Goal: Contribute content: Contribute content

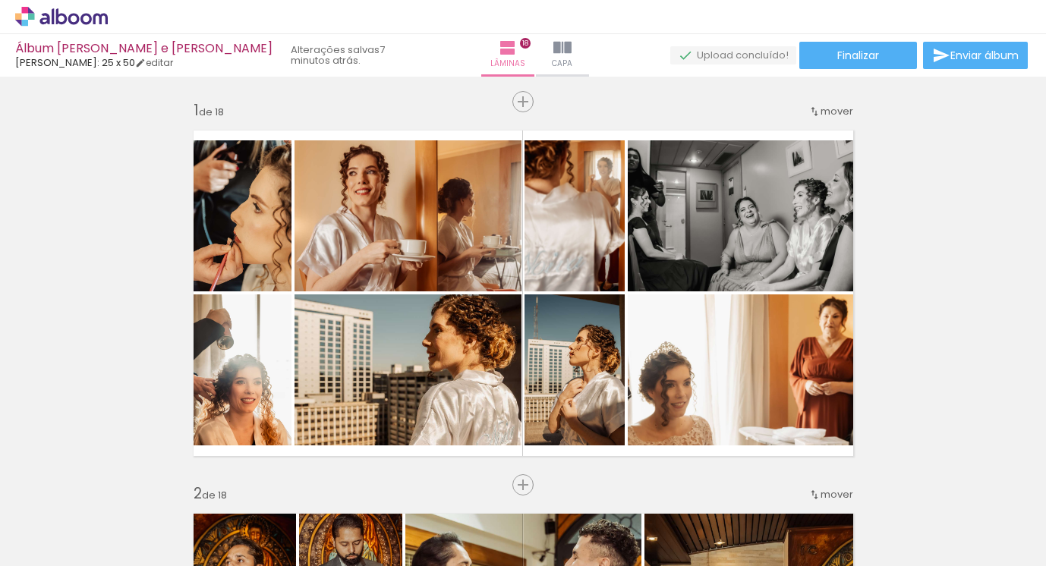
scroll to position [1991, 0]
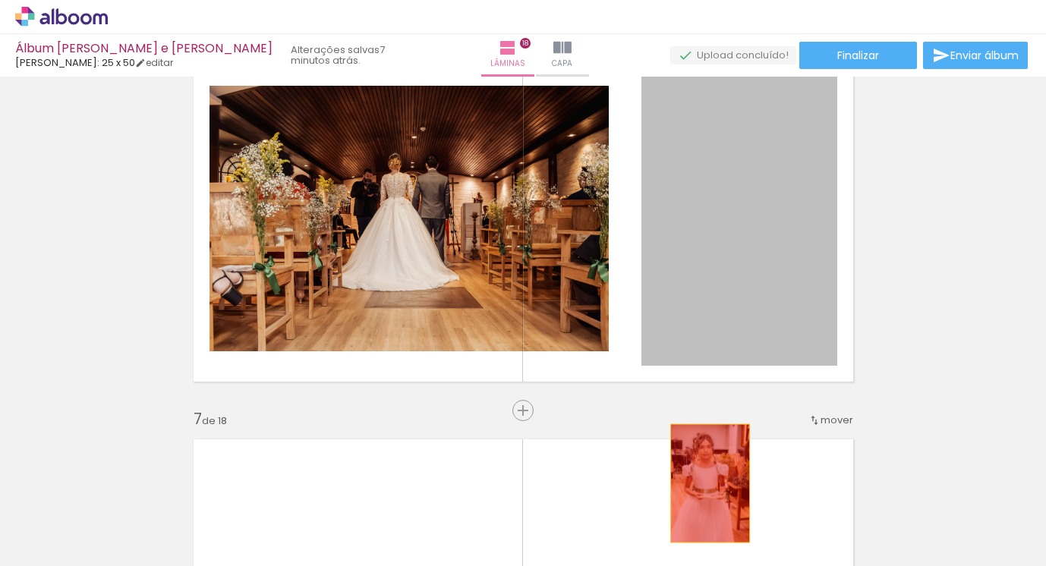
drag, startPoint x: 699, startPoint y: 272, endPoint x: 701, endPoint y: 513, distance: 241.4
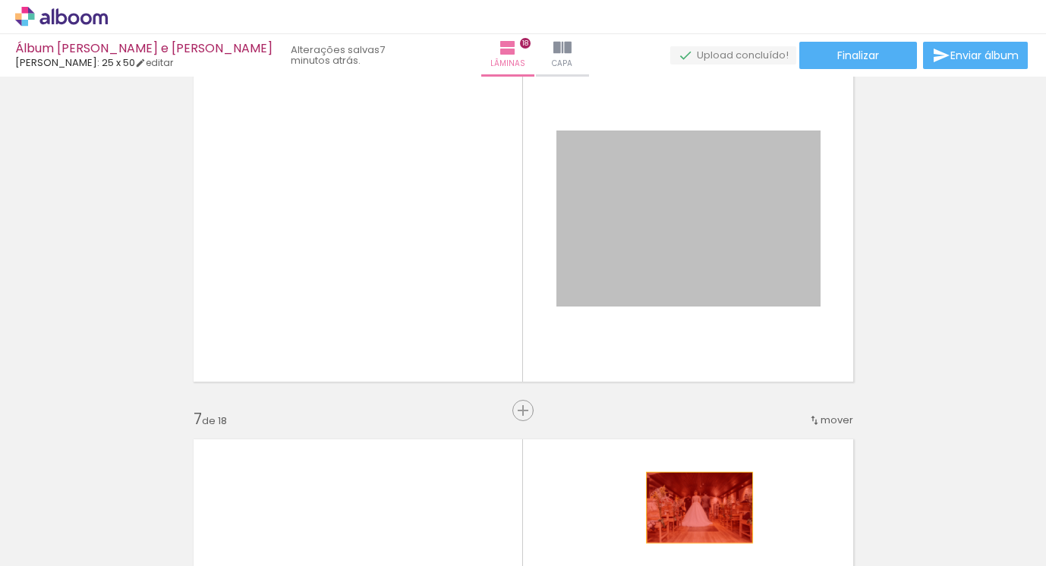
drag, startPoint x: 713, startPoint y: 276, endPoint x: 698, endPoint y: 519, distance: 243.4
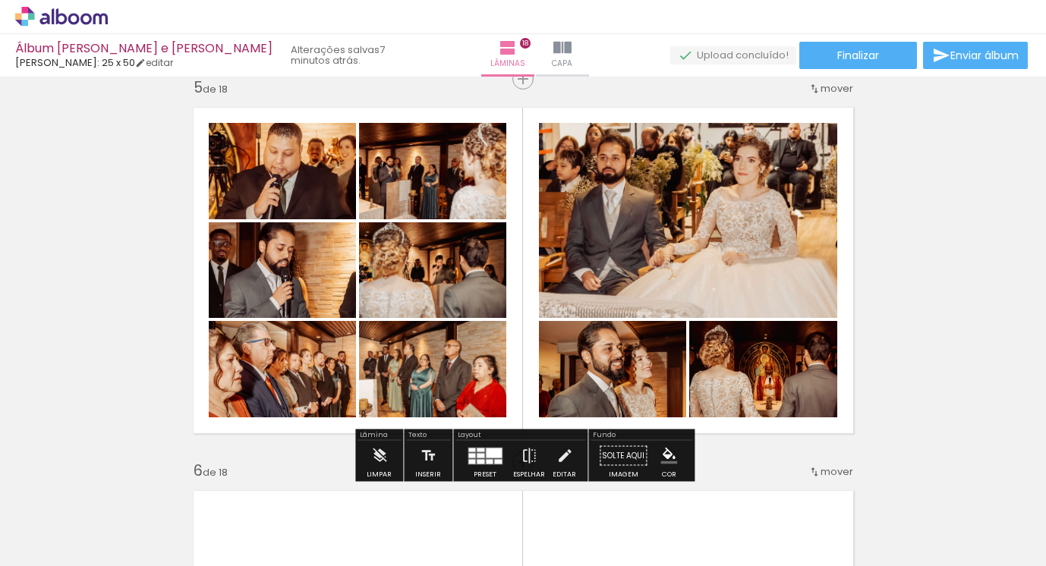
scroll to position [1547, 0]
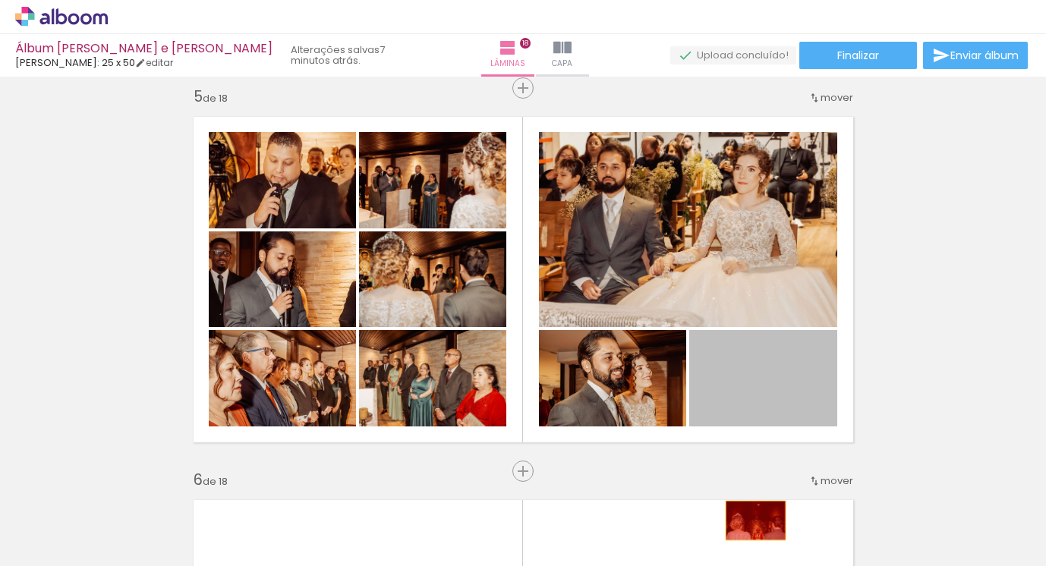
drag, startPoint x: 742, startPoint y: 396, endPoint x: 732, endPoint y: 509, distance: 112.8
click at [754, 544] on quentale-workspace at bounding box center [523, 283] width 1046 height 566
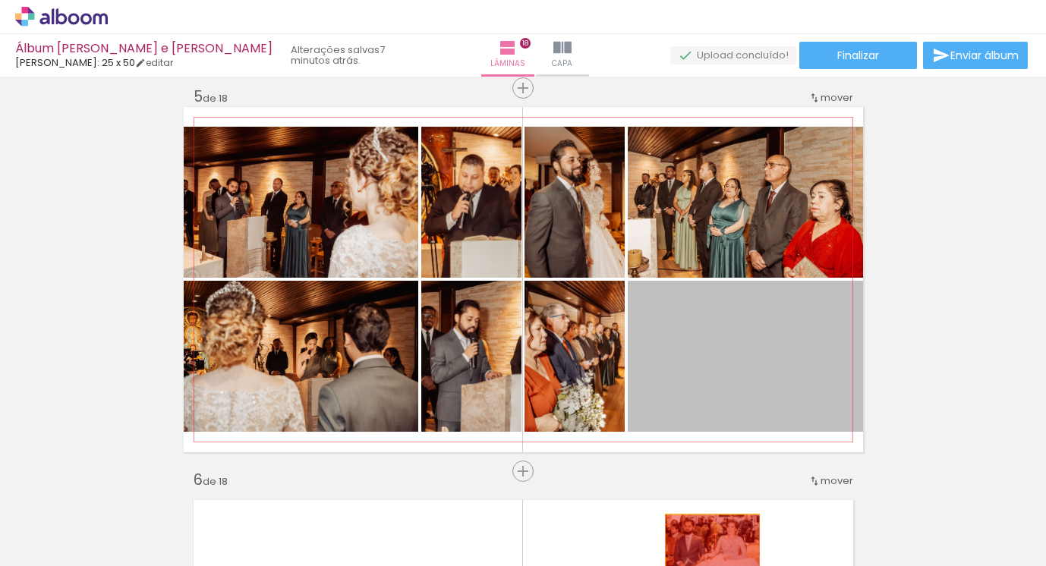
drag, startPoint x: 695, startPoint y: 395, endPoint x: 697, endPoint y: 510, distance: 115.4
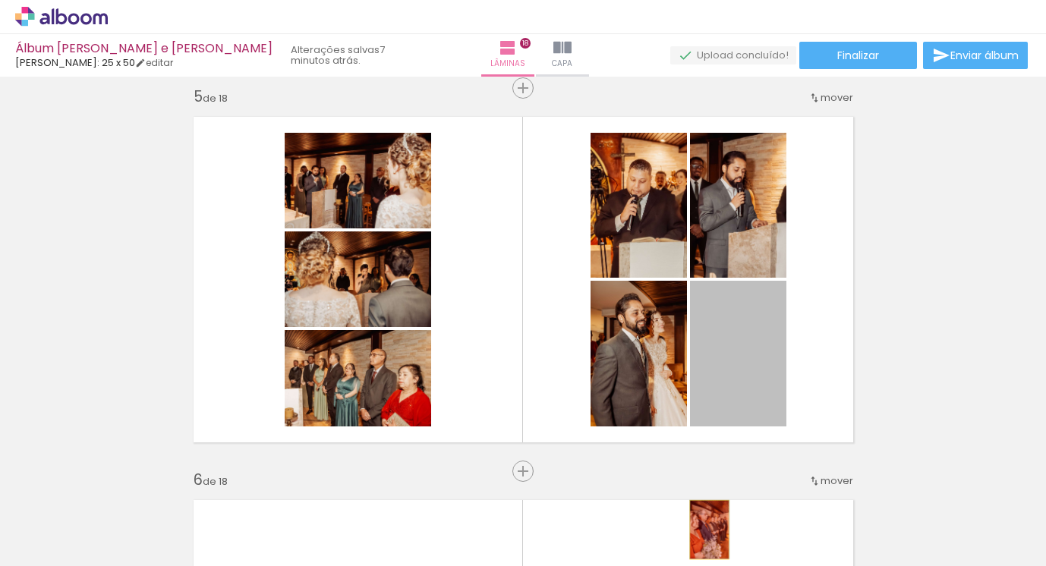
drag, startPoint x: 714, startPoint y: 402, endPoint x: 702, endPoint y: 505, distance: 103.9
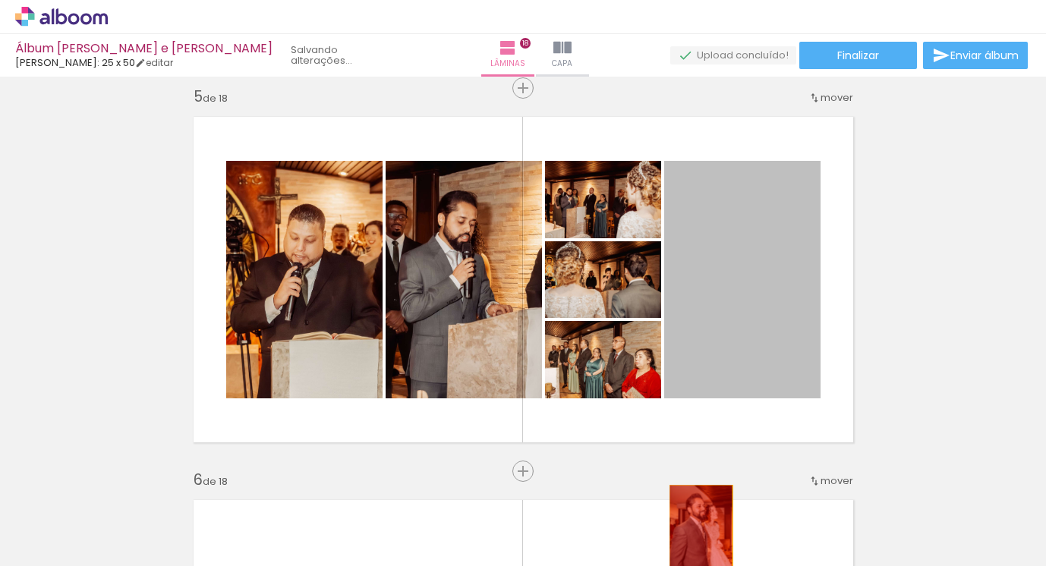
drag, startPoint x: 710, startPoint y: 370, endPoint x: 698, endPoint y: 506, distance: 137.1
click at [700, 534] on quentale-workspace at bounding box center [523, 283] width 1046 height 566
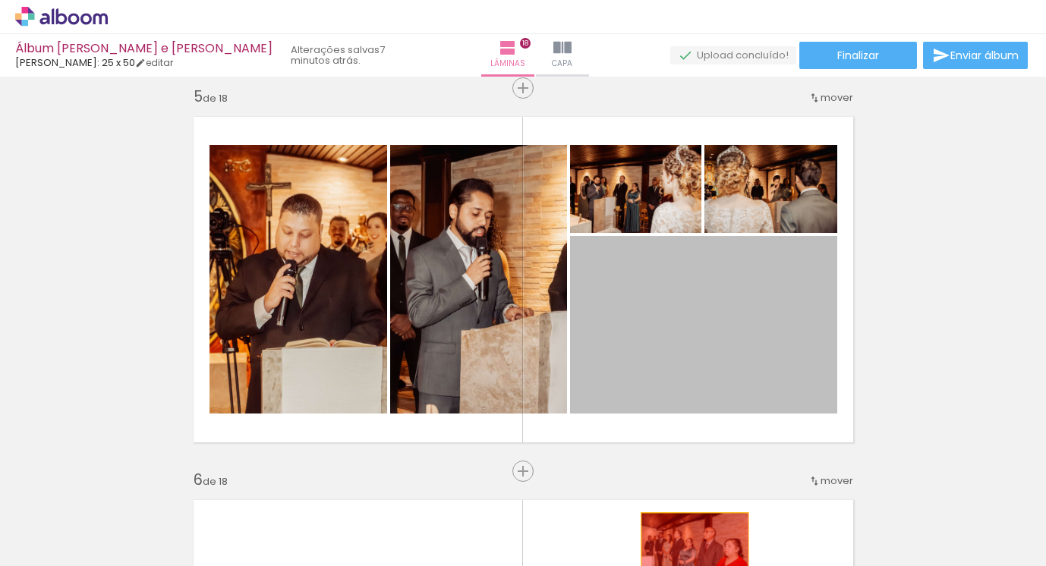
drag, startPoint x: 694, startPoint y: 415, endPoint x: 692, endPoint y: 484, distance: 68.3
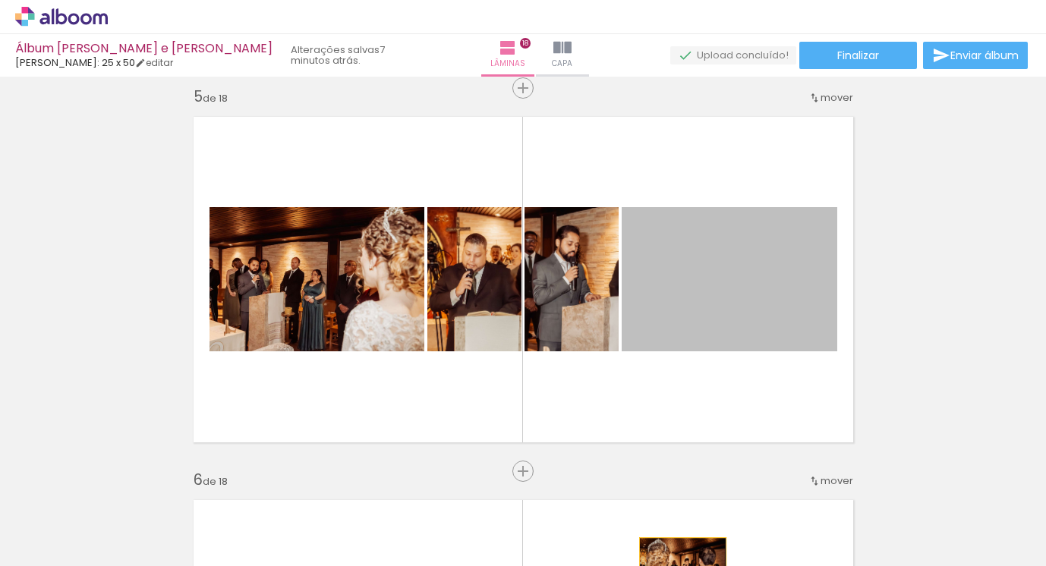
drag, startPoint x: 688, startPoint y: 400, endPoint x: 683, endPoint y: 556, distance: 156.5
click at [683, 566] on html "link( href="../../bower_components/polymer/polymer.html" rel="import" ) picture…" at bounding box center [523, 283] width 1046 height 566
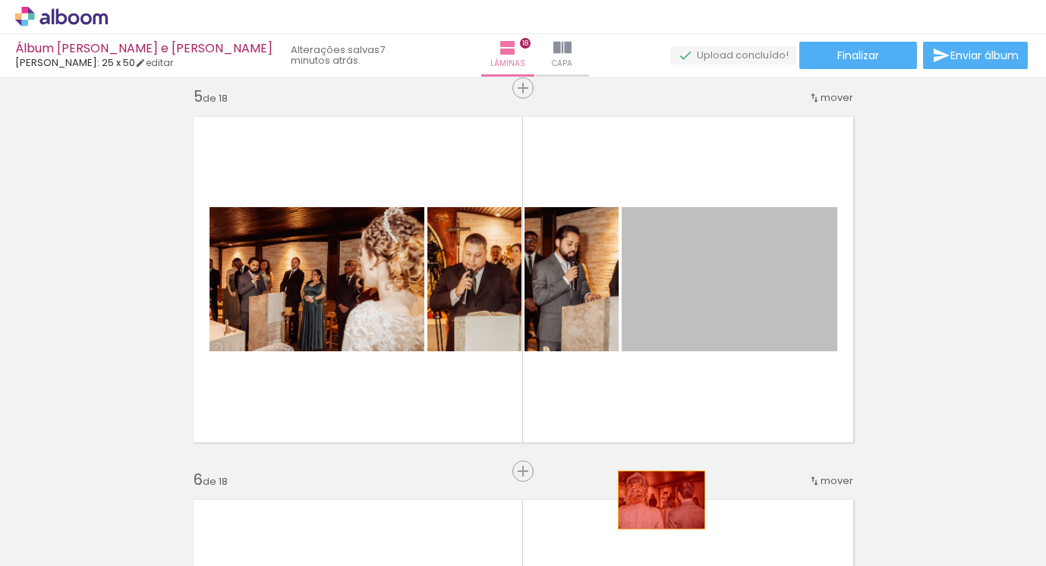
drag, startPoint x: 645, startPoint y: 340, endPoint x: 663, endPoint y: 490, distance: 151.3
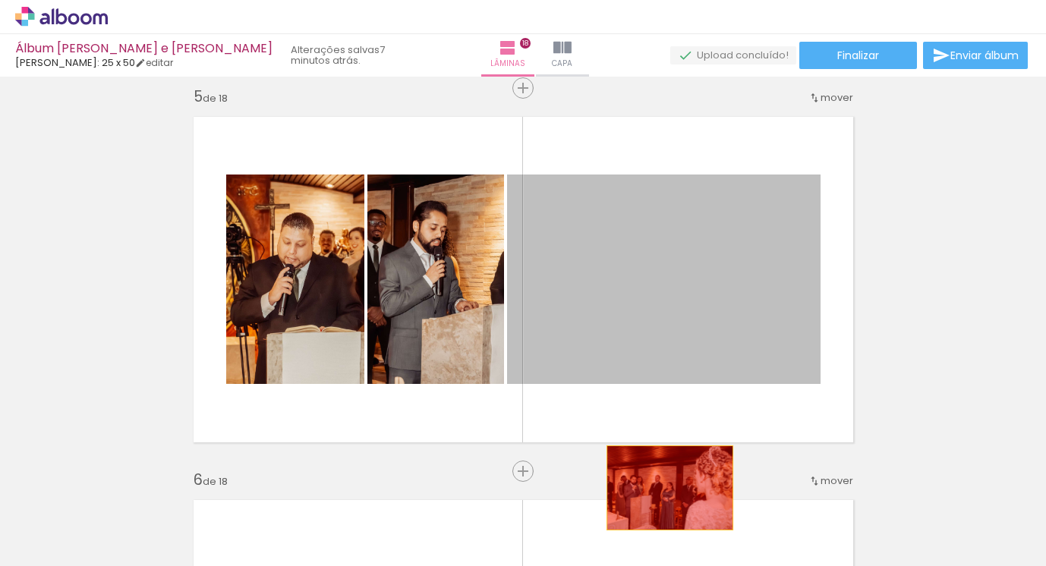
drag, startPoint x: 671, startPoint y: 338, endPoint x: 668, endPoint y: 506, distance: 167.8
click at [669, 509] on quentale-workspace at bounding box center [523, 283] width 1046 height 566
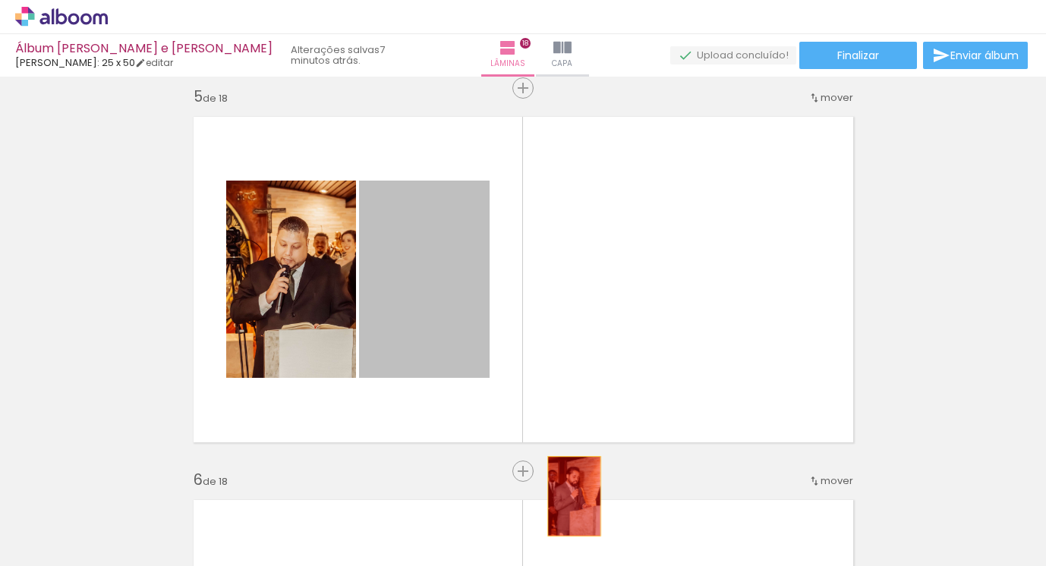
drag, startPoint x: 456, startPoint y: 326, endPoint x: 508, endPoint y: 427, distance: 113.4
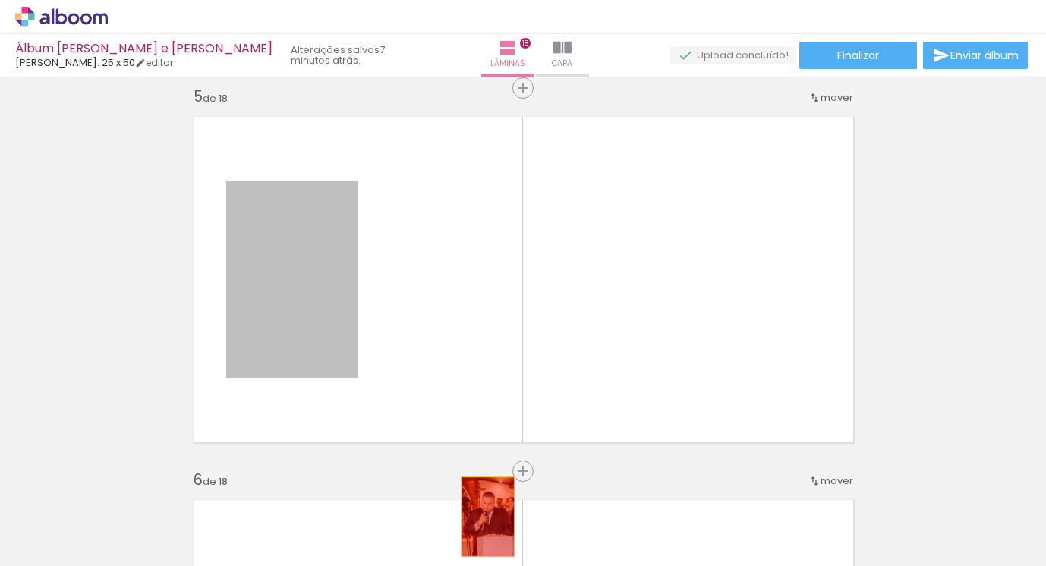
drag, startPoint x: 326, startPoint y: 307, endPoint x: 526, endPoint y: 486, distance: 267.8
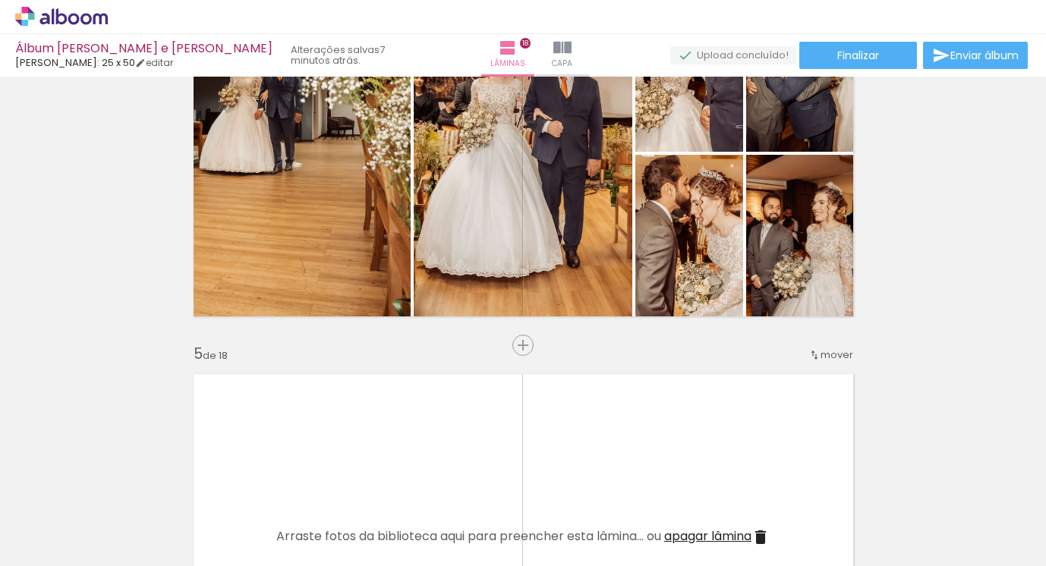
scroll to position [1158, 0]
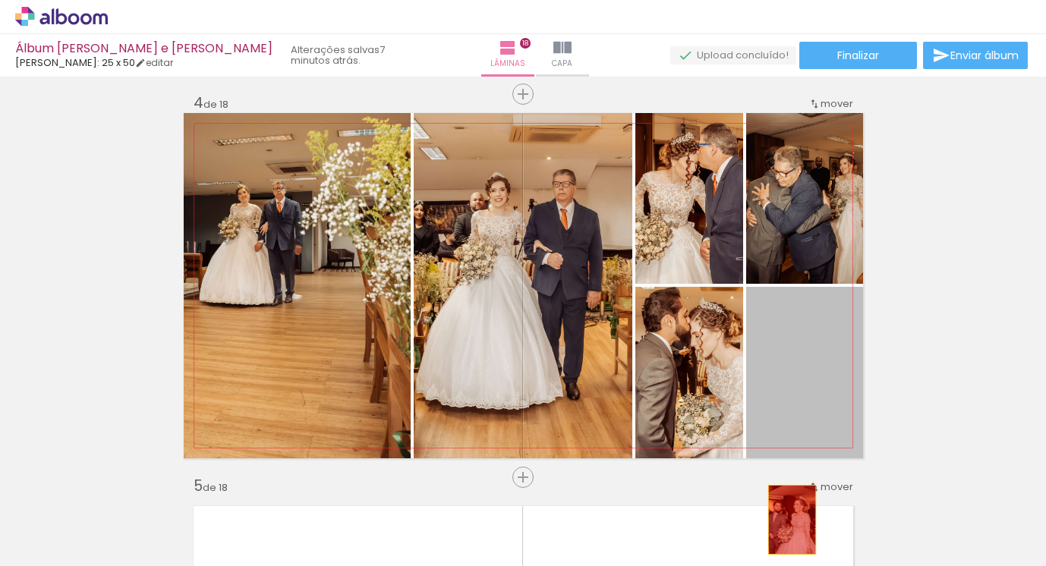
drag, startPoint x: 803, startPoint y: 396, endPoint x: 752, endPoint y: 460, distance: 82.6
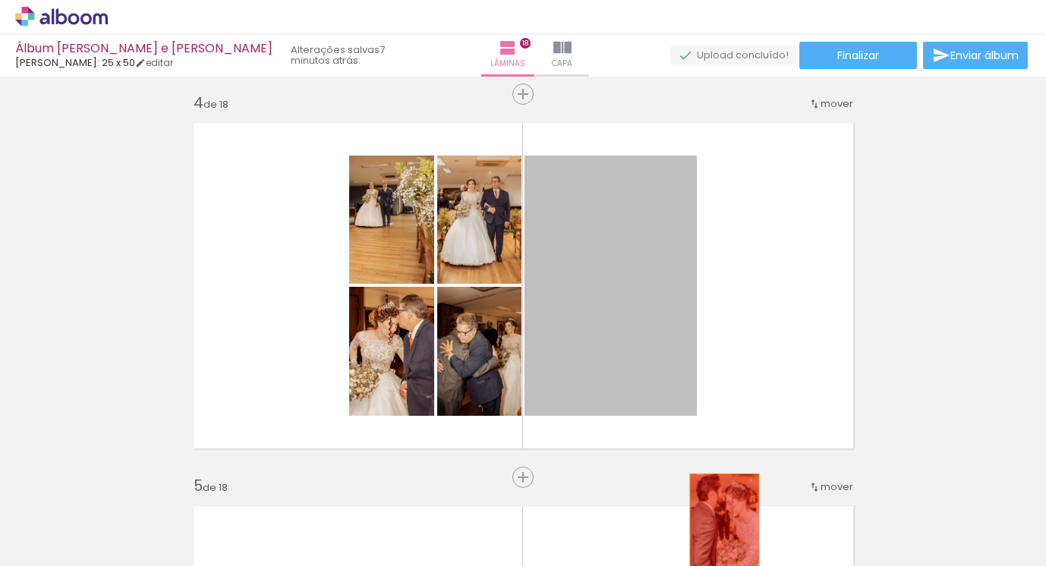
drag, startPoint x: 679, startPoint y: 383, endPoint x: 719, endPoint y: 522, distance: 143.7
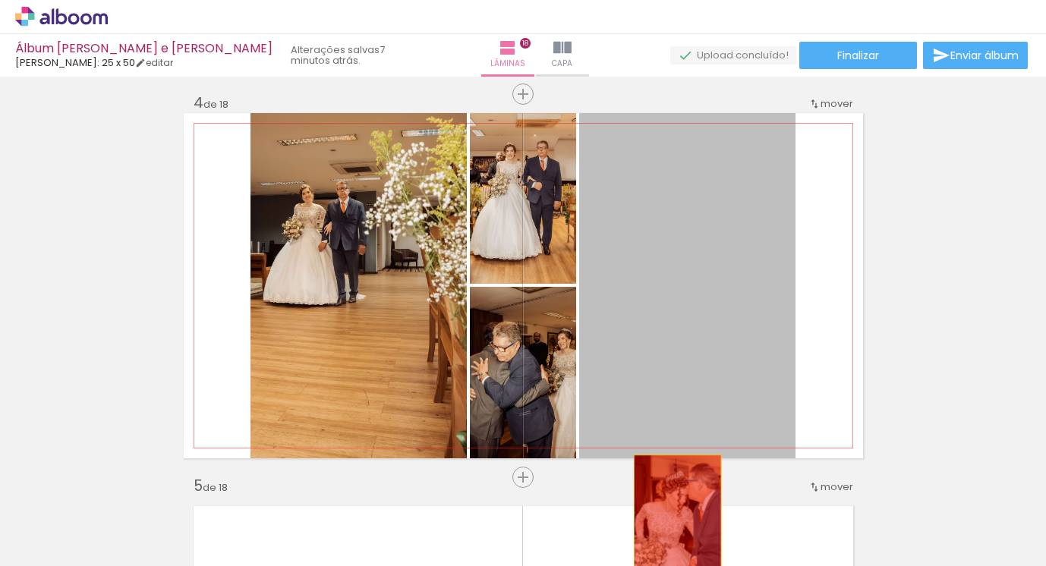
drag, startPoint x: 644, startPoint y: 383, endPoint x: 648, endPoint y: 490, distance: 107.1
click at [679, 534] on quentale-workspace at bounding box center [523, 283] width 1046 height 566
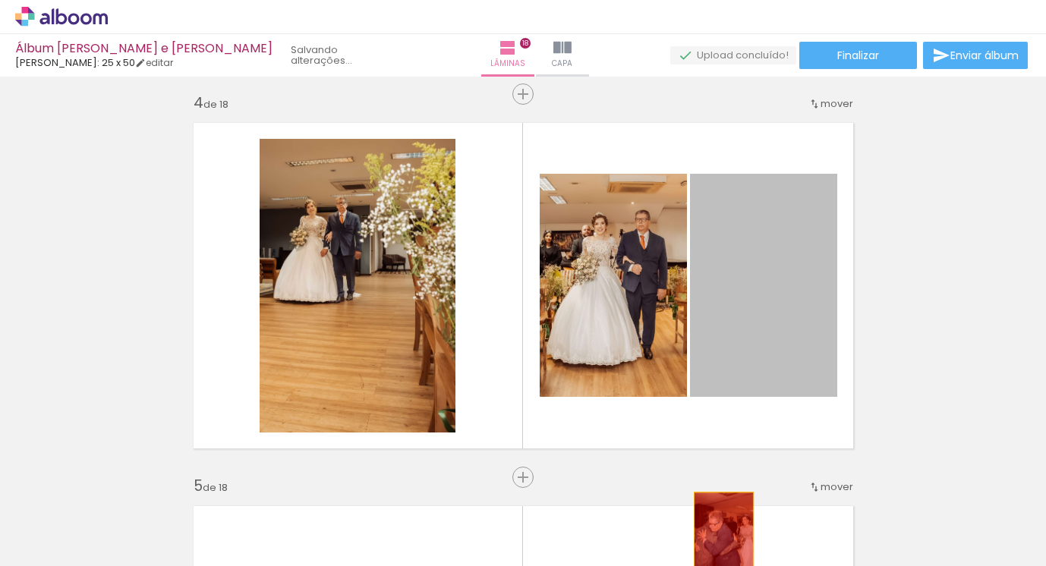
drag, startPoint x: 724, startPoint y: 371, endPoint x: 722, endPoint y: 538, distance: 166.3
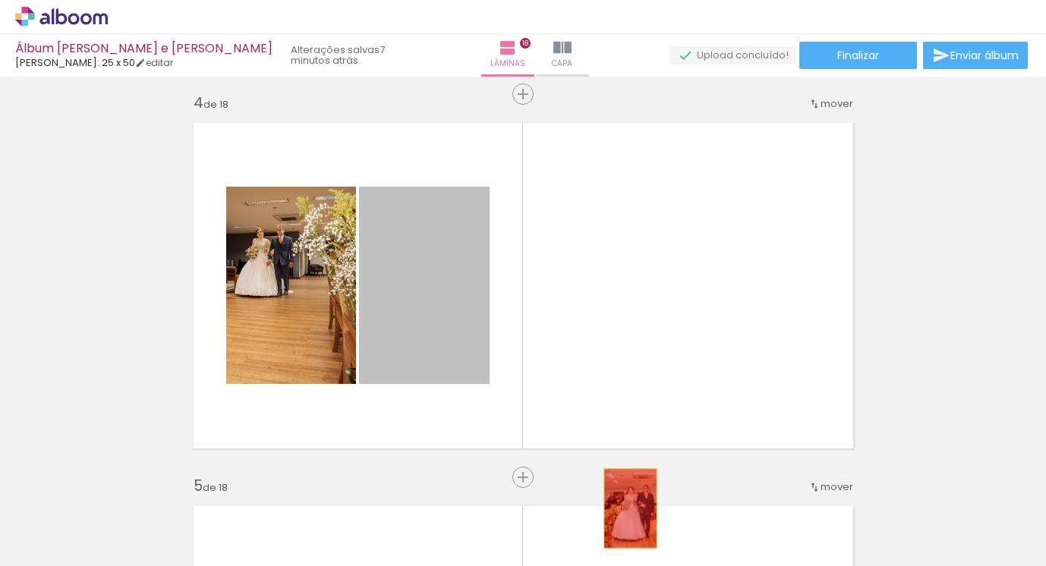
drag, startPoint x: 475, startPoint y: 341, endPoint x: 629, endPoint y: 508, distance: 226.8
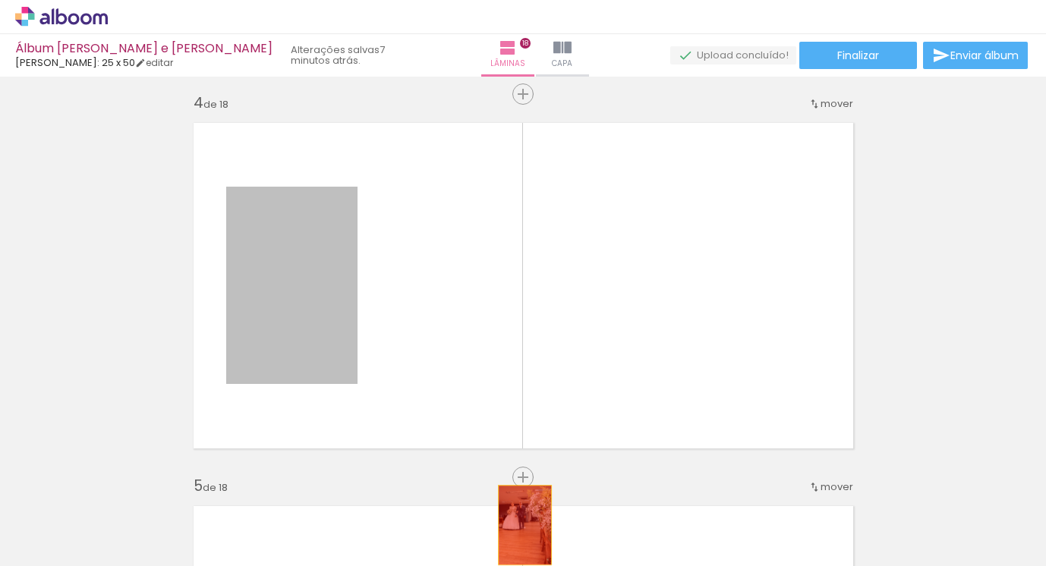
drag, startPoint x: 343, startPoint y: 342, endPoint x: 525, endPoint y: 525, distance: 257.7
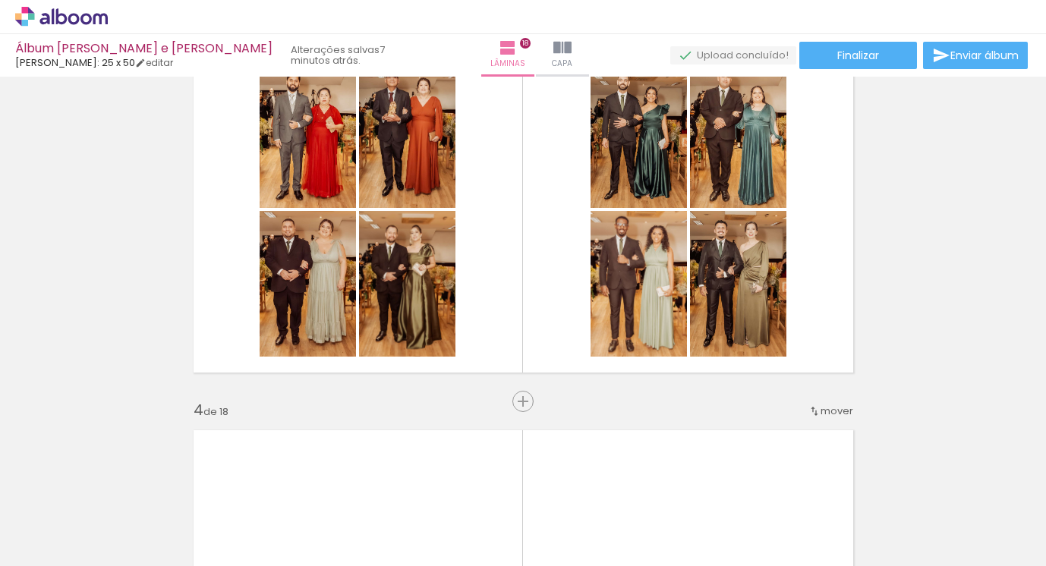
scroll to position [840, 0]
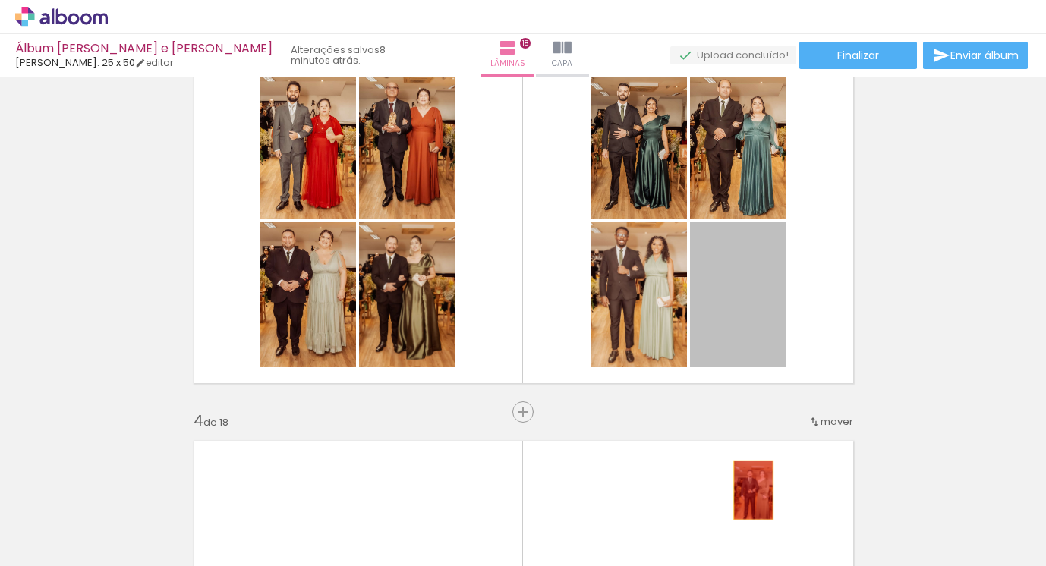
drag, startPoint x: 732, startPoint y: 318, endPoint x: 660, endPoint y: 347, distance: 77.7
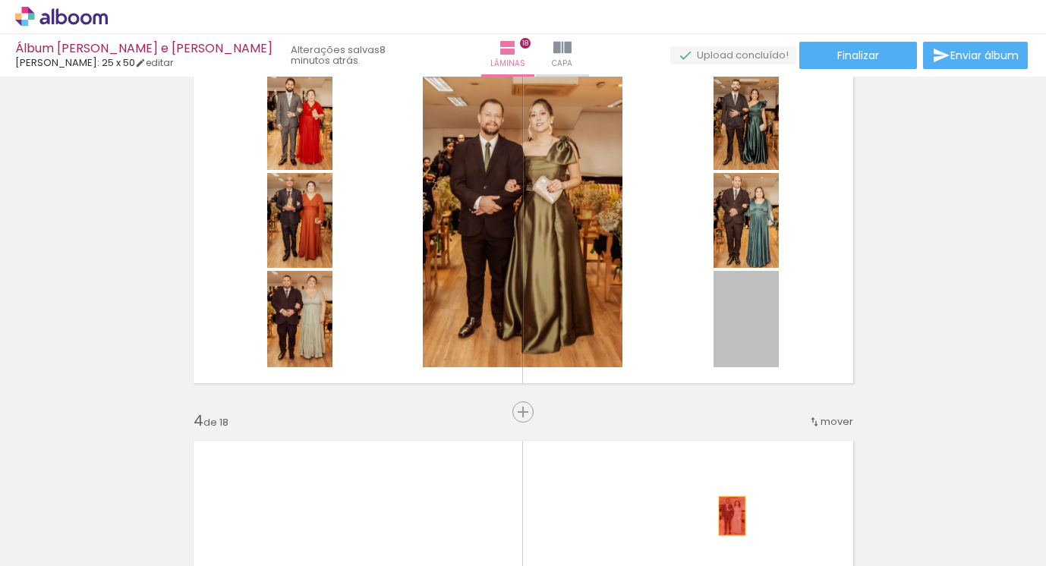
drag, startPoint x: 728, startPoint y: 334, endPoint x: 734, endPoint y: 503, distance: 169.4
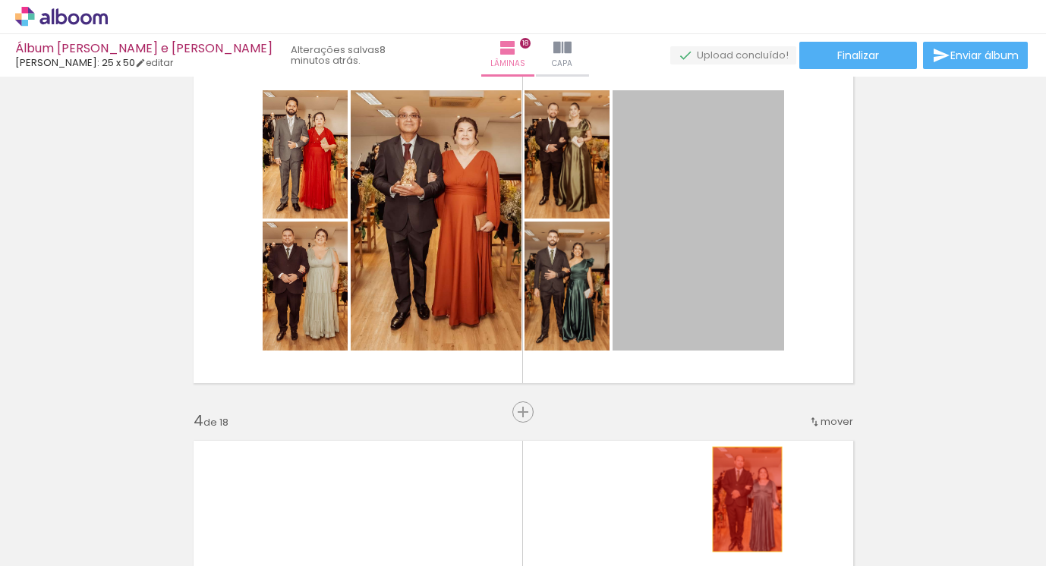
drag, startPoint x: 730, startPoint y: 310, endPoint x: 736, endPoint y: 478, distance: 168.7
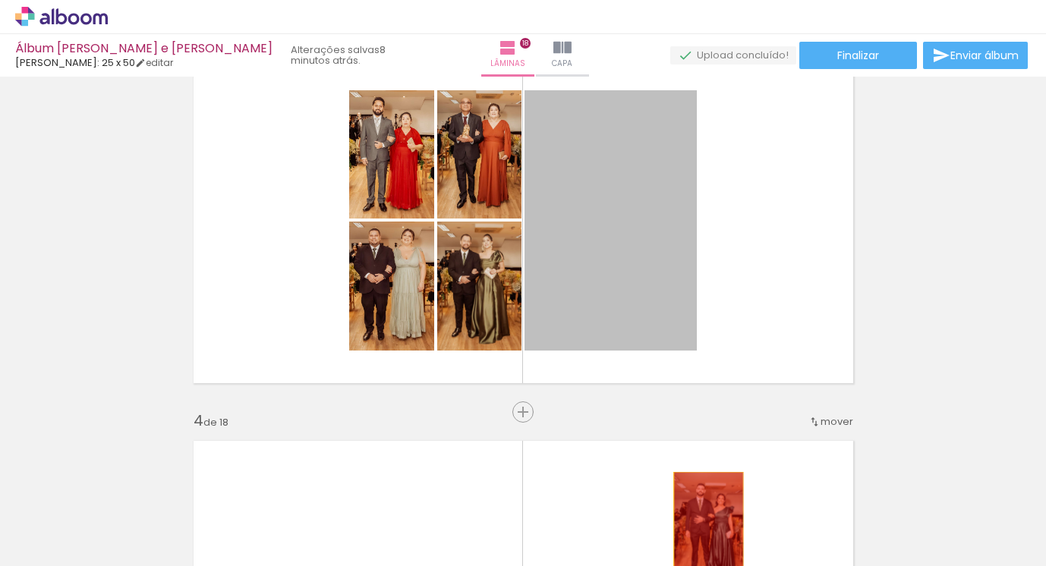
drag, startPoint x: 642, startPoint y: 307, endPoint x: 703, endPoint y: 500, distance: 202.2
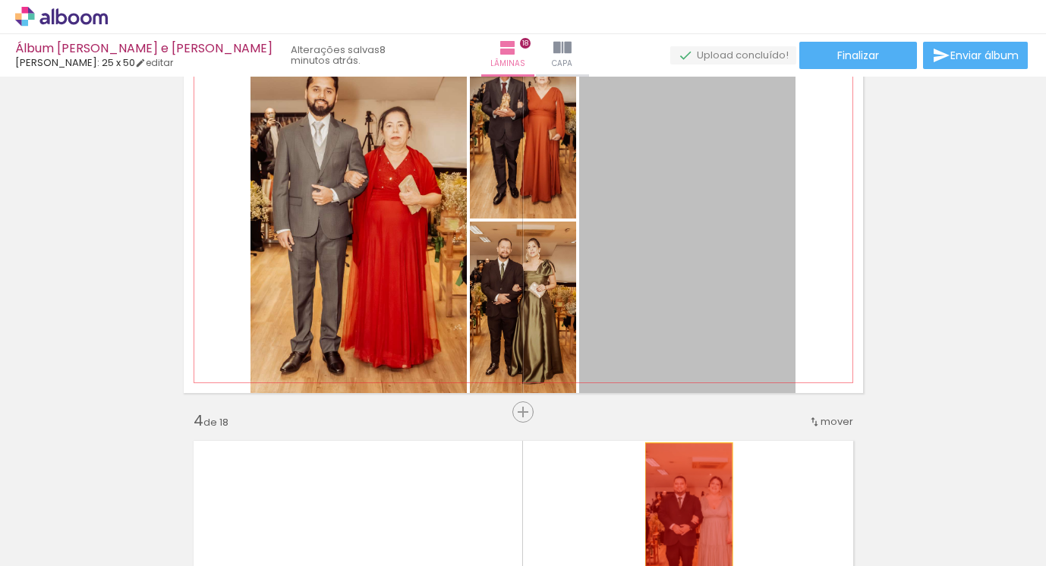
drag, startPoint x: 646, startPoint y: 316, endPoint x: 667, endPoint y: 471, distance: 156.2
click at [688, 519] on quentale-workspace at bounding box center [523, 283] width 1046 height 566
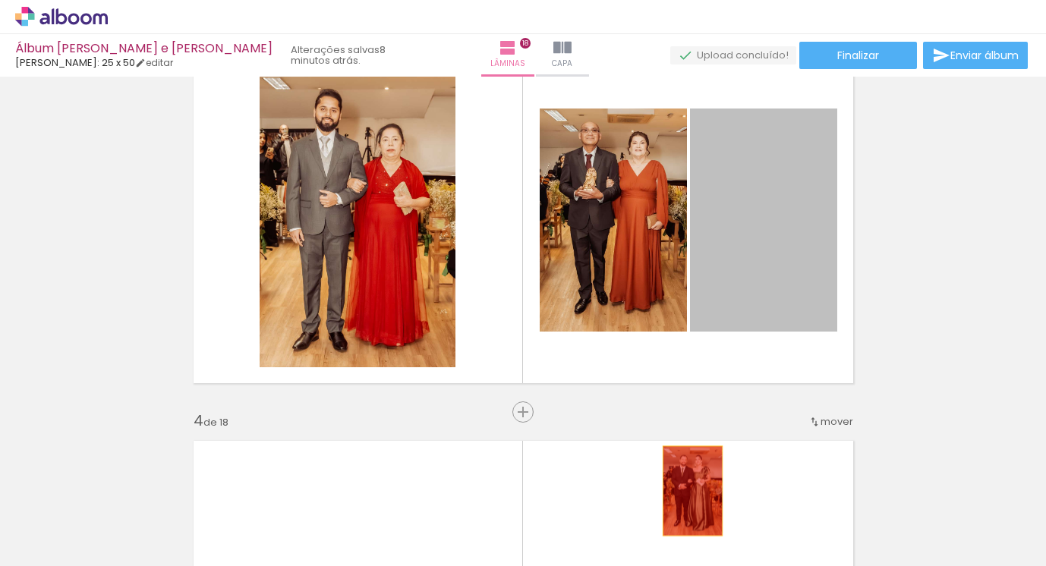
drag, startPoint x: 708, startPoint y: 288, endPoint x: 695, endPoint y: 513, distance: 225.9
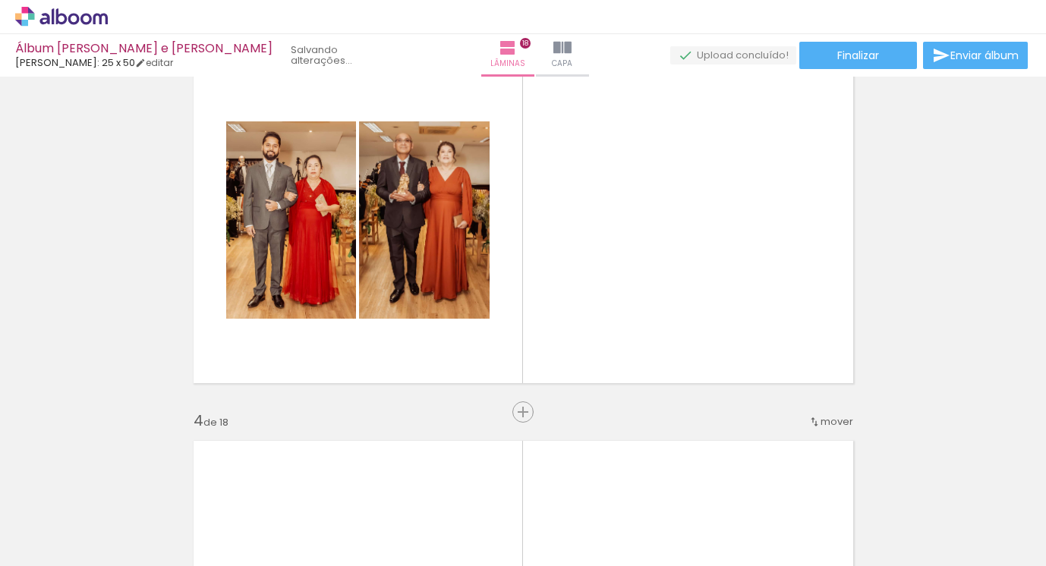
scroll to position [0, 1]
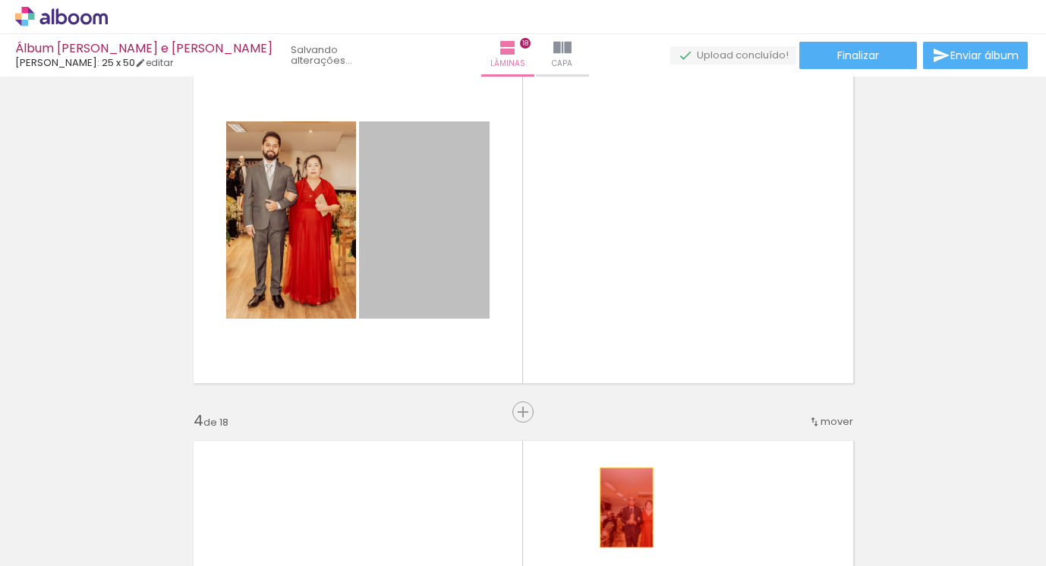
drag, startPoint x: 445, startPoint y: 264, endPoint x: 617, endPoint y: 488, distance: 282.6
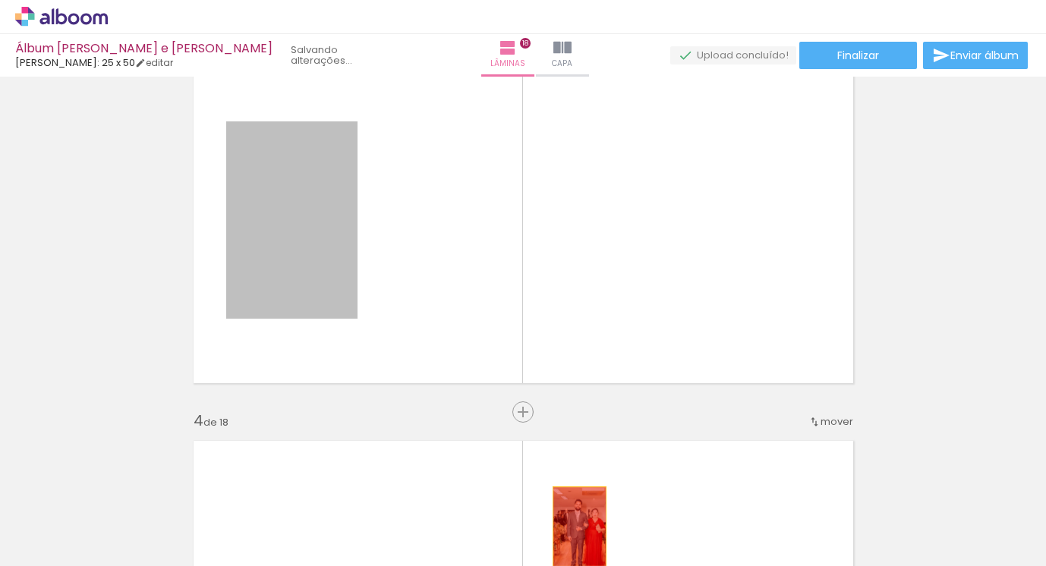
drag, startPoint x: 312, startPoint y: 237, endPoint x: 579, endPoint y: 527, distance: 394.4
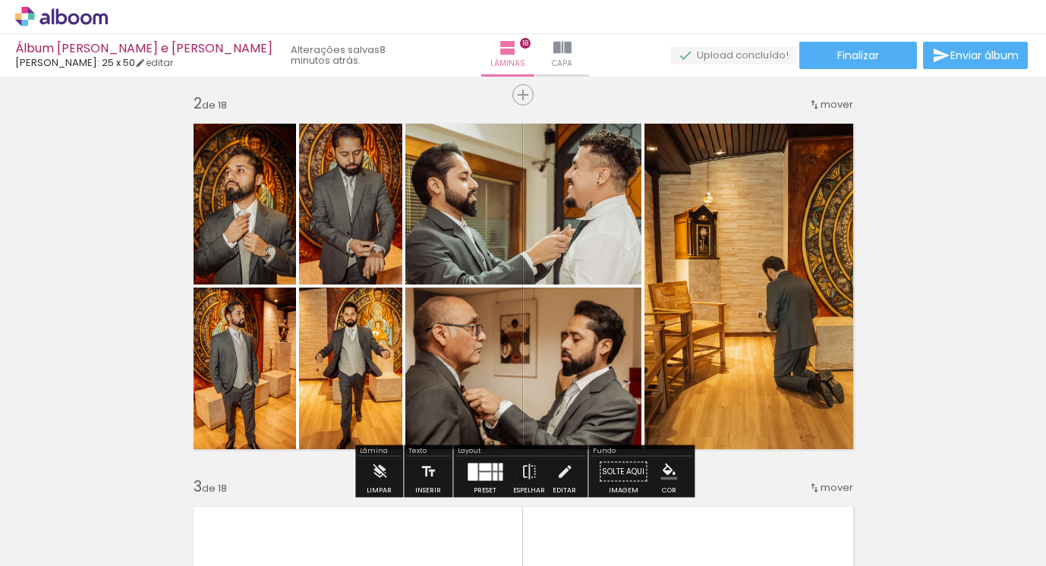
scroll to position [468, 0]
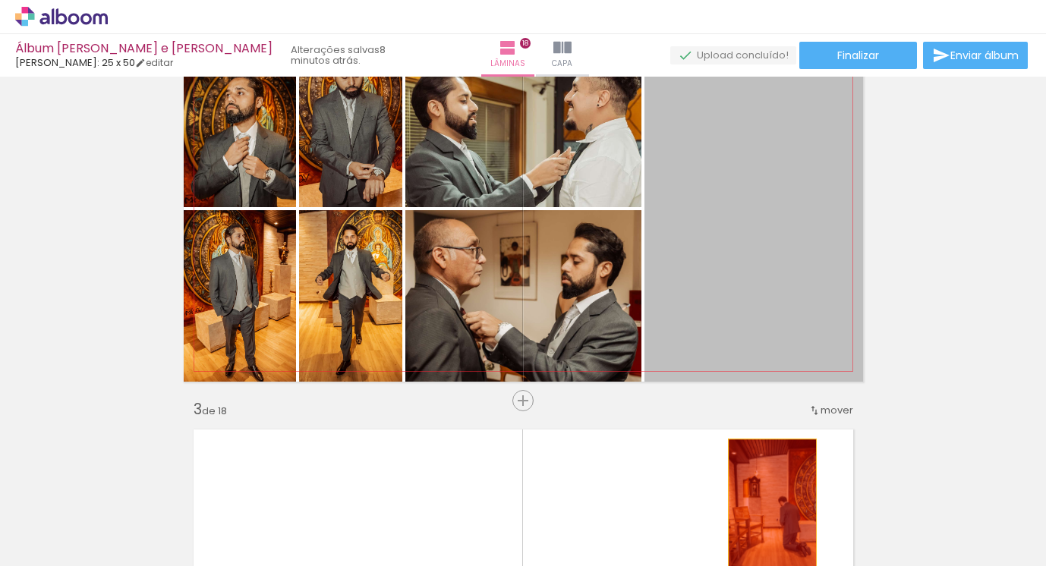
drag, startPoint x: 771, startPoint y: 398, endPoint x: 611, endPoint y: 337, distance: 171.3
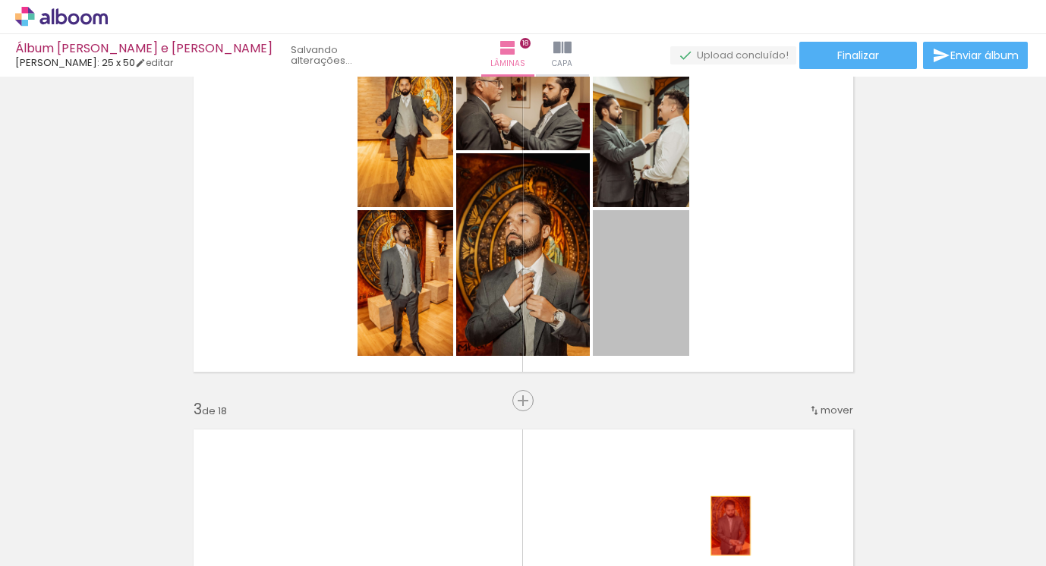
drag, startPoint x: 641, startPoint y: 323, endPoint x: 683, endPoint y: 443, distance: 126.5
click at [730, 526] on quentale-workspace at bounding box center [523, 283] width 1046 height 566
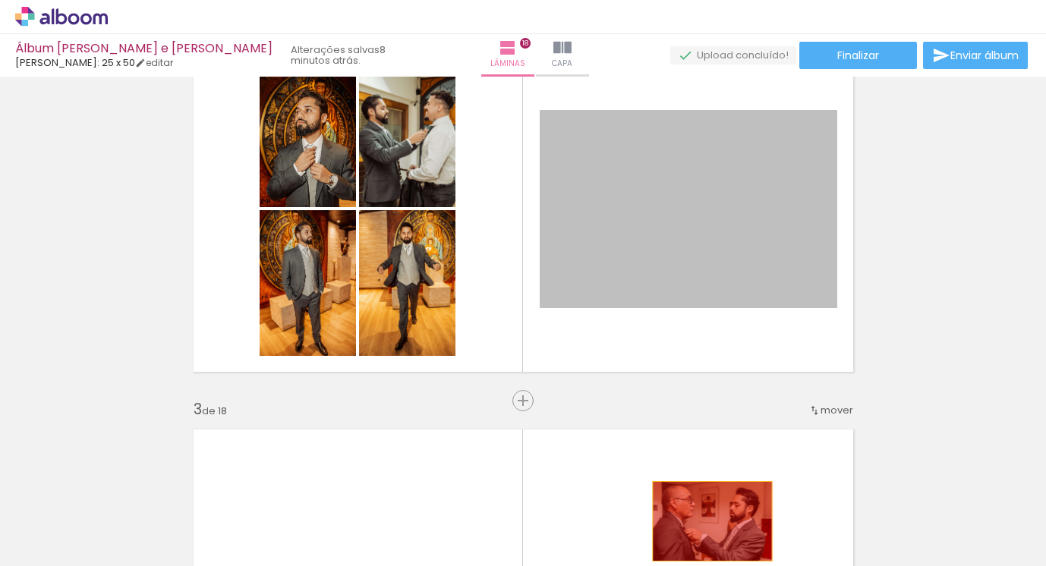
drag, startPoint x: 661, startPoint y: 266, endPoint x: 701, endPoint y: 506, distance: 243.4
click at [711, 531] on quentale-workspace at bounding box center [523, 283] width 1046 height 566
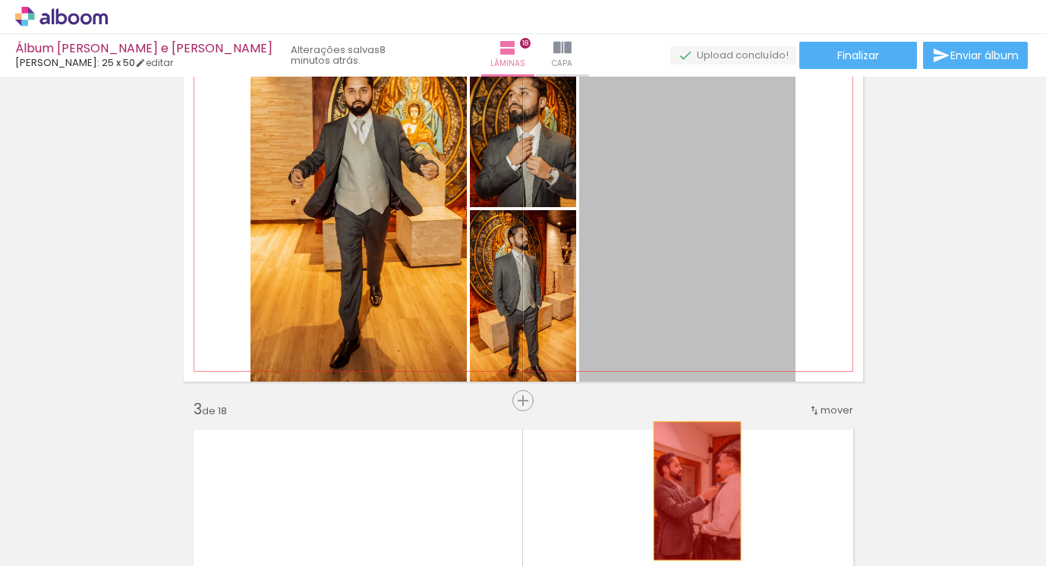
drag, startPoint x: 683, startPoint y: 295, endPoint x: 696, endPoint y: 514, distance: 219.1
click at [698, 519] on quentale-workspace at bounding box center [523, 283] width 1046 height 566
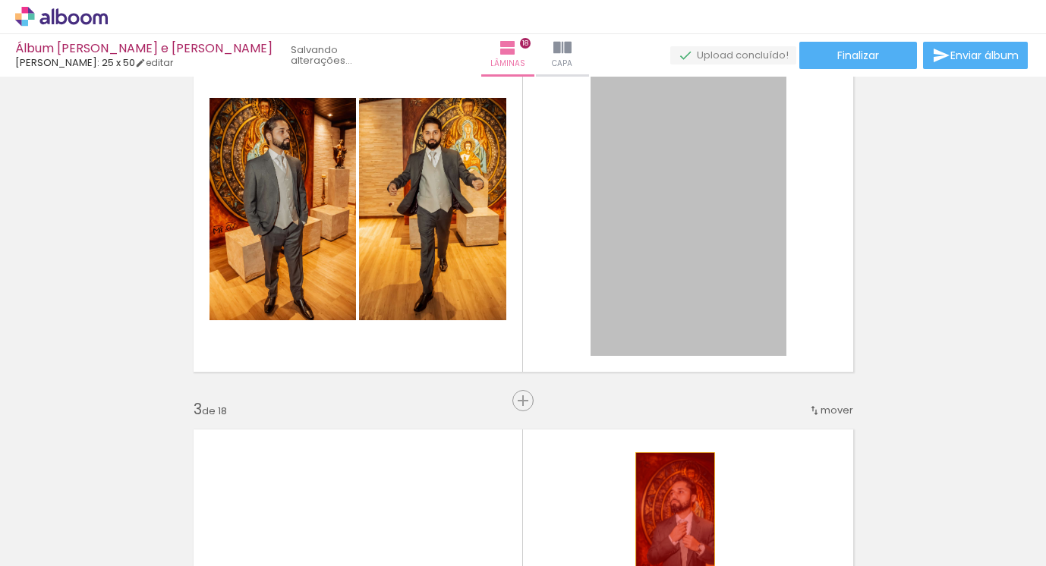
drag
click at [675, 512] on quentale-workspace at bounding box center [523, 283] width 1046 height 566
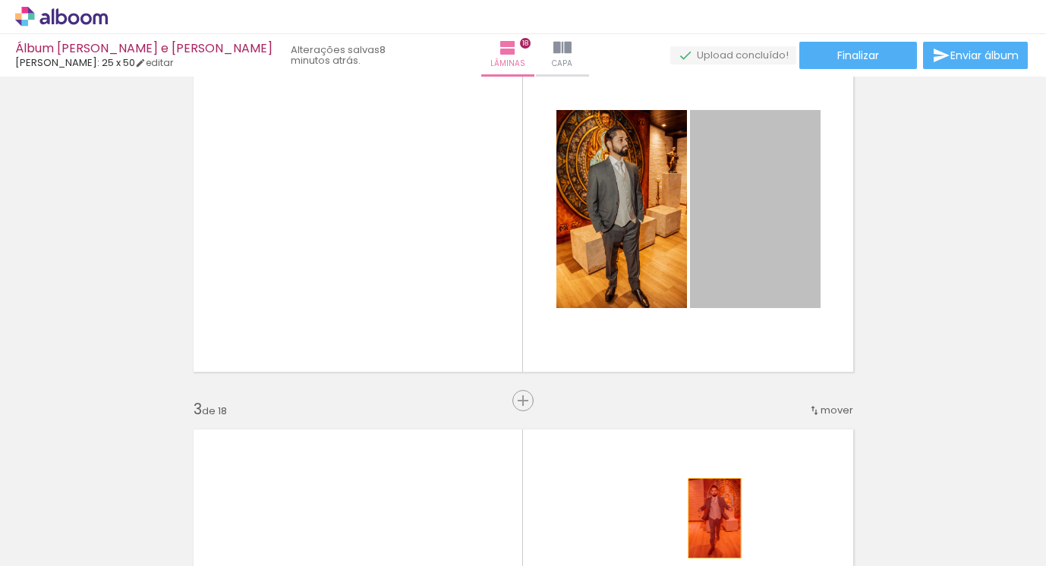
click at [712, 522] on quentale-workspace at bounding box center [523, 283] width 1046 height 566
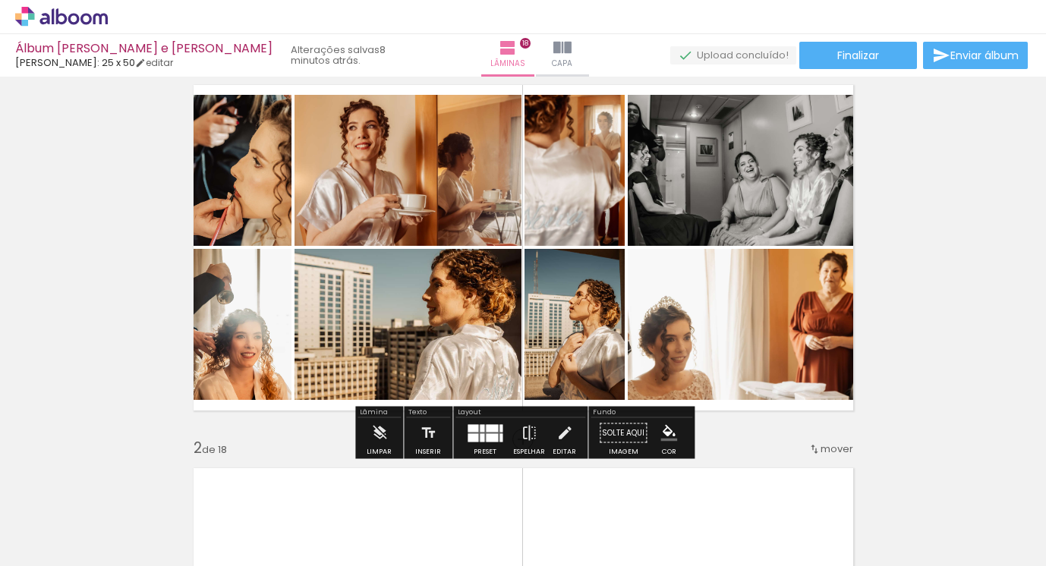
scroll to position [34, 0]
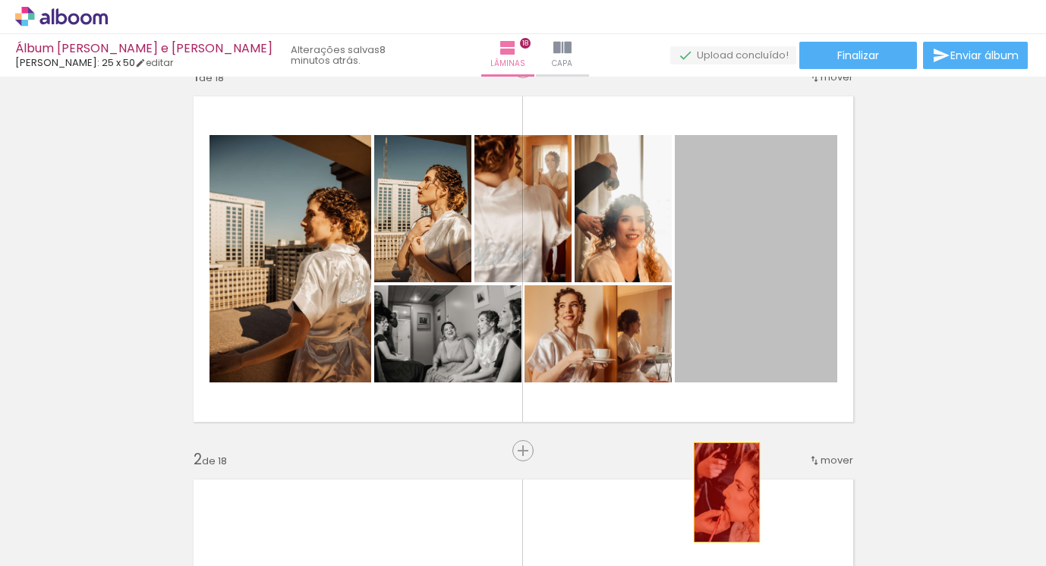
click at [726, 522] on quentale-workspace at bounding box center [523, 283] width 1046 height 566
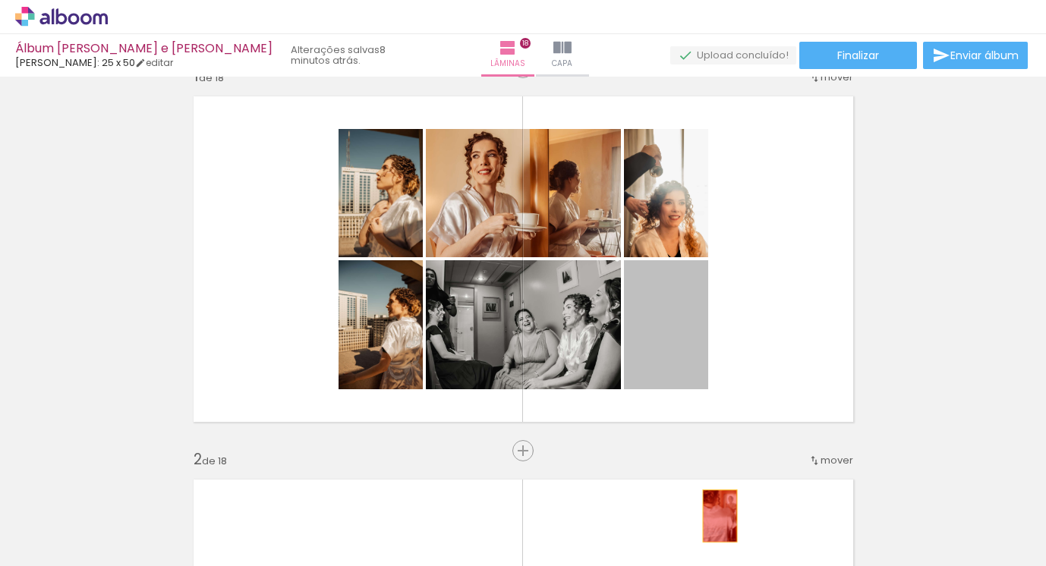
click at [724, 531] on quentale-workspace at bounding box center [523, 283] width 1046 height 566
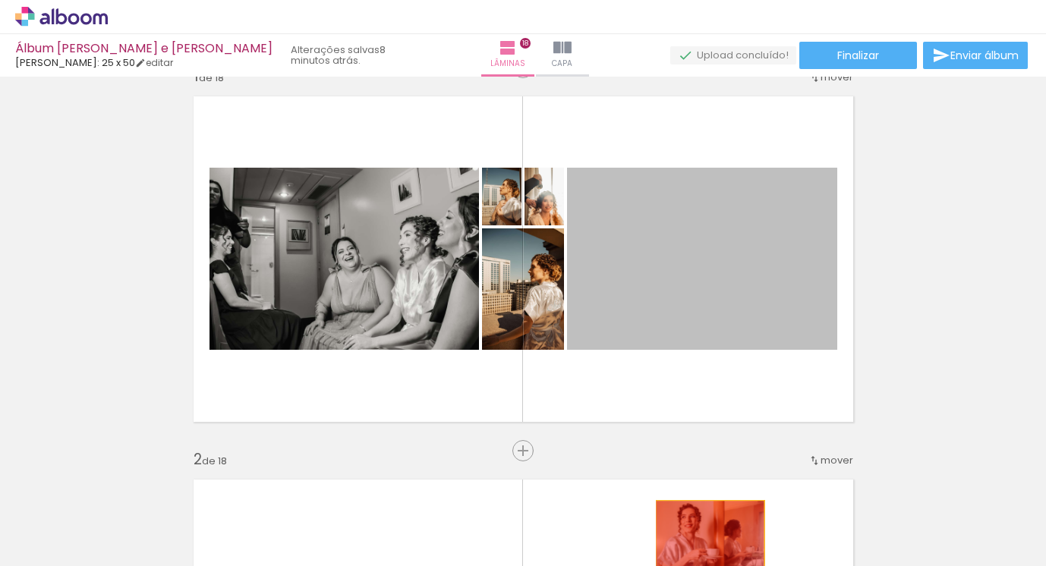
click at [709, 538] on quentale-workspace at bounding box center [523, 283] width 1046 height 566
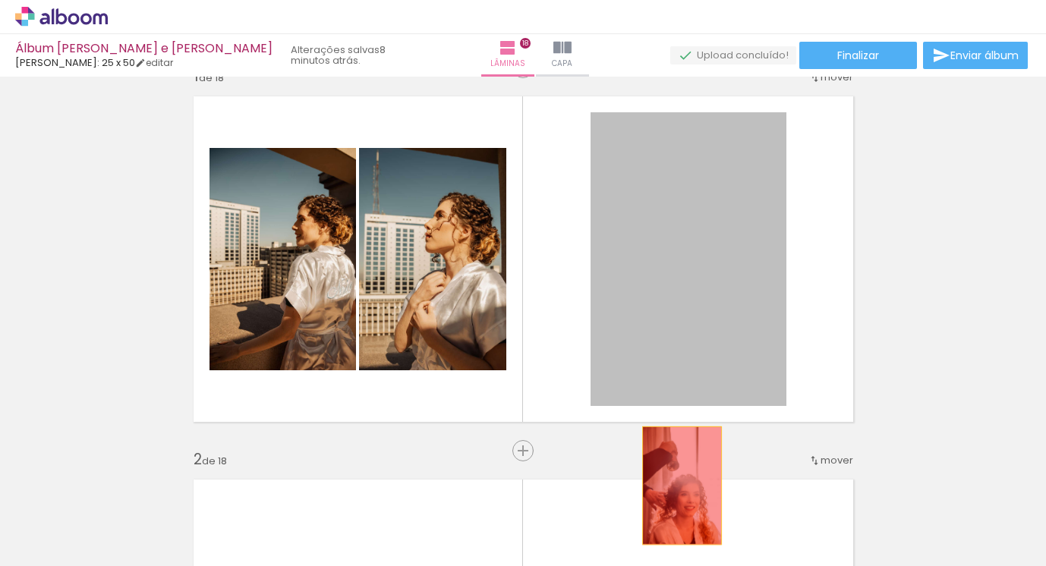
click at [681, 498] on quentale-workspace at bounding box center [523, 283] width 1046 height 566
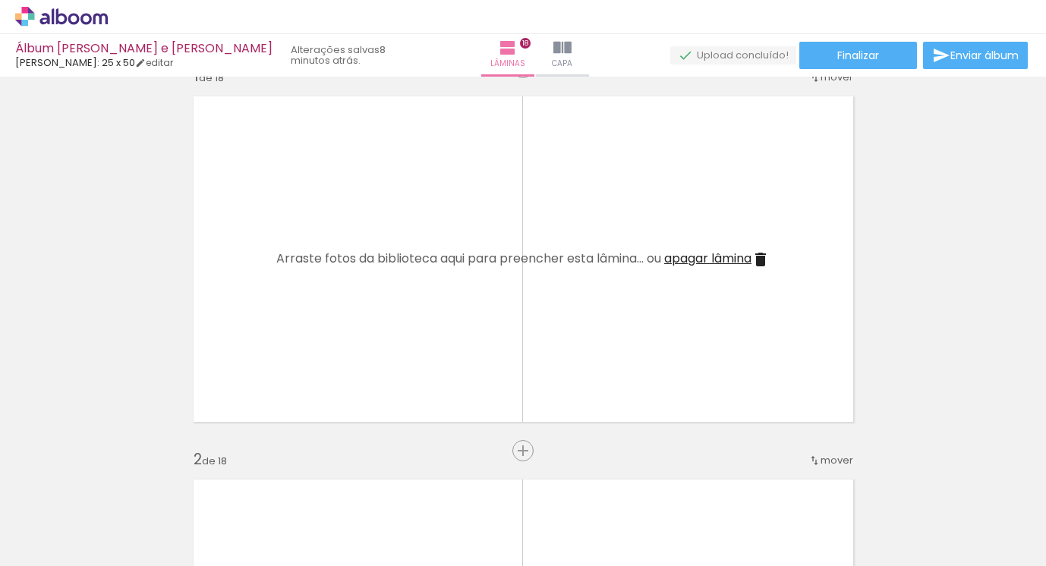
scroll to position [0, 0]
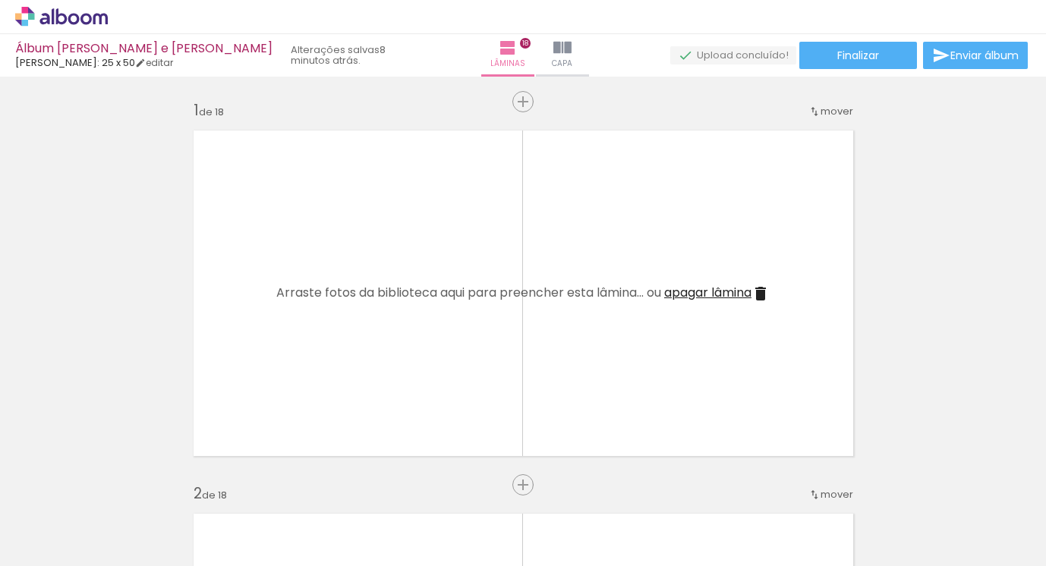
click at [117, 483] on iron-icon at bounding box center [118, 485] width 16 height 16
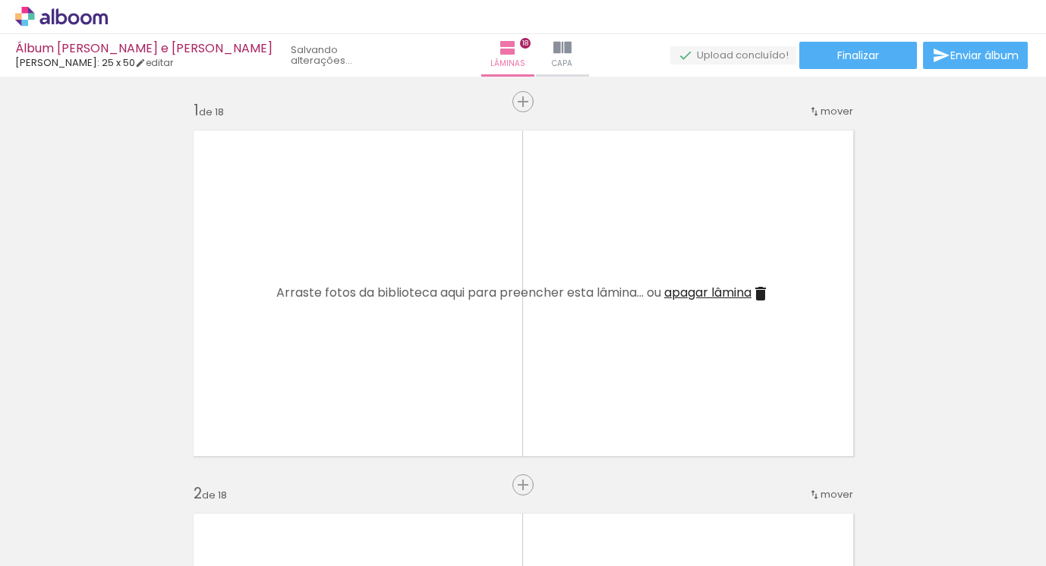
click at [117, 483] on iron-icon at bounding box center [118, 485] width 16 height 16
click at [117, 484] on iron-icon at bounding box center [118, 485] width 16 height 16
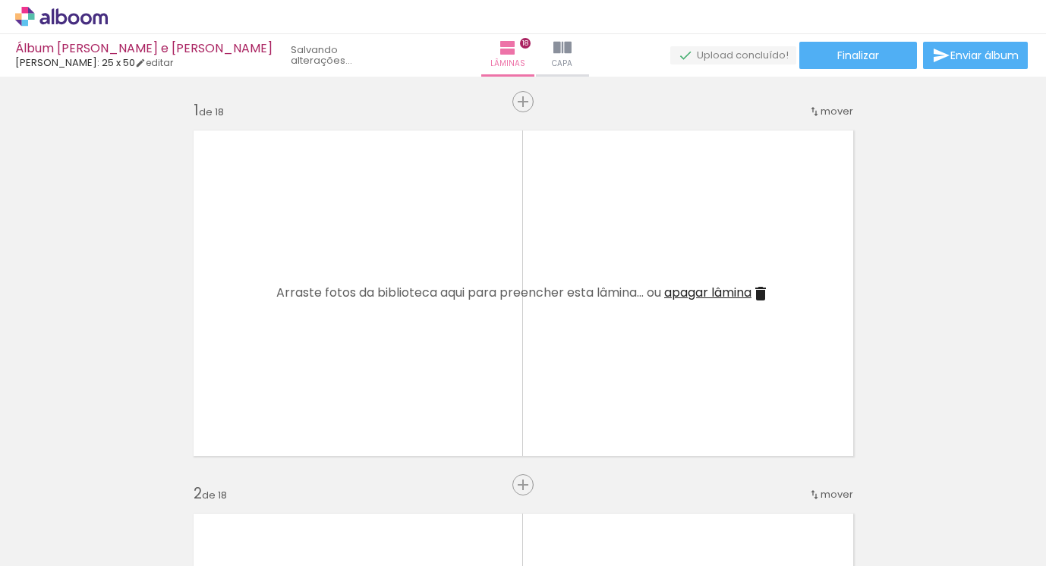
click at [117, 484] on iron-icon at bounding box center [118, 485] width 16 height 16
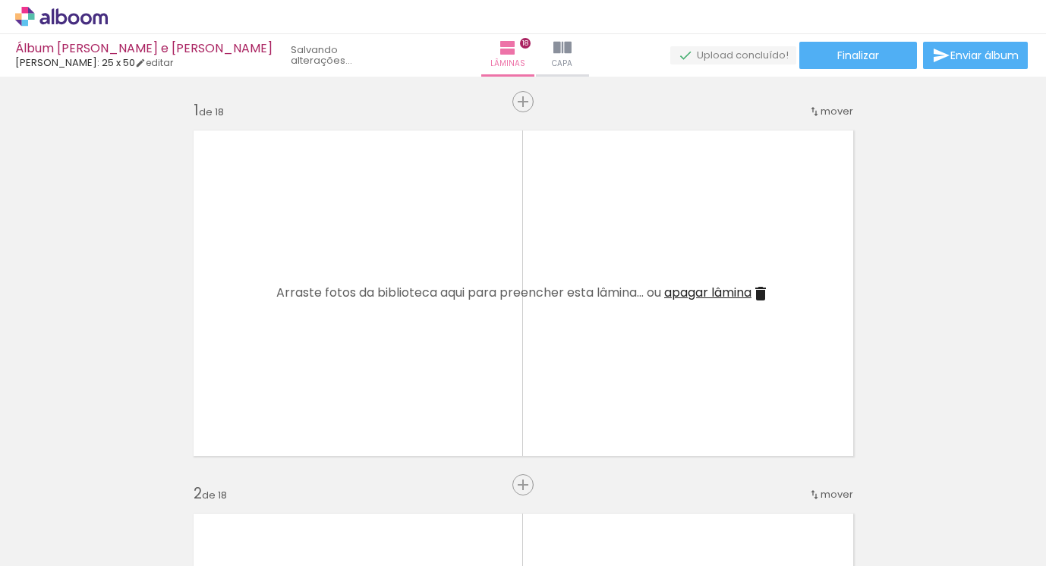
click at [117, 484] on iron-icon at bounding box center [118, 485] width 16 height 16
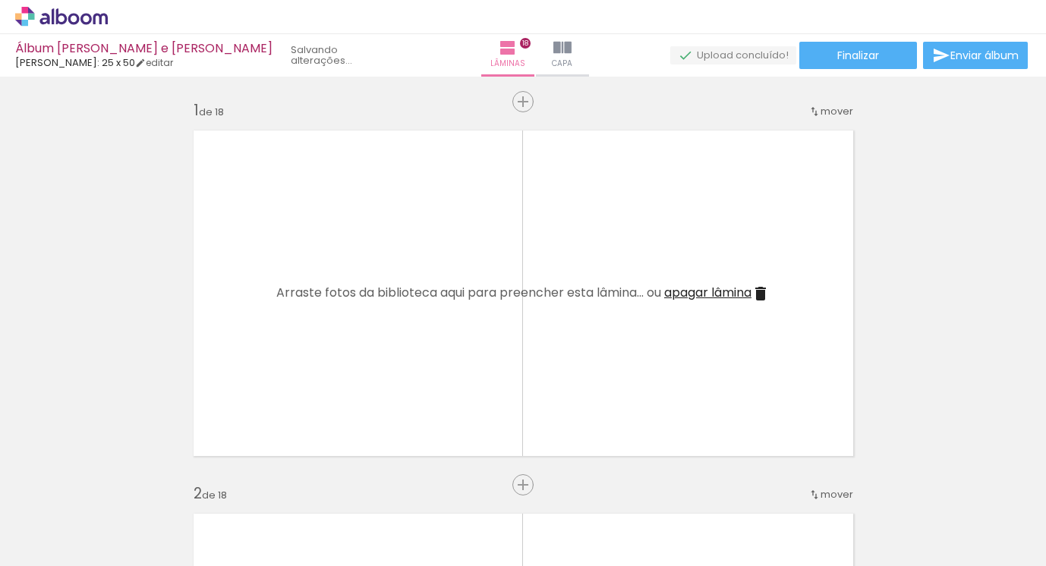
click at [117, 484] on iron-icon at bounding box center [118, 485] width 16 height 16
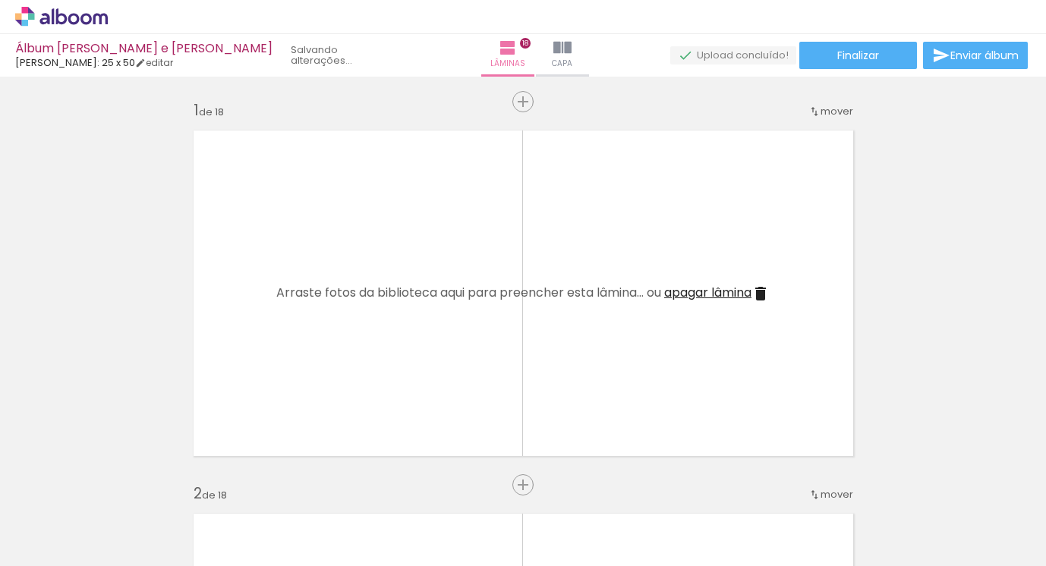
click at [117, 484] on iron-icon at bounding box center [118, 485] width 16 height 16
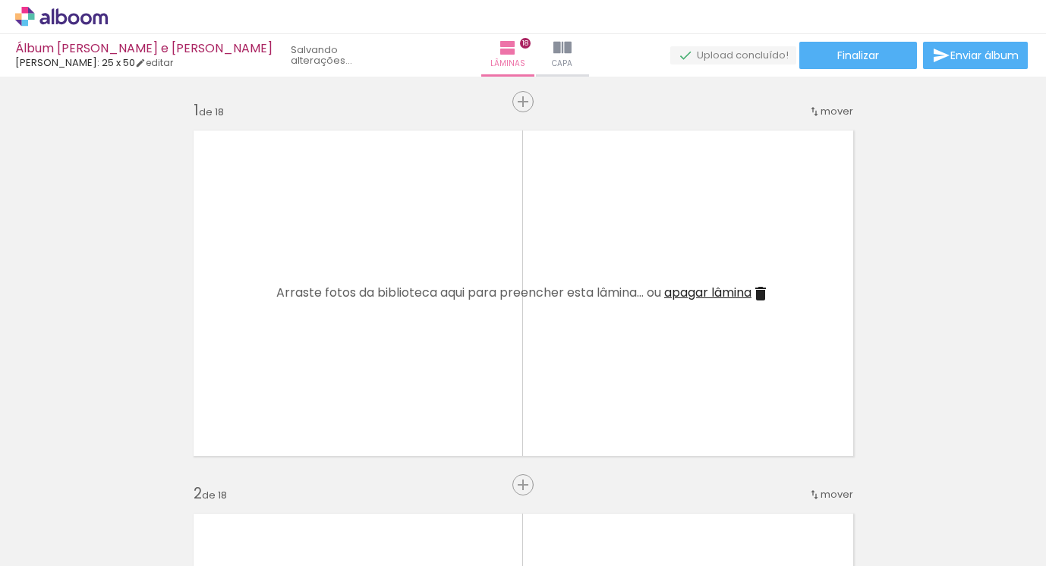
click at [117, 484] on iron-icon at bounding box center [118, 485] width 16 height 16
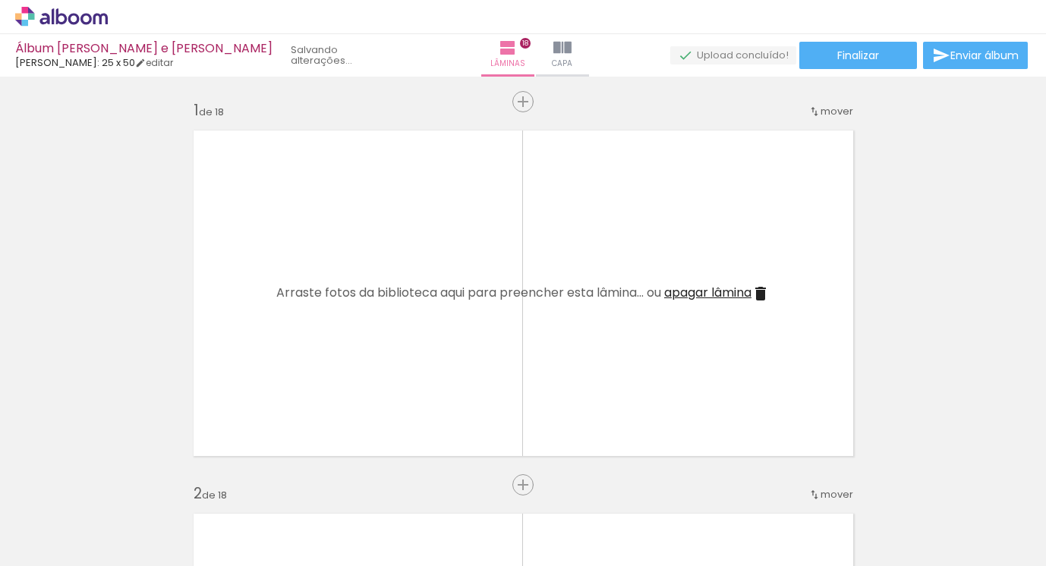
click at [117, 484] on iron-icon at bounding box center [118, 485] width 16 height 16
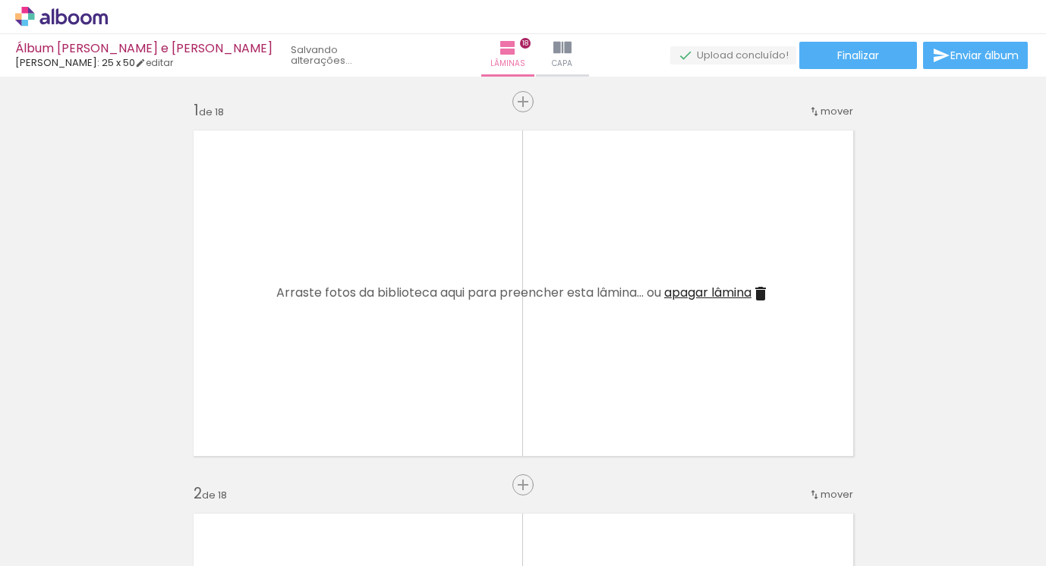
click at [117, 484] on iron-icon at bounding box center [118, 485] width 16 height 16
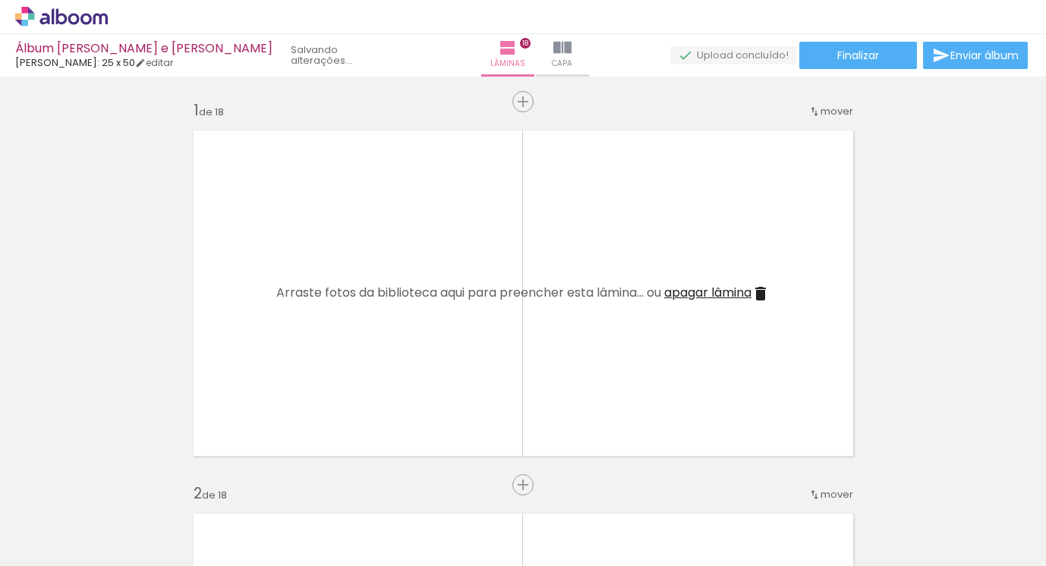
click at [117, 484] on iron-icon at bounding box center [118, 485] width 16 height 16
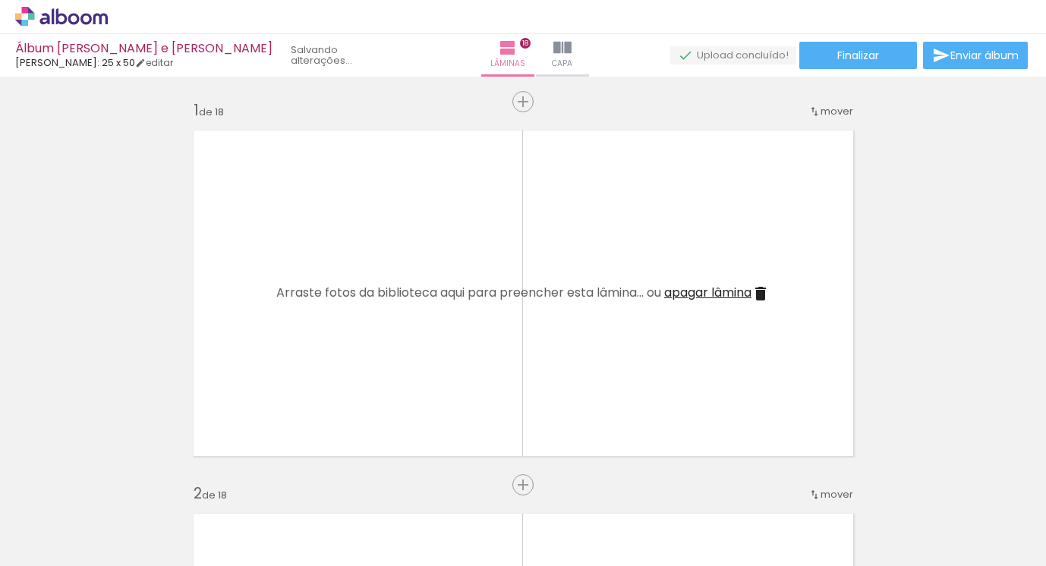
click at [117, 484] on iron-icon at bounding box center [118, 485] width 16 height 16
click at [121, 484] on iron-icon at bounding box center [118, 485] width 16 height 16
click at [120, 484] on iron-icon at bounding box center [118, 485] width 16 height 16
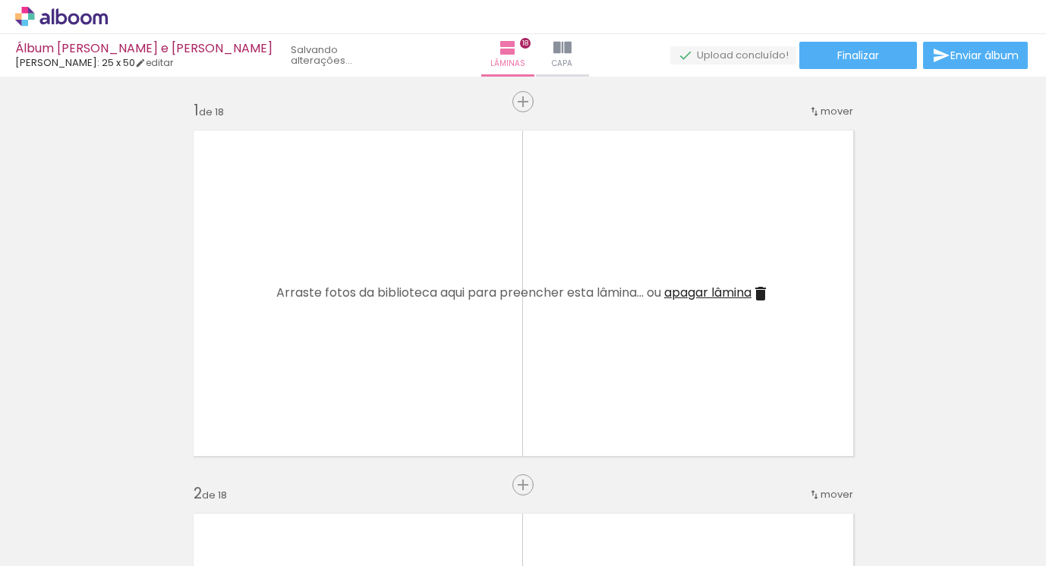
click at [120, 484] on iron-icon at bounding box center [118, 485] width 16 height 16
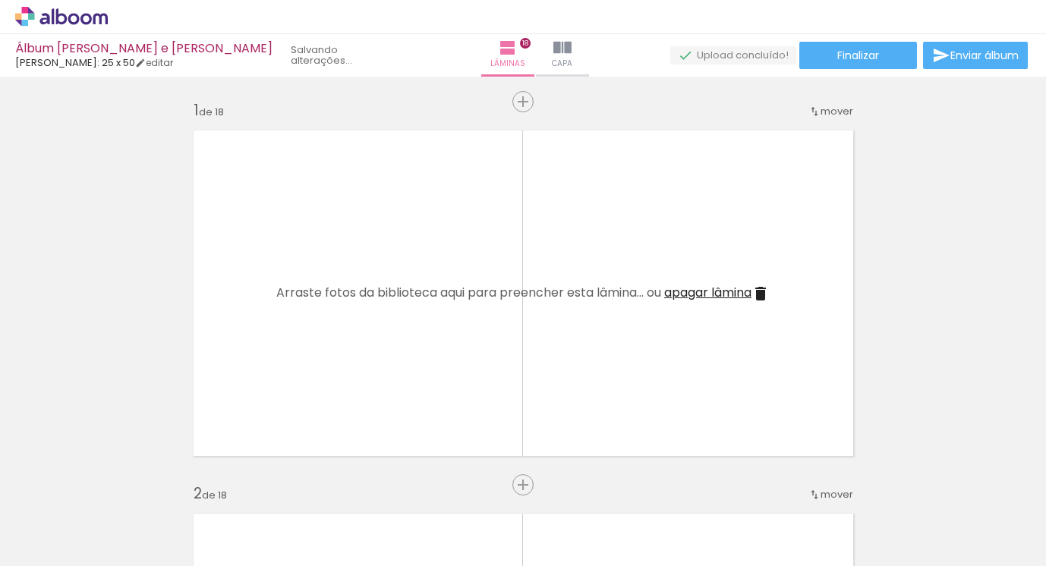
click at [120, 484] on iron-icon at bounding box center [118, 485] width 16 height 16
click at [119, 484] on iron-icon at bounding box center [118, 485] width 16 height 16
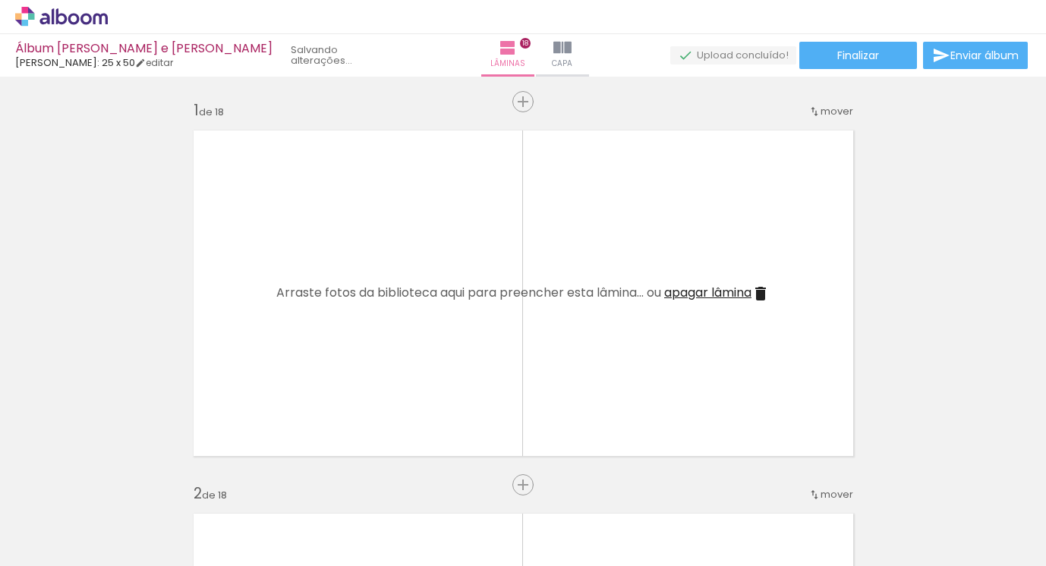
click at [119, 484] on iron-icon at bounding box center [118, 485] width 16 height 16
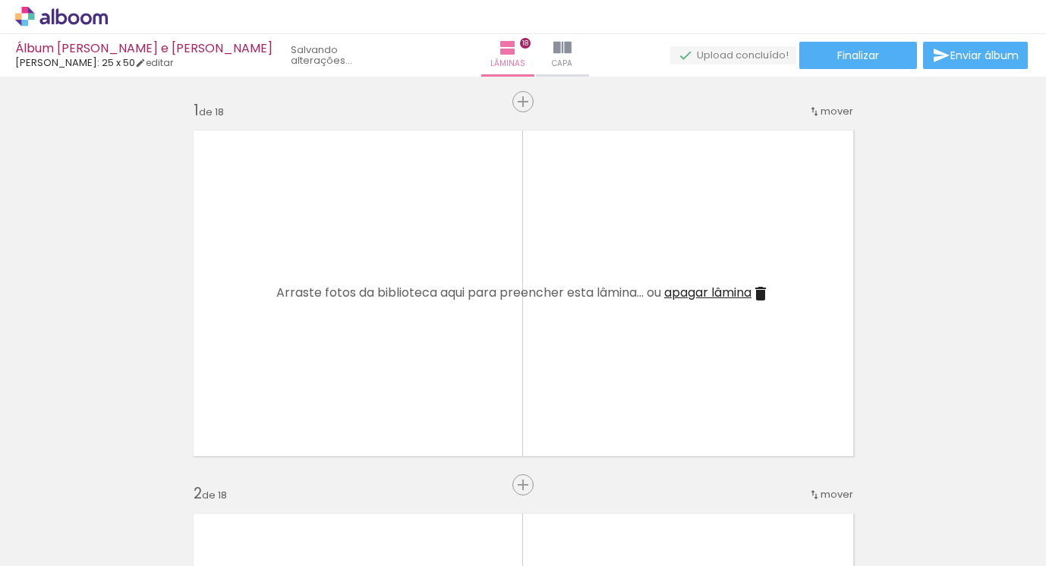
click at [119, 484] on iron-icon at bounding box center [118, 485] width 16 height 16
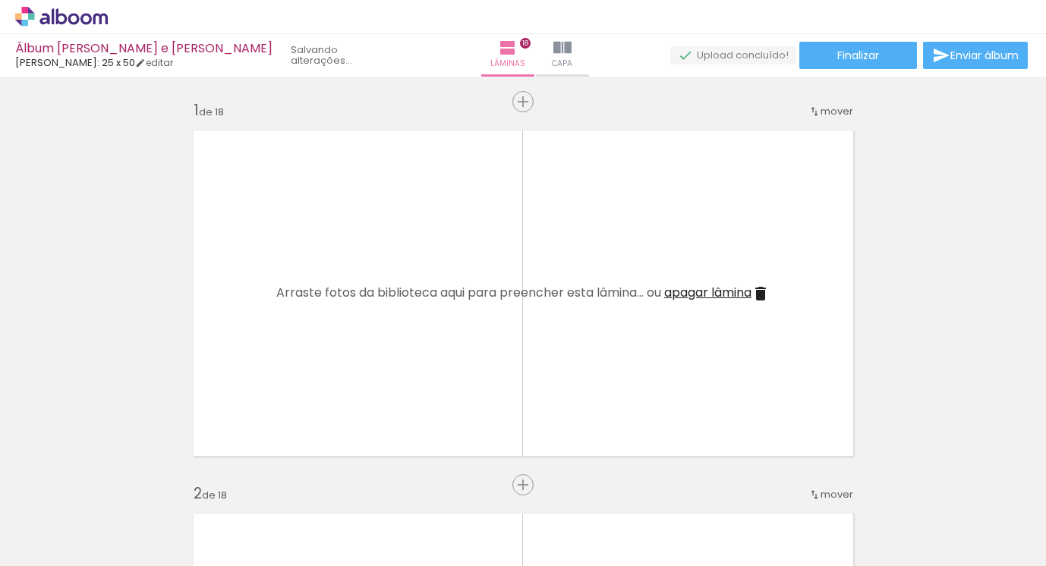
click at [119, 484] on iron-icon at bounding box center [118, 485] width 16 height 16
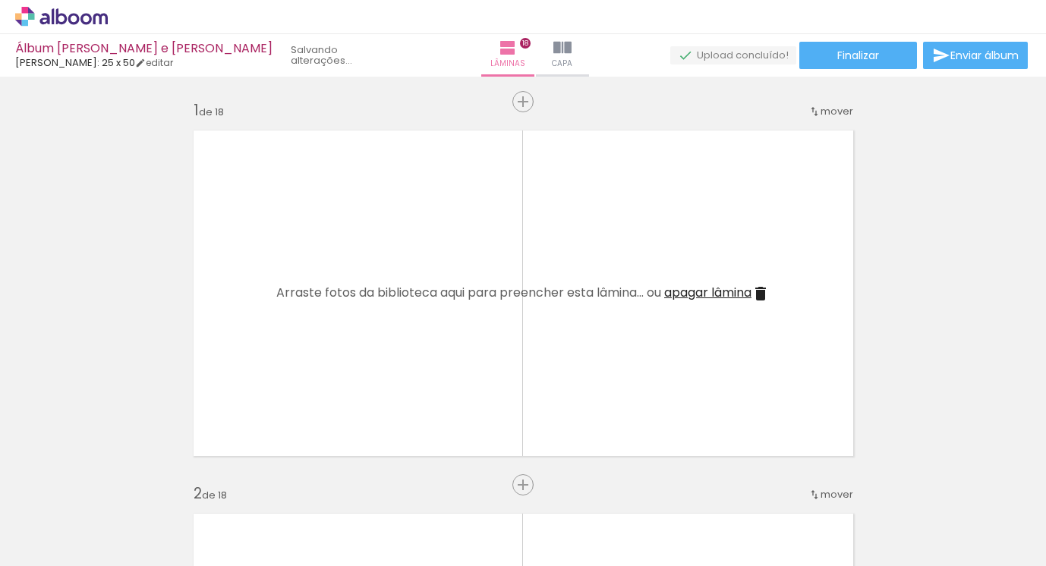
click at [119, 484] on iron-icon at bounding box center [118, 485] width 16 height 16
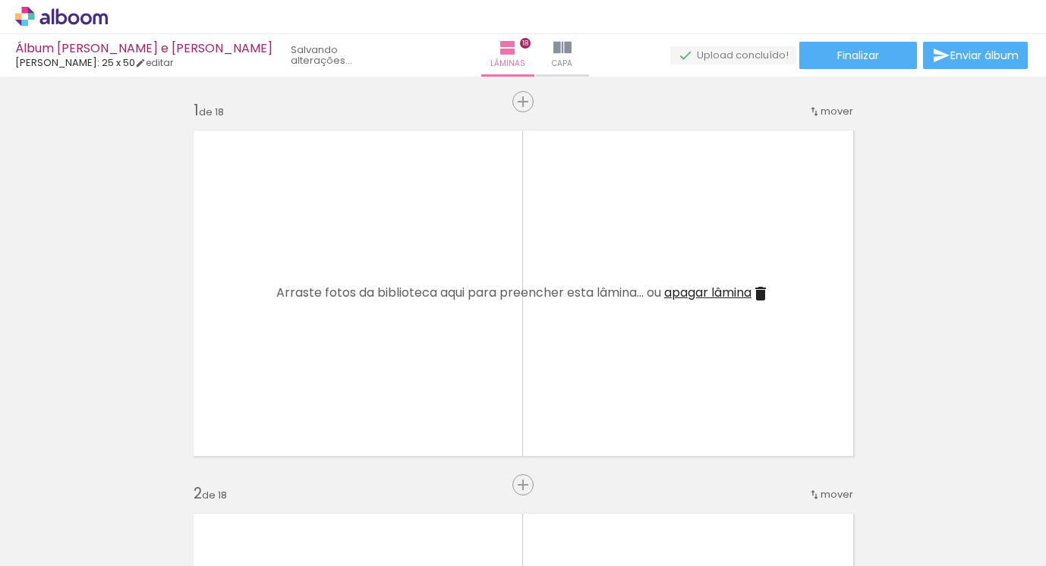
click at [119, 484] on iron-icon at bounding box center [118, 485] width 16 height 16
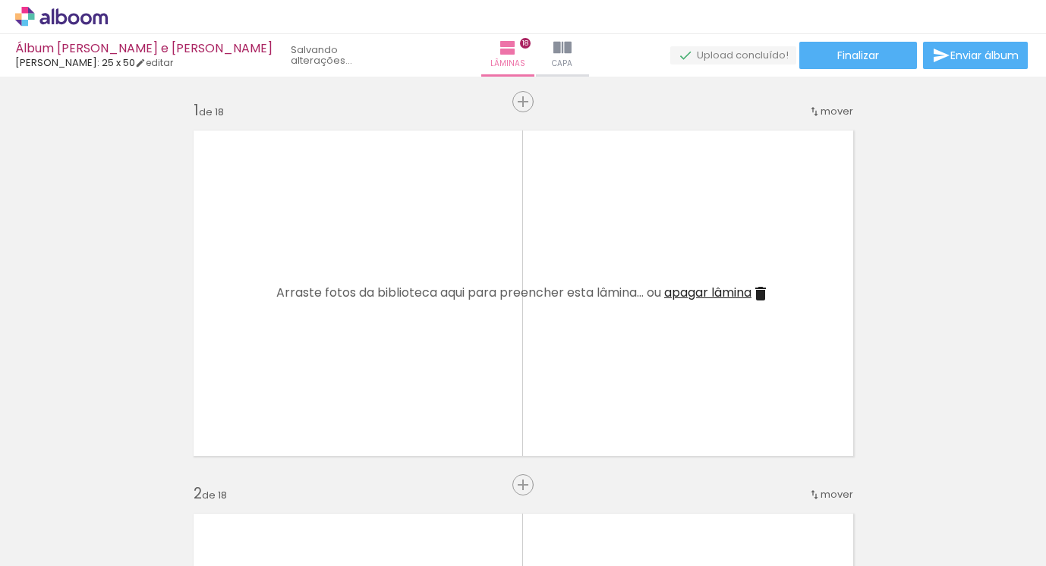
click at [119, 484] on iron-icon at bounding box center [118, 485] width 16 height 16
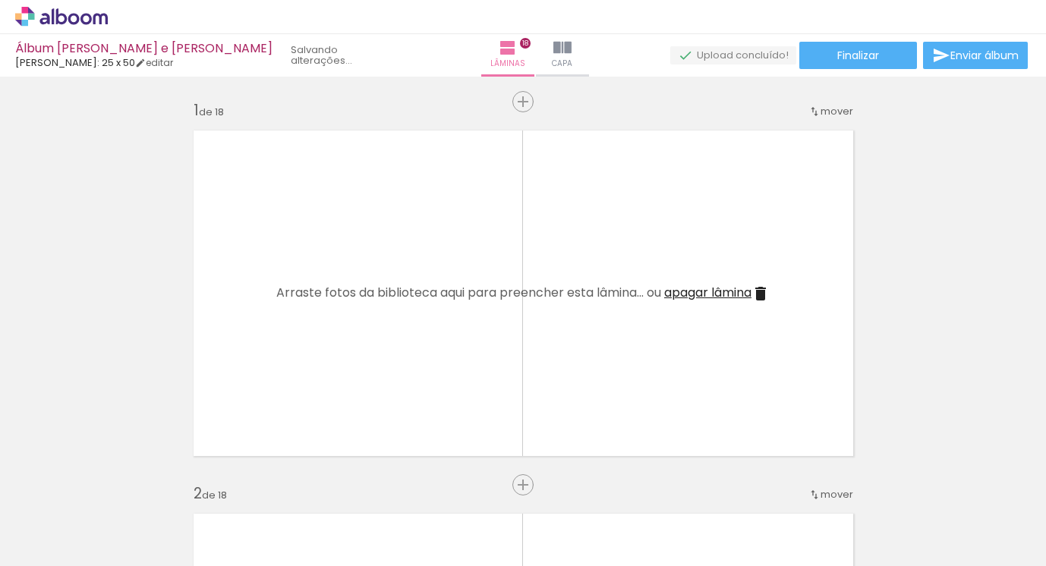
click at [119, 484] on iron-icon at bounding box center [118, 485] width 16 height 16
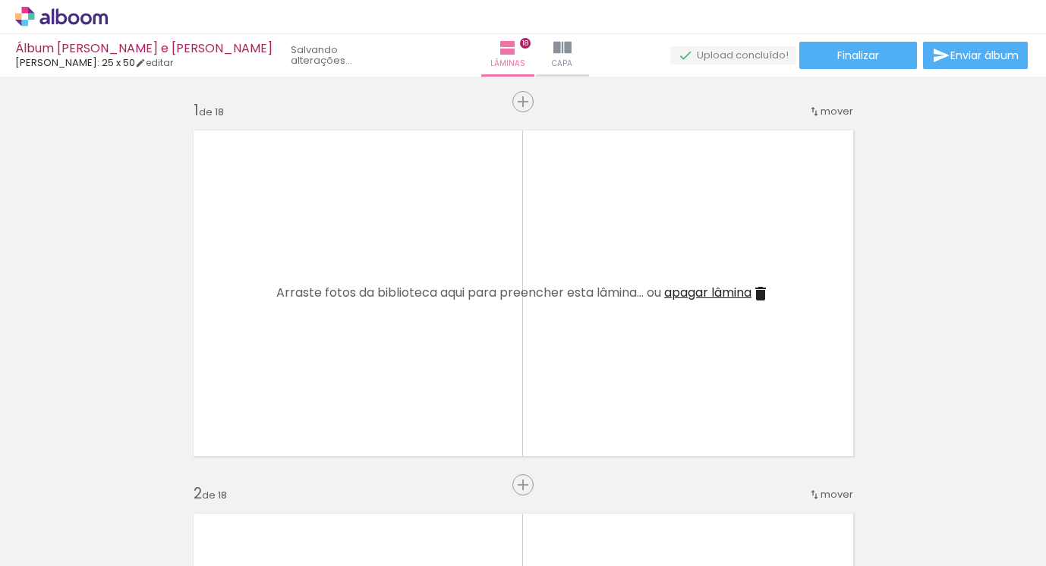
click at [119, 484] on iron-icon at bounding box center [118, 485] width 16 height 16
click at [119, 484] on quentale-thumb at bounding box center [151, 514] width 85 height 87
click at [119, 484] on iron-icon at bounding box center [118, 485] width 16 height 16
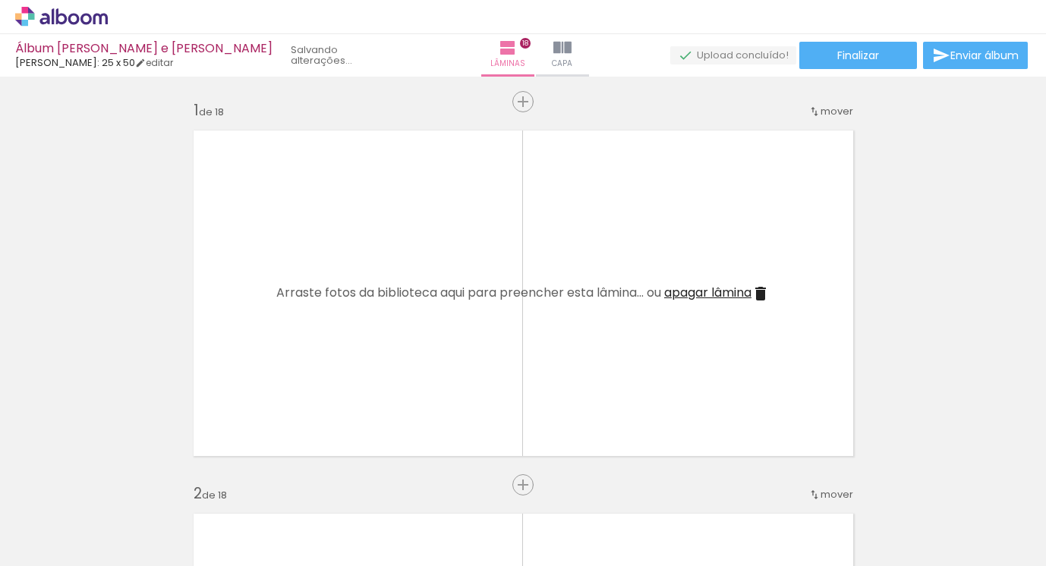
click at [119, 484] on iron-icon at bounding box center [118, 485] width 16 height 16
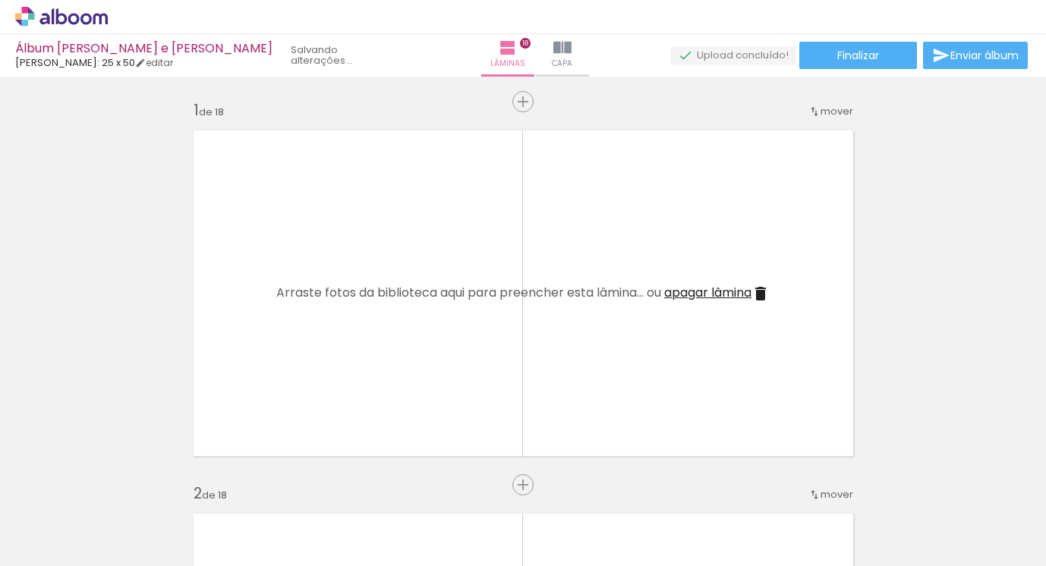
click at [119, 484] on iron-icon at bounding box center [118, 485] width 16 height 16
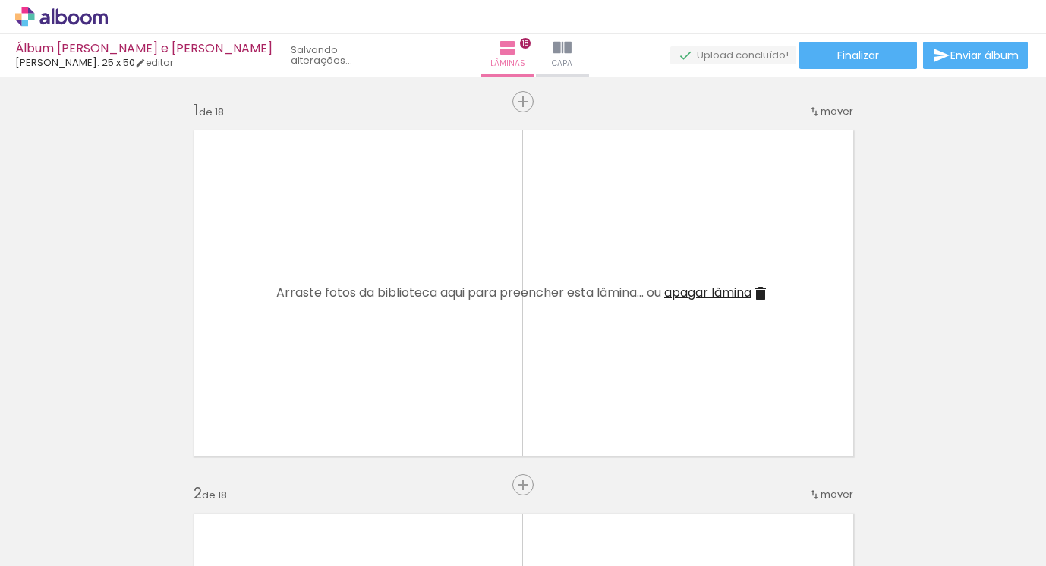
click at [119, 484] on iron-icon at bounding box center [118, 485] width 16 height 16
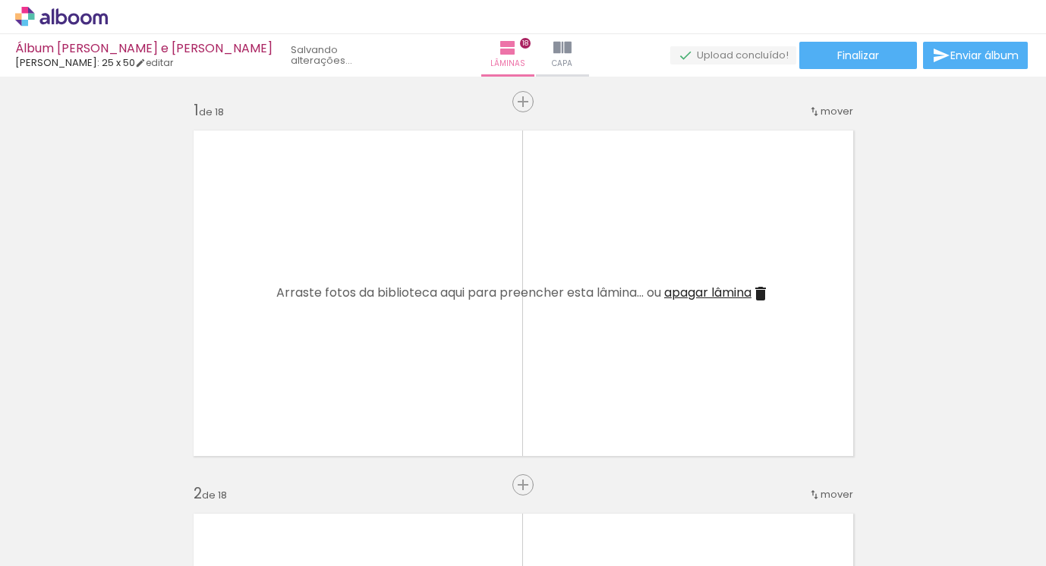
click at [119, 484] on iron-icon at bounding box center [118, 485] width 16 height 16
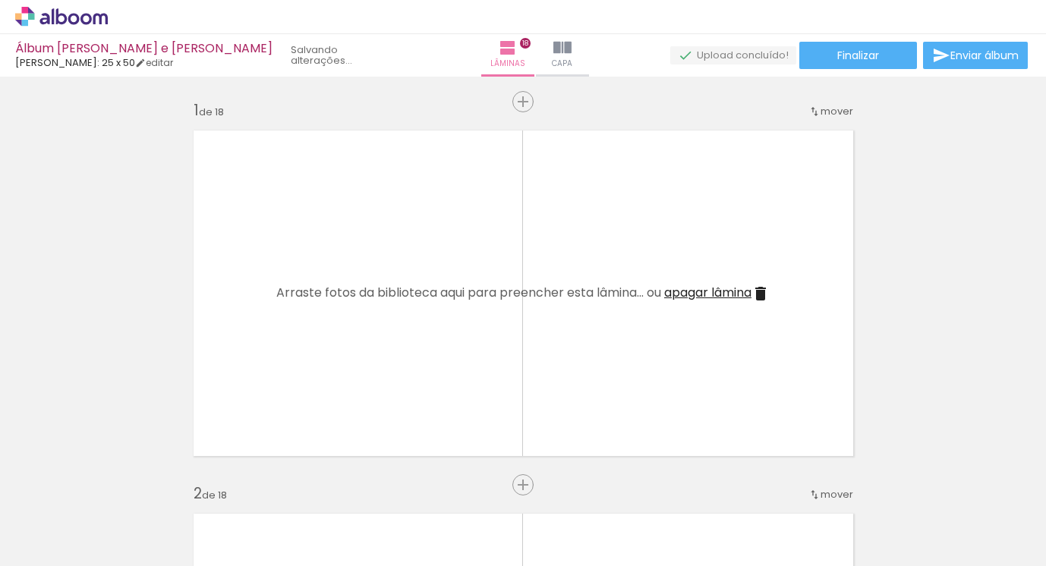
click at [119, 484] on iron-icon at bounding box center [118, 485] width 16 height 16
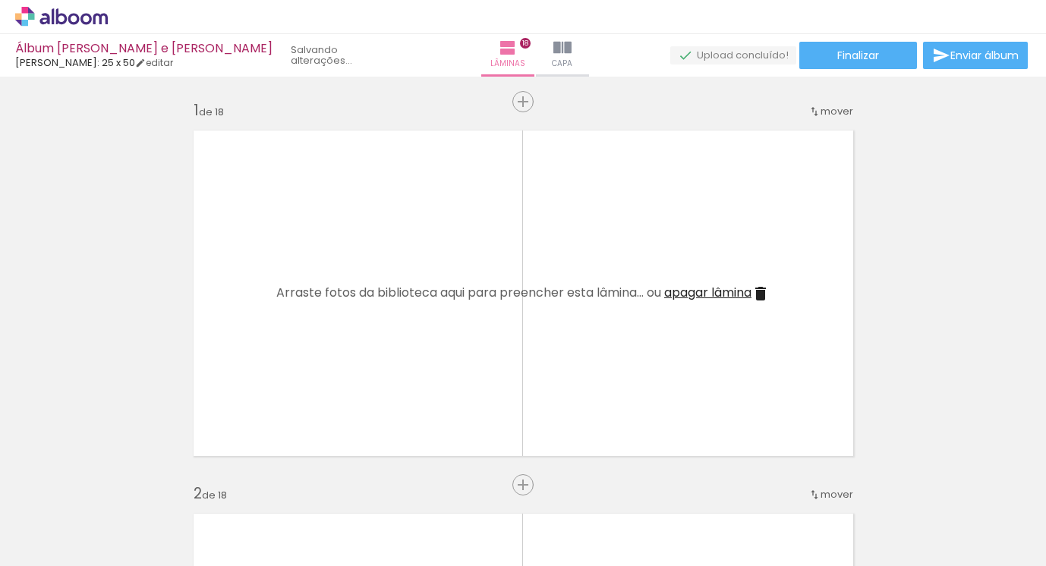
click at [119, 484] on iron-icon at bounding box center [118, 485] width 16 height 16
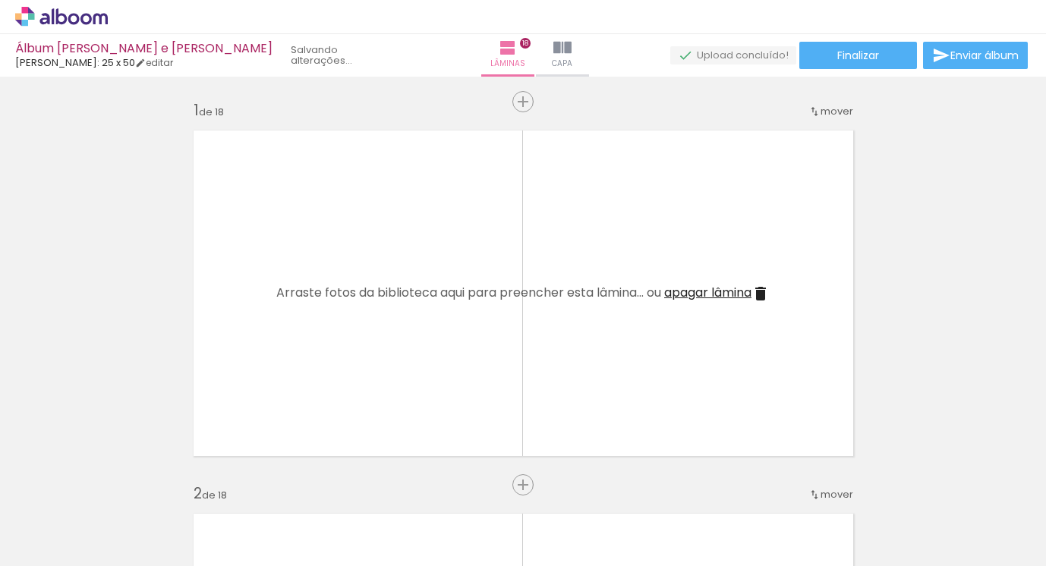
click at [119, 484] on iron-icon at bounding box center [118, 485] width 16 height 16
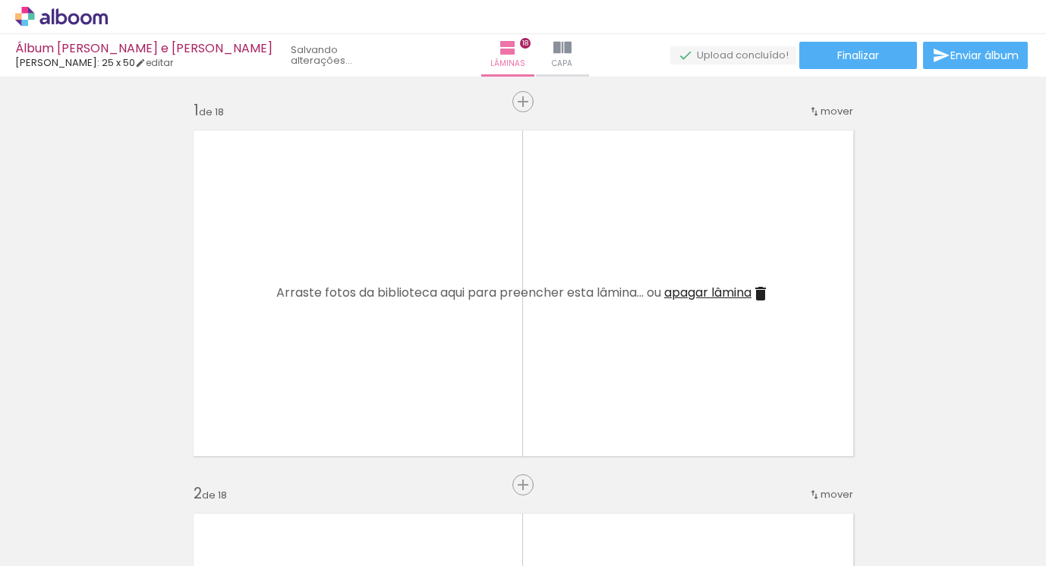
click at [119, 484] on iron-icon at bounding box center [118, 485] width 16 height 16
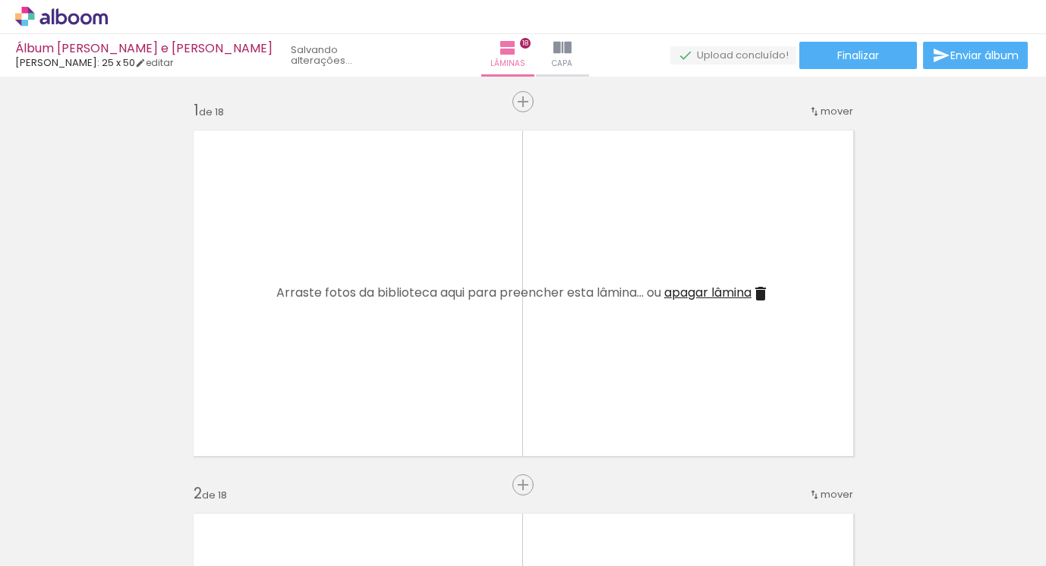
click at [119, 484] on iron-icon at bounding box center [118, 485] width 16 height 16
click at [119, 484] on quentale-thumb at bounding box center [151, 514] width 85 height 87
click at [119, 484] on iron-icon at bounding box center [118, 485] width 16 height 16
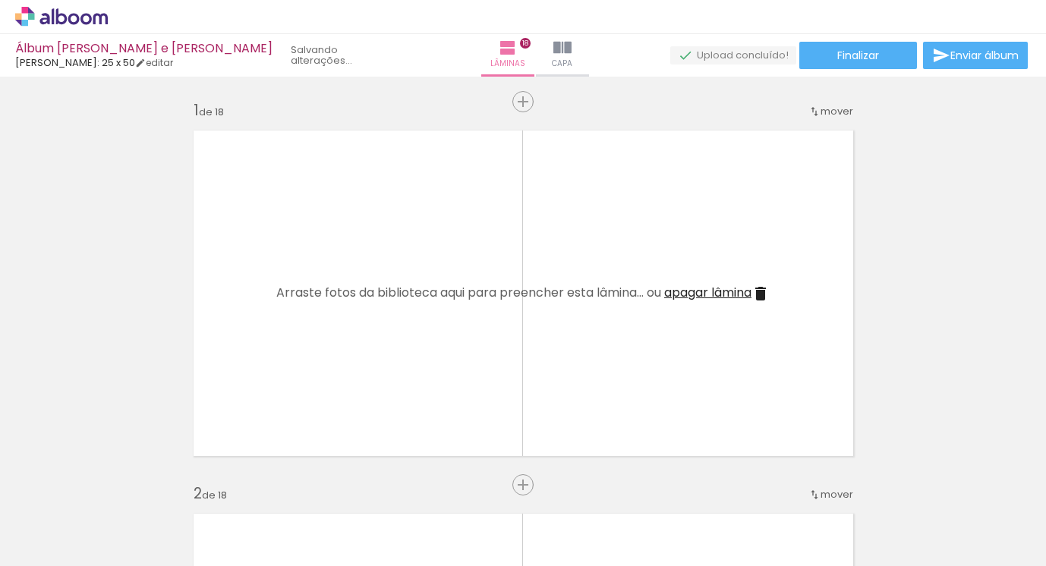
click at [119, 484] on iron-icon at bounding box center [118, 485] width 16 height 16
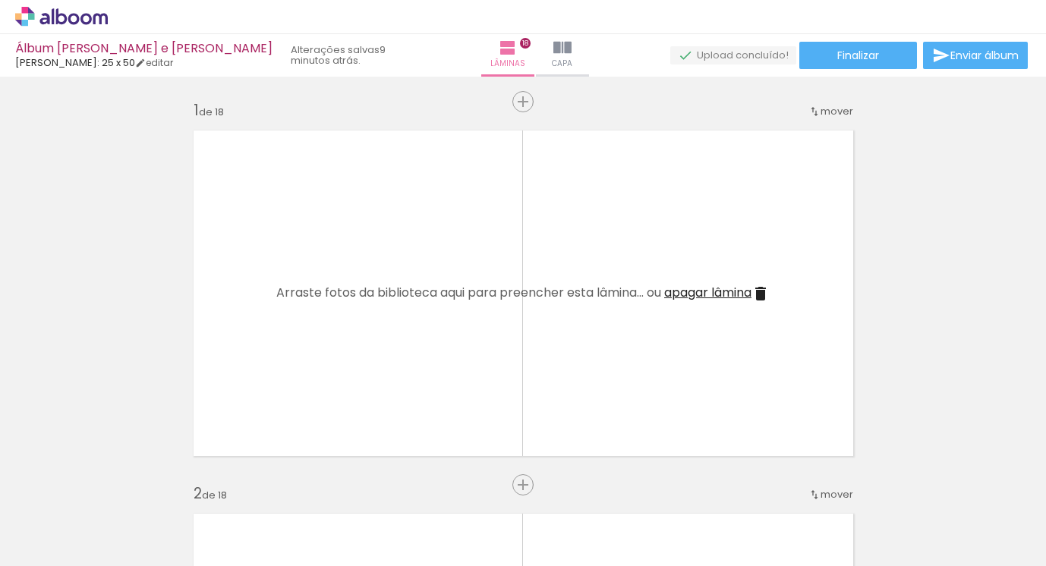
click at [119, 484] on iron-icon at bounding box center [118, 485] width 16 height 16
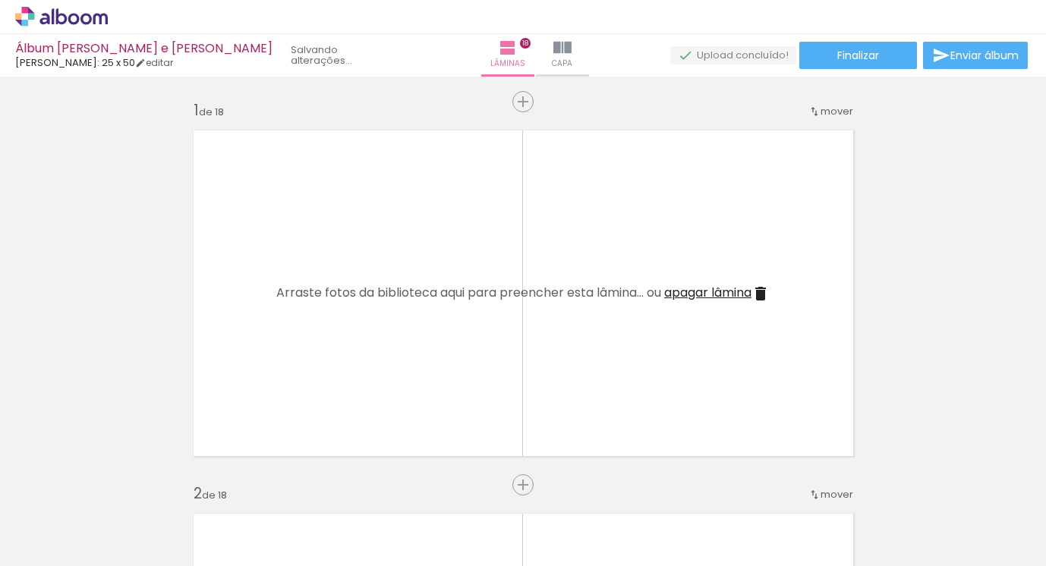
click at [119, 484] on iron-icon at bounding box center [118, 485] width 16 height 16
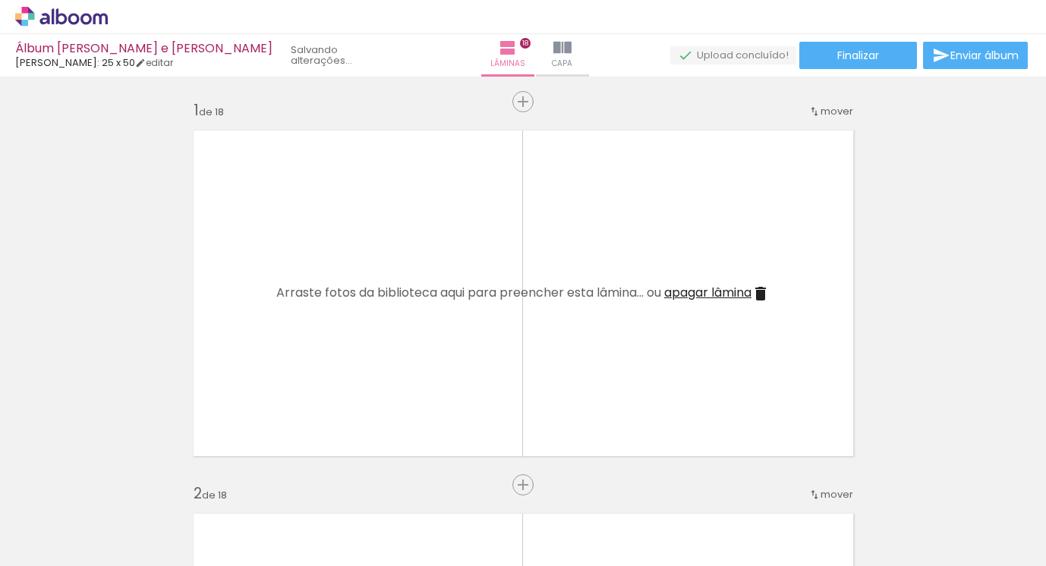
click at [119, 484] on iron-icon at bounding box center [119, 485] width 16 height 16
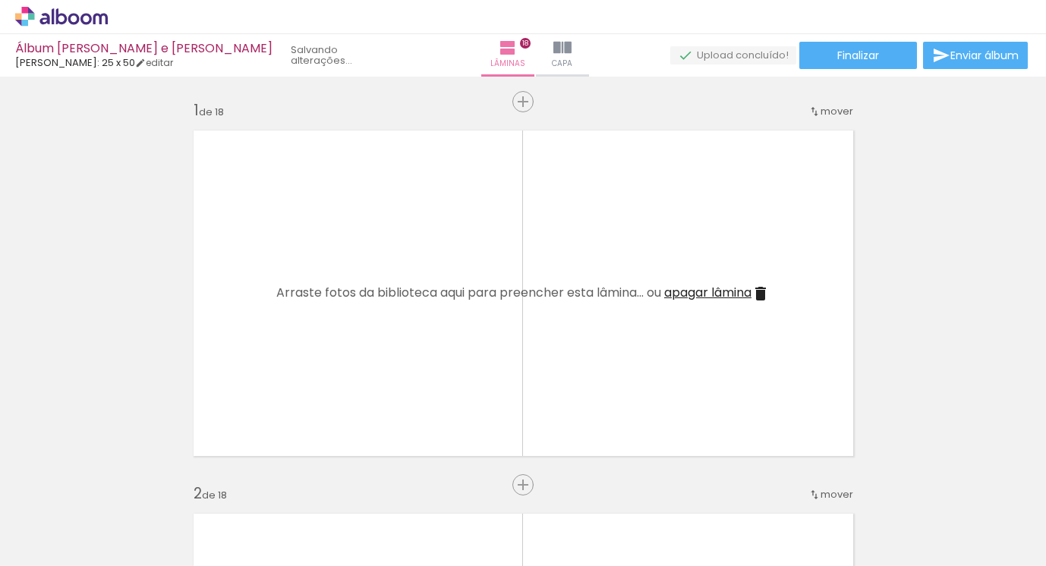
click at [119, 484] on iron-icon at bounding box center [119, 485] width 16 height 16
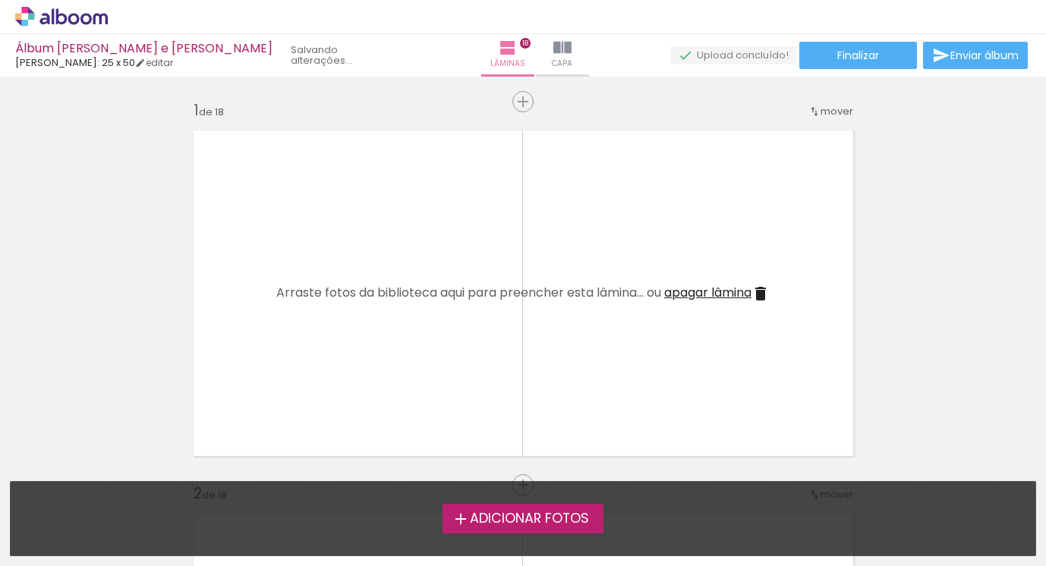
click at [119, 484] on div "Adicionar Fotos Solte suas fotos aqui..." at bounding box center [523, 519] width 1025 height 74
click at [511, 516] on span "Adicionar Fotos" at bounding box center [529, 519] width 119 height 14
click at [0, 0] on input "file" at bounding box center [0, 0] width 0 height 0
click at [504, 515] on span "Adicionar Fotos" at bounding box center [529, 519] width 119 height 14
click at [0, 0] on input "file" at bounding box center [0, 0] width 0 height 0
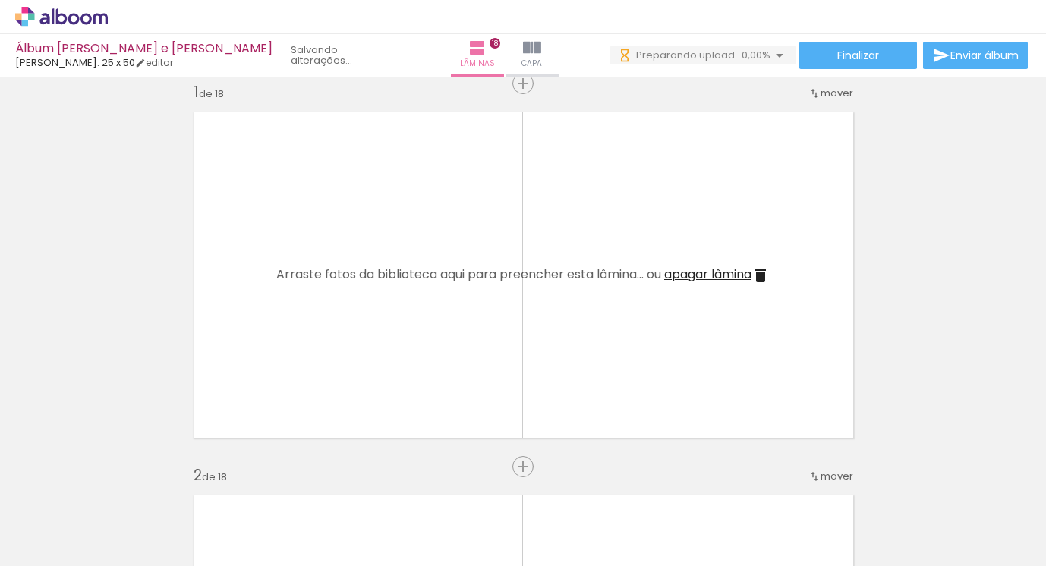
scroll to position [29, 0]
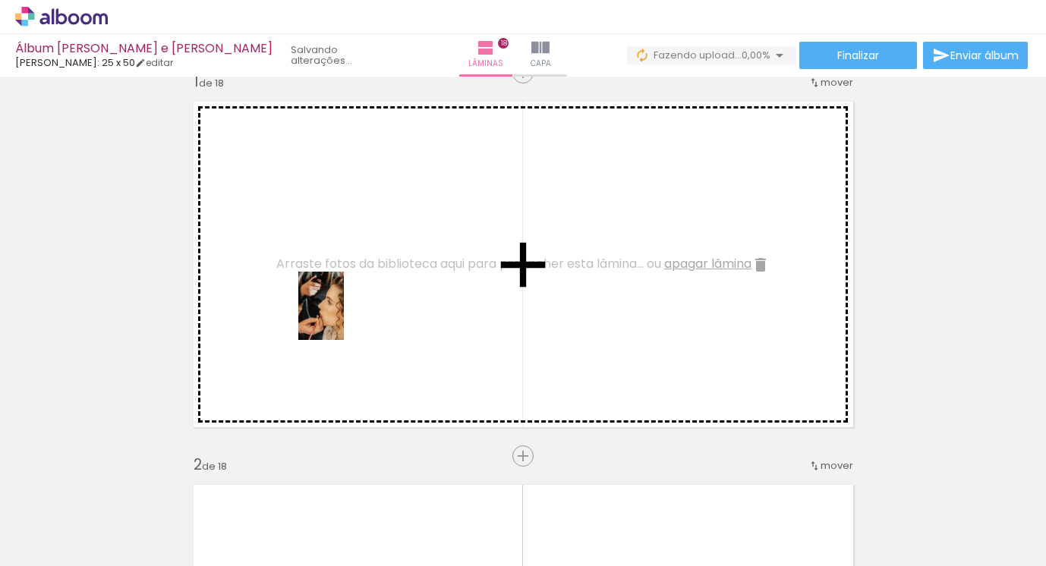
drag, startPoint x: 166, startPoint y: 523, endPoint x: 324, endPoint y: 370, distance: 220.1
click at [343, 317] on quentale-workspace at bounding box center [523, 283] width 1046 height 566
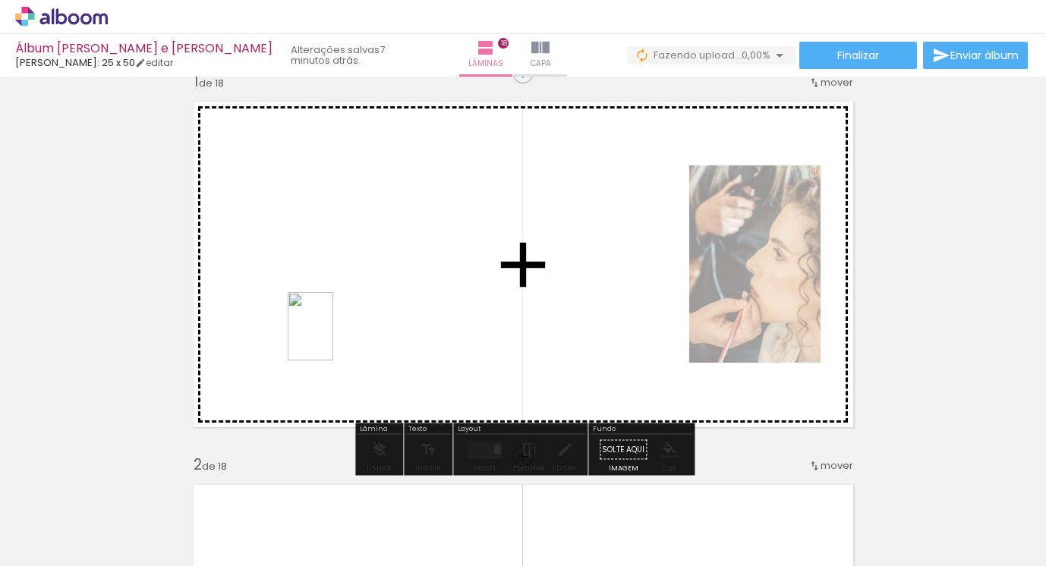
drag, startPoint x: 246, startPoint y: 506, endPoint x: 334, endPoint y: 329, distance: 197.6
click at [334, 319] on quentale-workspace at bounding box center [523, 283] width 1046 height 566
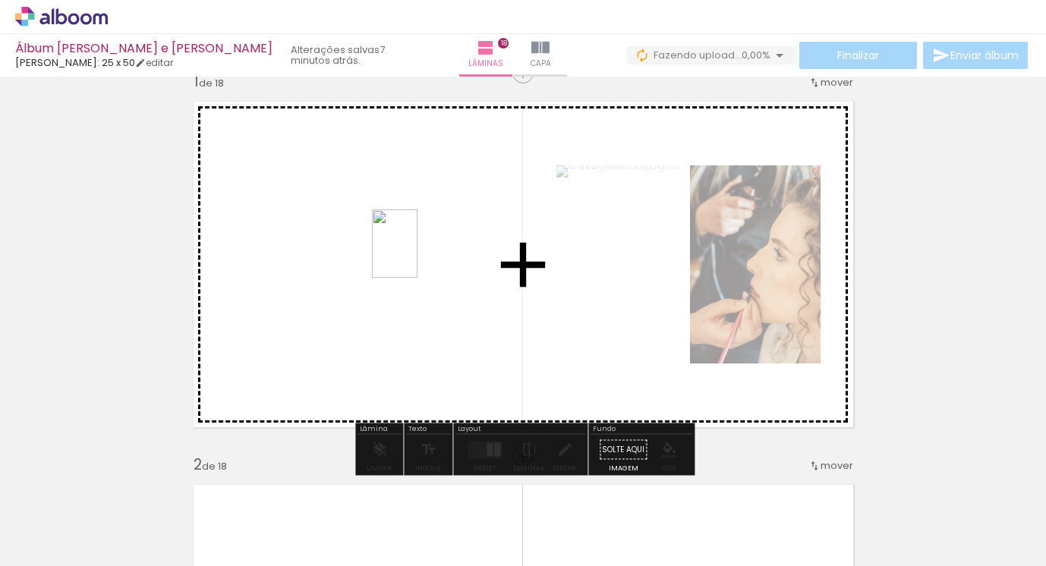
drag, startPoint x: 429, startPoint y: 524, endPoint x: 425, endPoint y: 279, distance: 244.5
click at [418, 255] on quentale-workspace at bounding box center [523, 283] width 1046 height 566
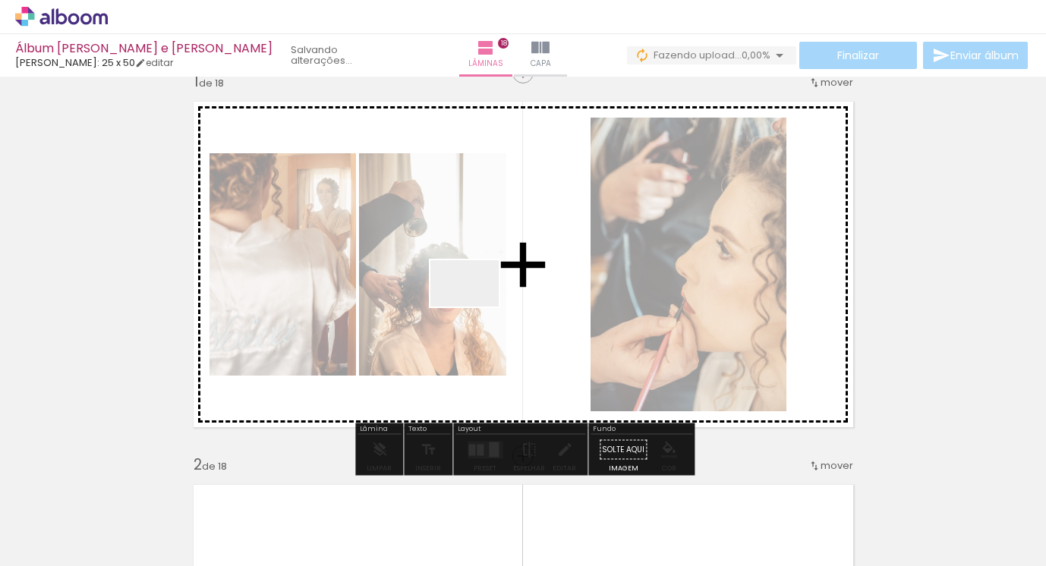
drag, startPoint x: 488, startPoint y: 513, endPoint x: 475, endPoint y: 306, distance: 207.7
click at [475, 306] on quentale-workspace at bounding box center [523, 283] width 1046 height 566
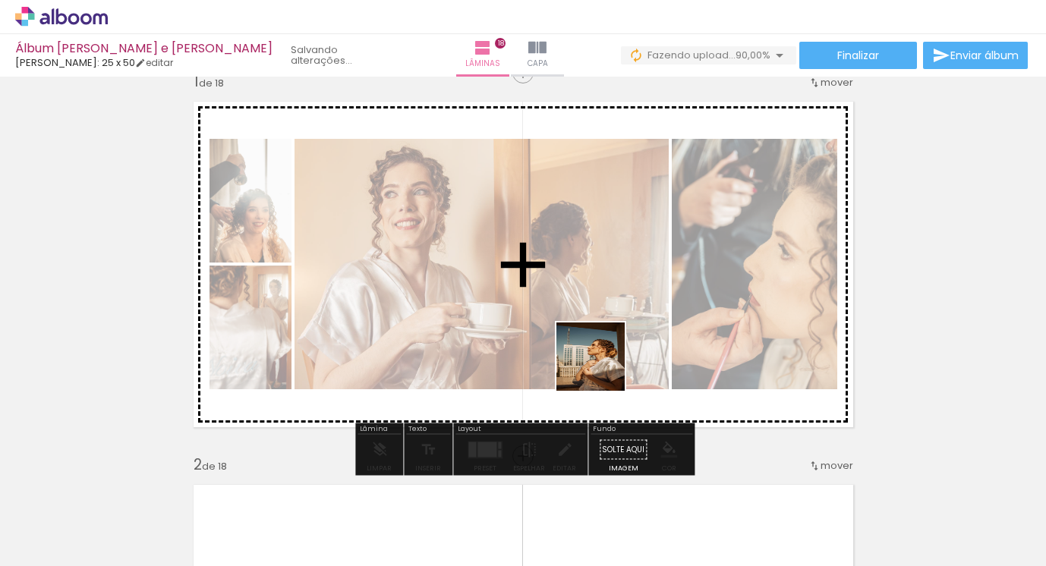
drag, startPoint x: 593, startPoint y: 514, endPoint x: 660, endPoint y: 491, distance: 70.6
click at [603, 346] on quentale-workspace at bounding box center [523, 283] width 1046 height 566
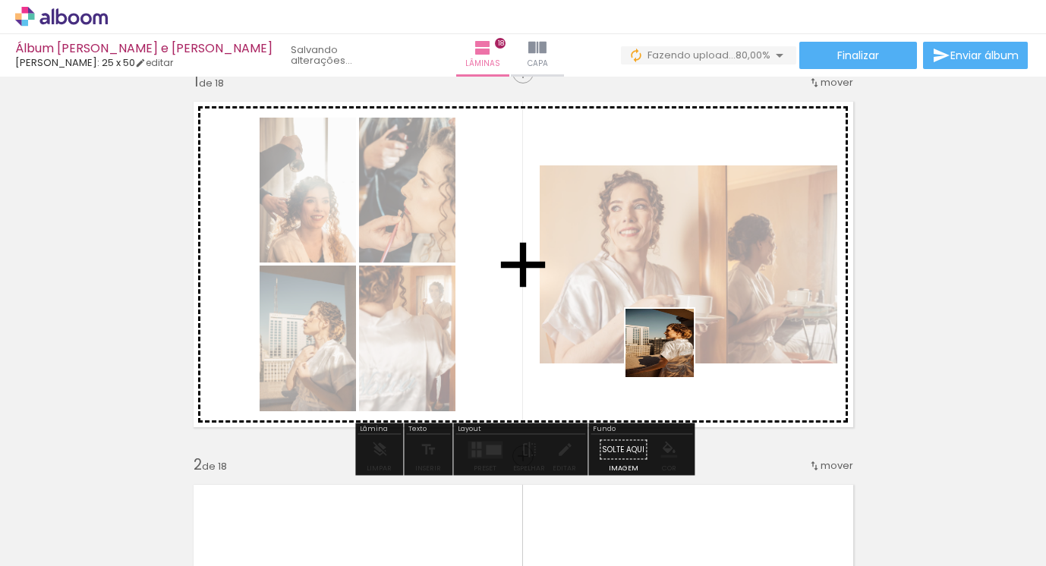
drag, startPoint x: 664, startPoint y: 507, endPoint x: 681, endPoint y: 370, distance: 138.4
click at [670, 352] on quentale-workspace at bounding box center [523, 283] width 1046 height 566
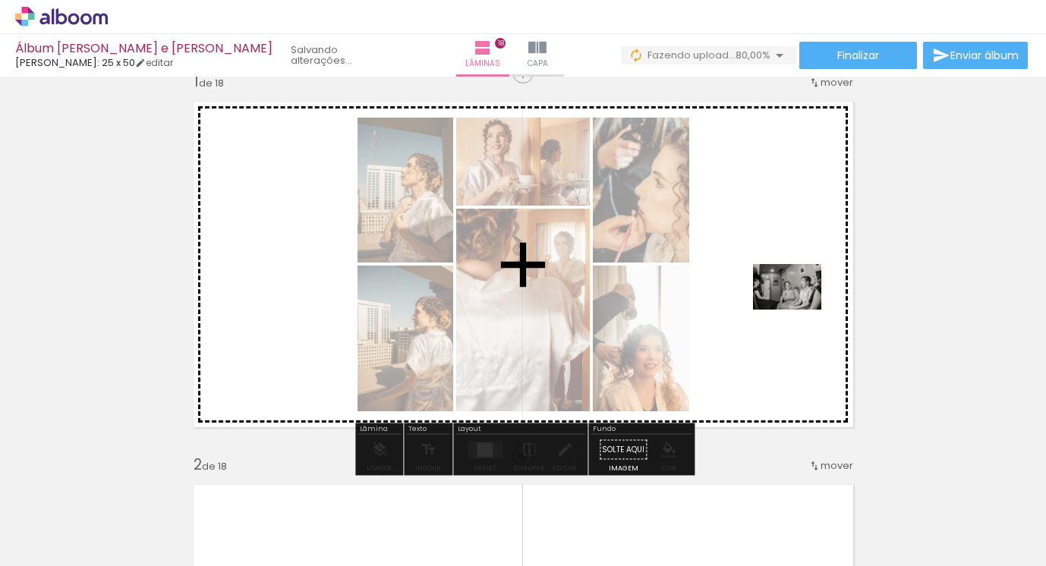
drag, startPoint x: 848, startPoint y: 512, endPoint x: 787, endPoint y: 304, distance: 216.9
click at [788, 305] on quentale-workspace at bounding box center [523, 283] width 1046 height 566
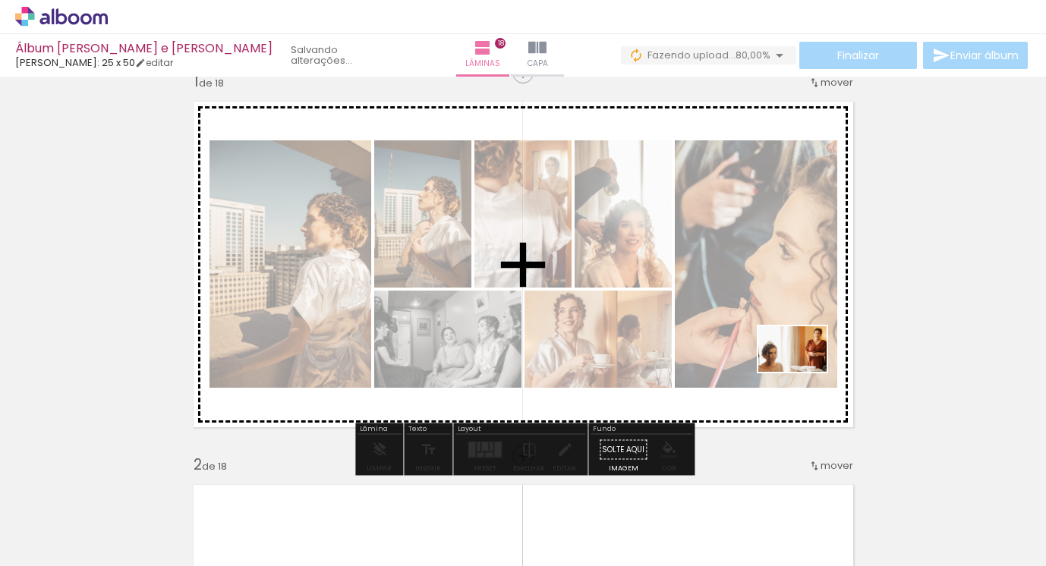
drag, startPoint x: 929, startPoint y: 520, endPoint x: 789, endPoint y: 366, distance: 208.0
click at [792, 367] on quentale-workspace at bounding box center [523, 283] width 1046 height 566
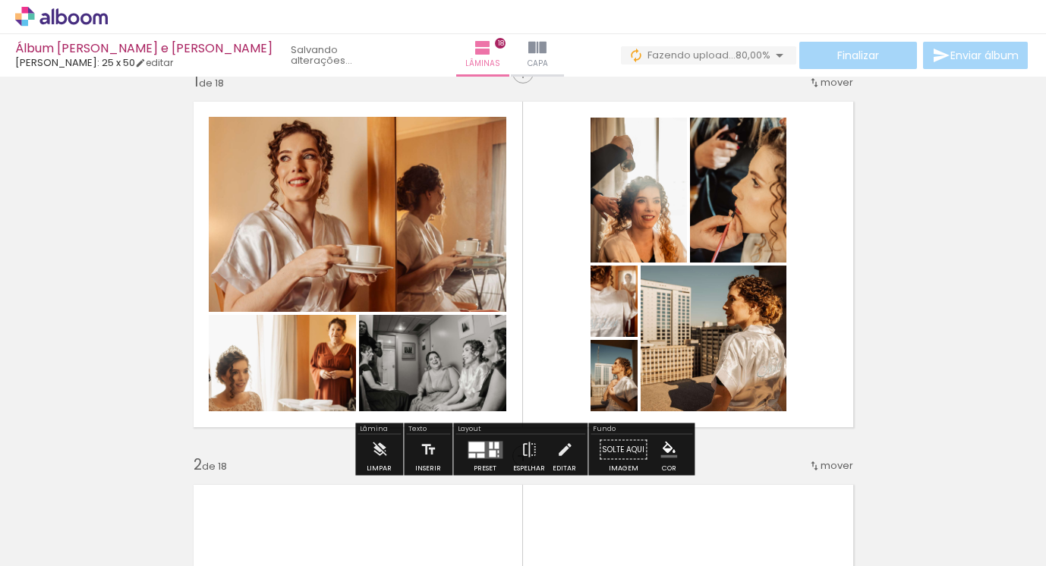
click at [489, 455] on div at bounding box center [492, 453] width 7 height 7
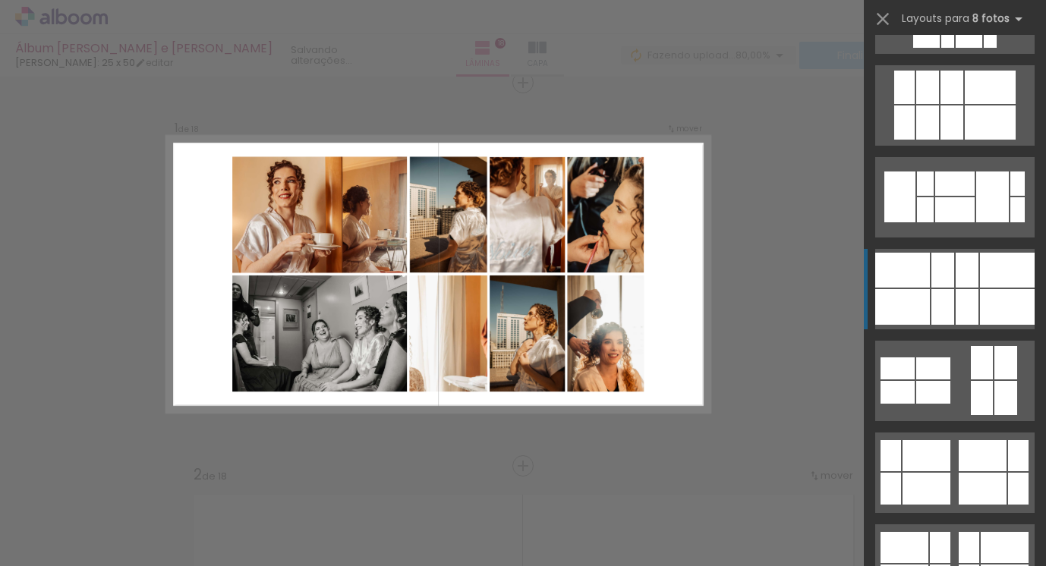
scroll to position [1065, 0]
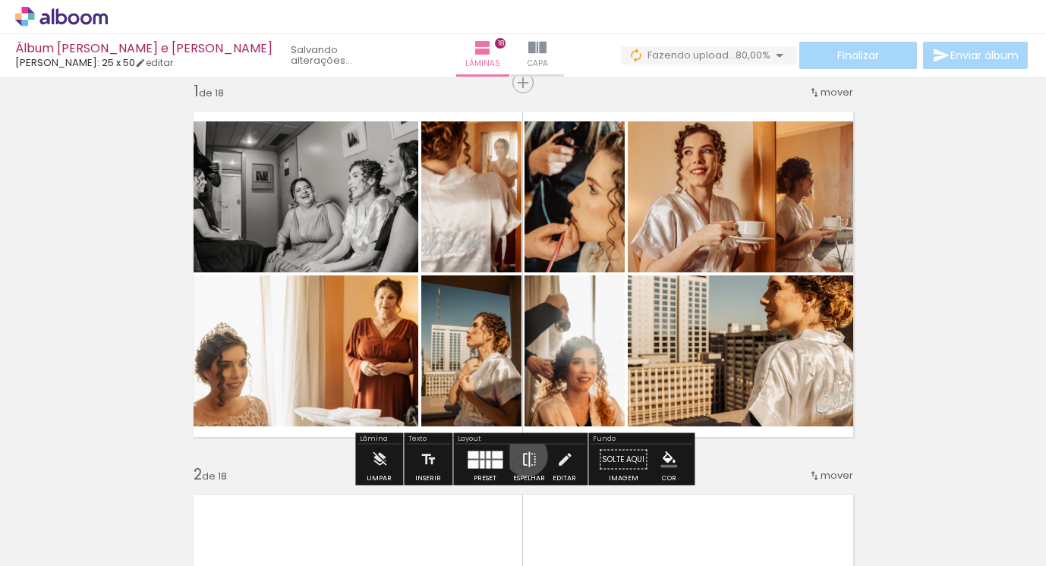
click at [523, 456] on iron-icon at bounding box center [529, 460] width 17 height 30
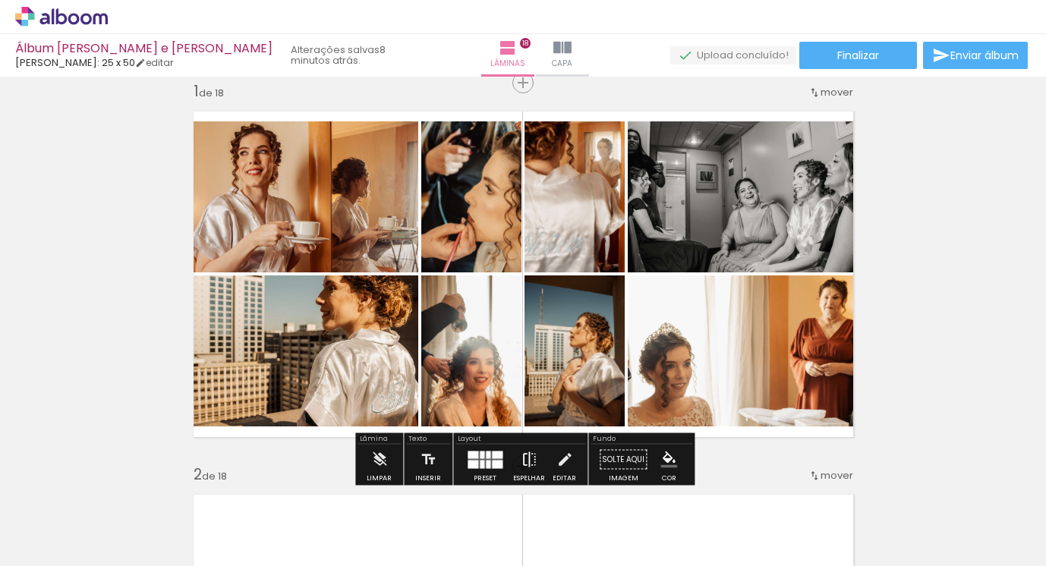
click at [525, 452] on iron-icon at bounding box center [529, 460] width 17 height 30
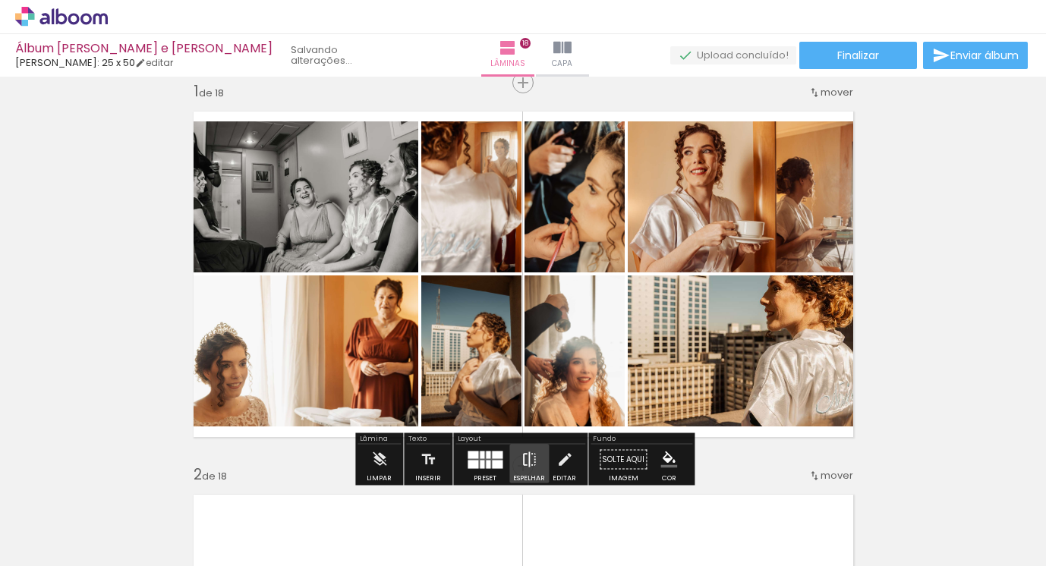
scroll to position [24, 0]
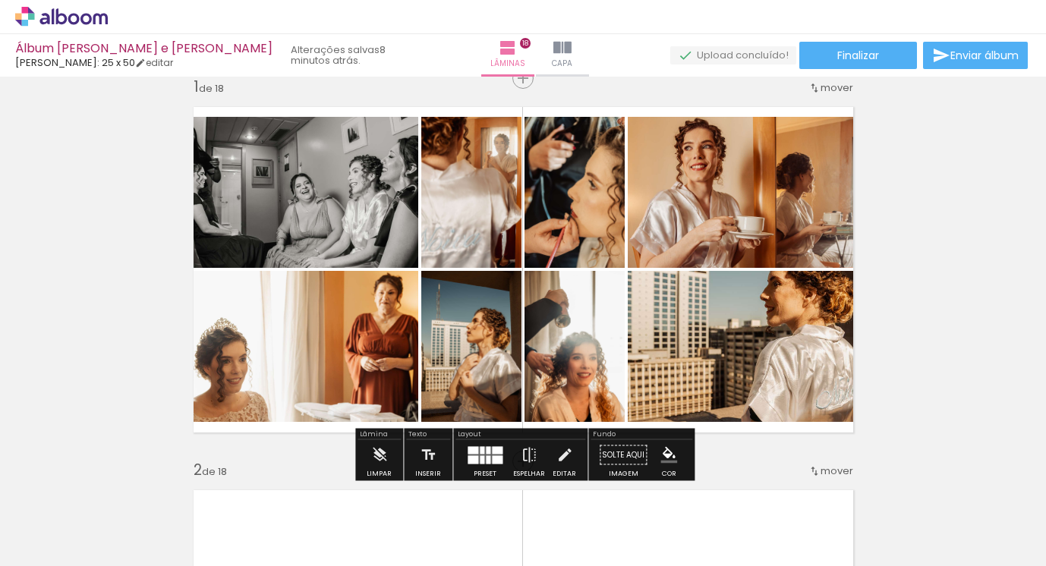
click at [486, 449] on div at bounding box center [488, 450] width 5 height 8
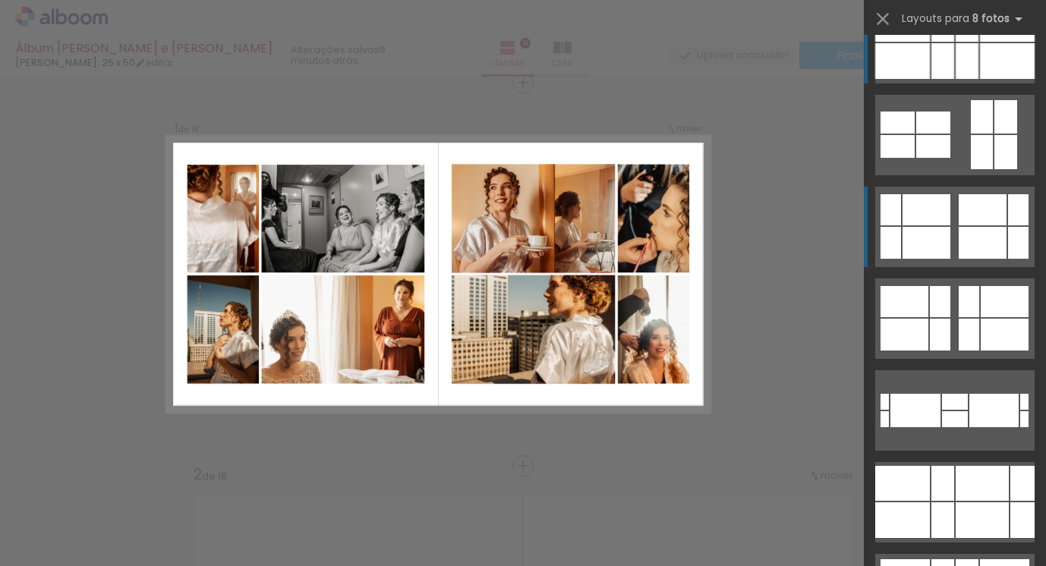
scroll to position [1245, 0]
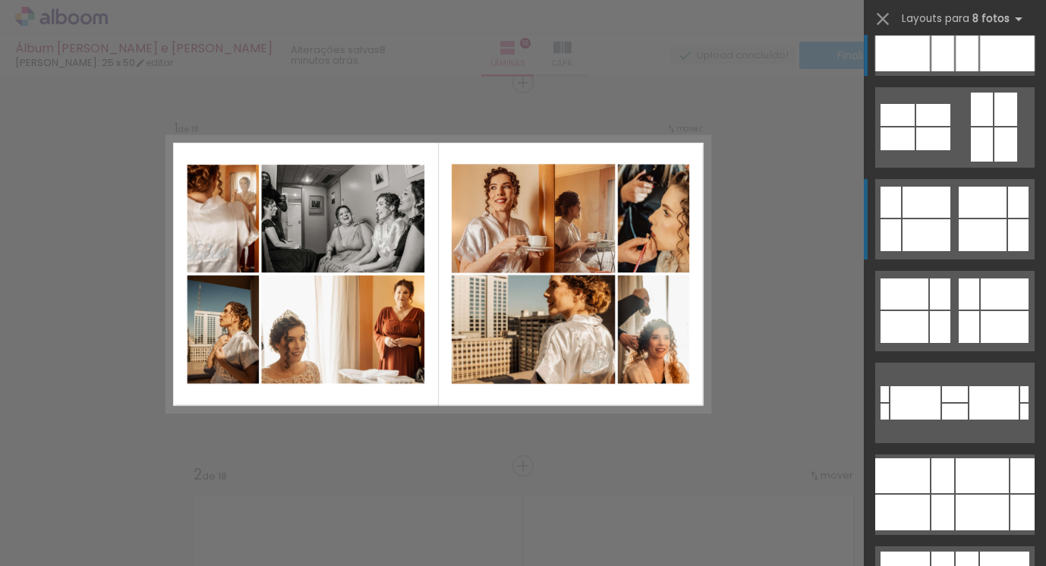
click at [941, 34] on div at bounding box center [943, 16] width 23 height 35
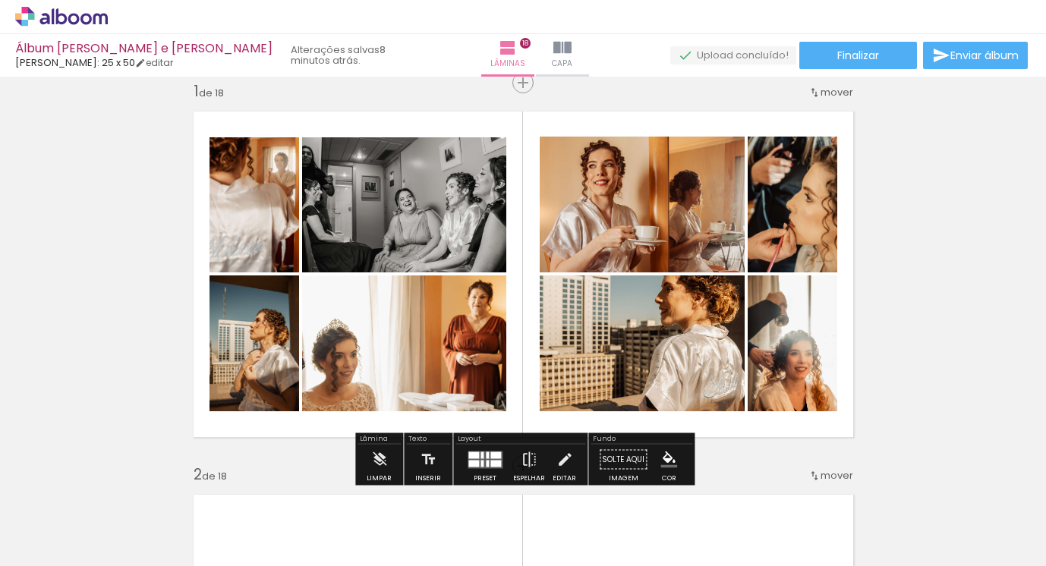
click at [486, 456] on div at bounding box center [487, 455] width 3 height 7
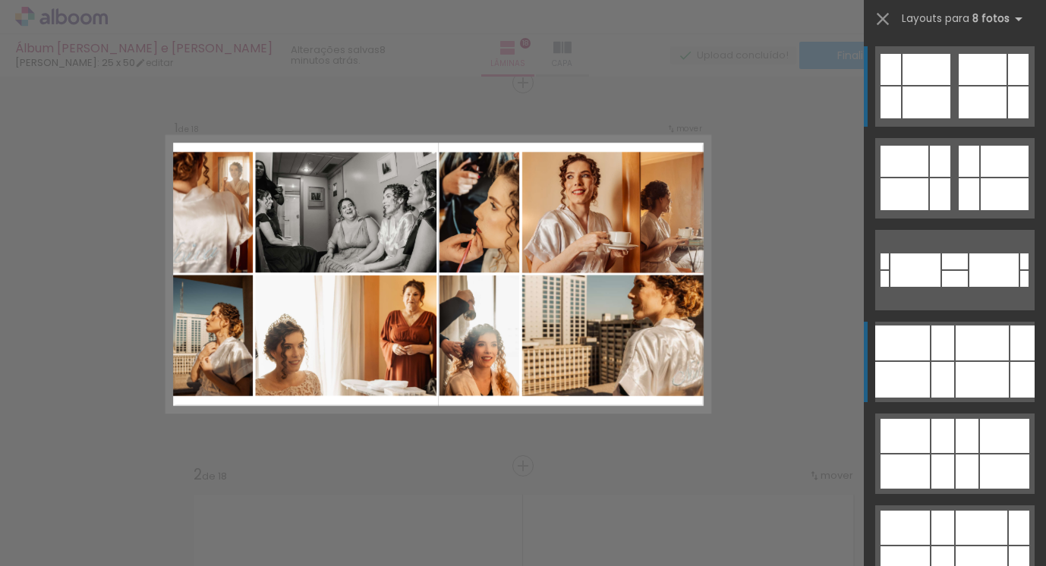
scroll to position [1383, 0]
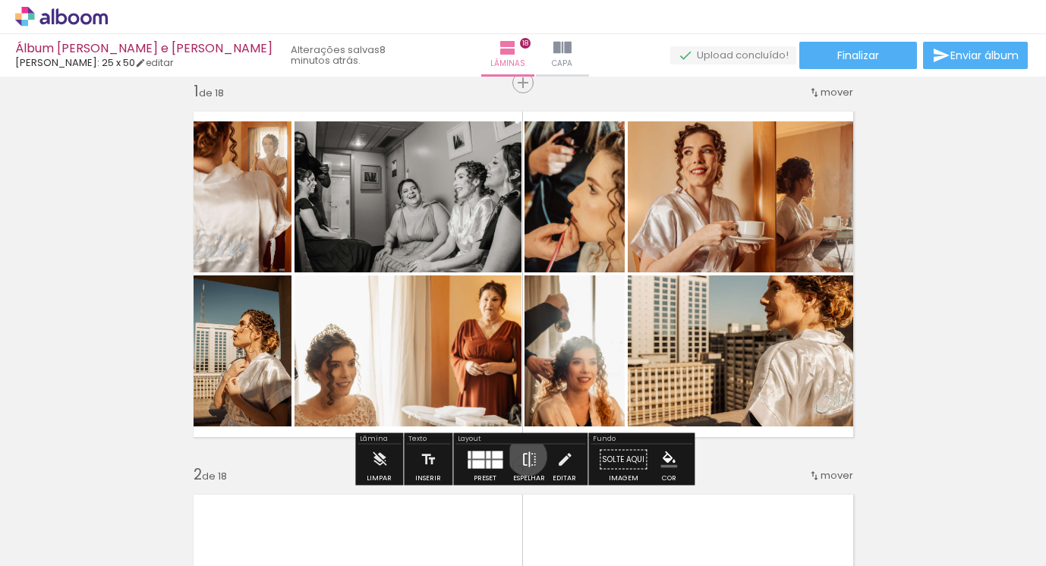
click at [524, 456] on iron-icon at bounding box center [529, 460] width 17 height 30
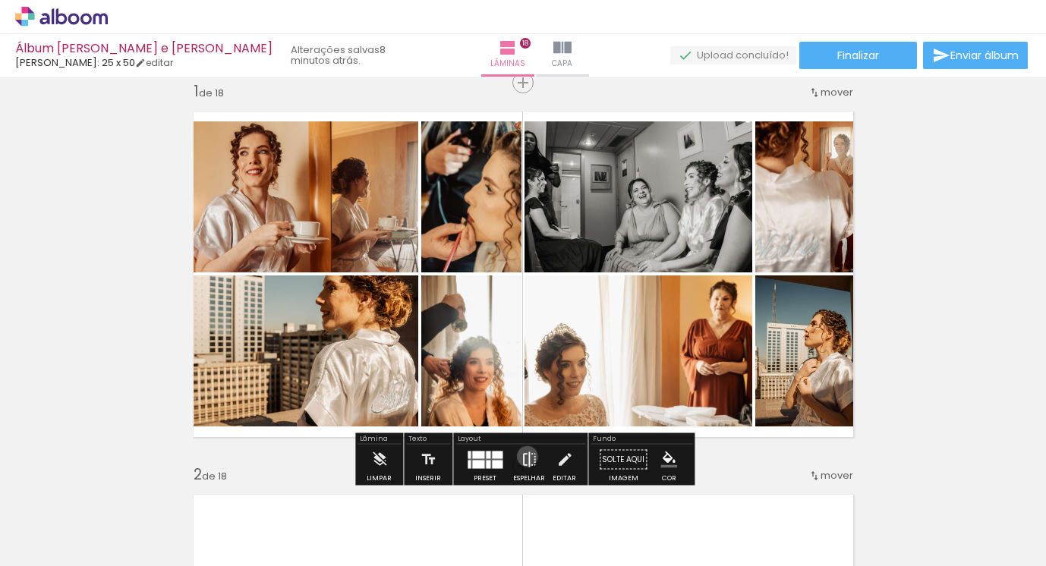
click at [524, 456] on iron-icon at bounding box center [529, 460] width 17 height 30
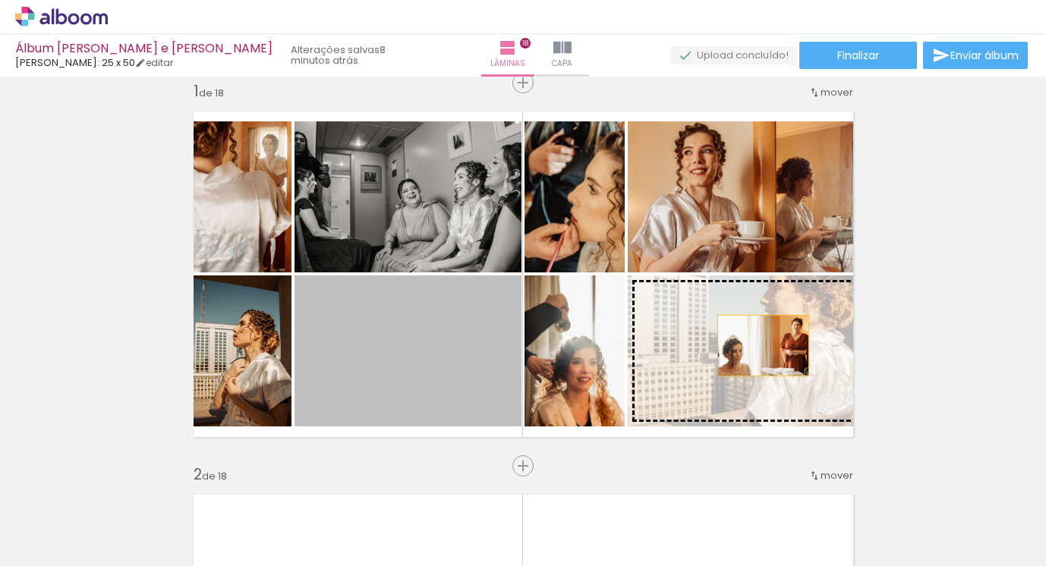
drag, startPoint x: 451, startPoint y: 345, endPoint x: 761, endPoint y: 346, distance: 309.8
click at [0, 0] on slot at bounding box center [0, 0] width 0 height 0
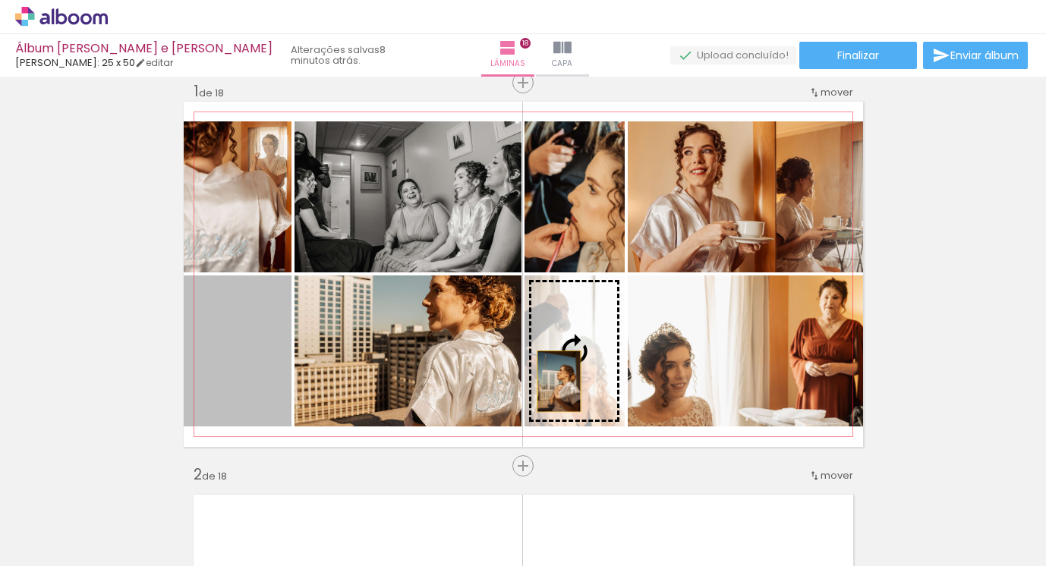
drag, startPoint x: 252, startPoint y: 376, endPoint x: 559, endPoint y: 381, distance: 306.8
click at [0, 0] on slot at bounding box center [0, 0] width 0 height 0
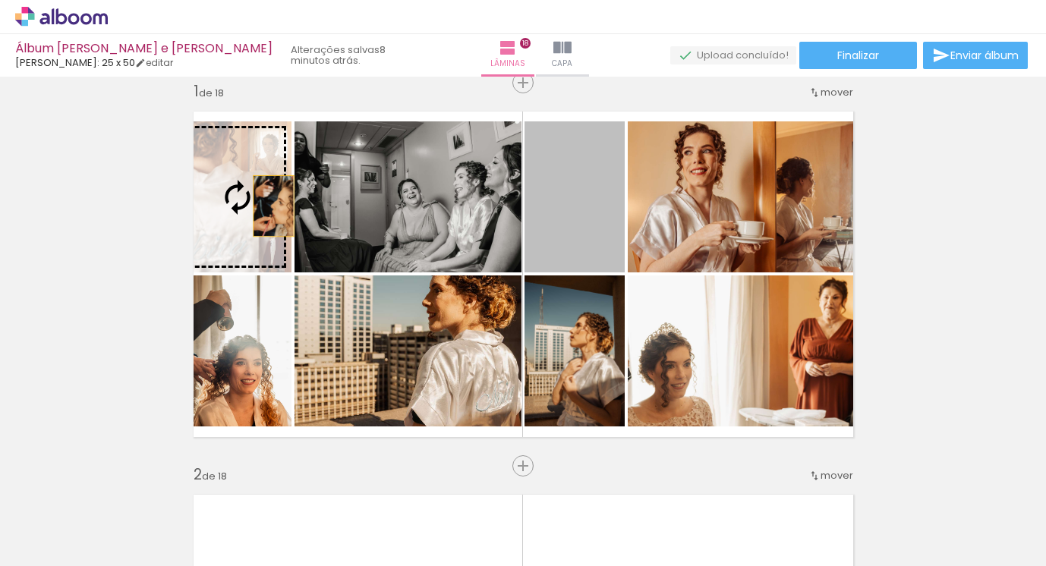
drag, startPoint x: 578, startPoint y: 219, endPoint x: 262, endPoint y: 206, distance: 316.1
click at [0, 0] on slot at bounding box center [0, 0] width 0 height 0
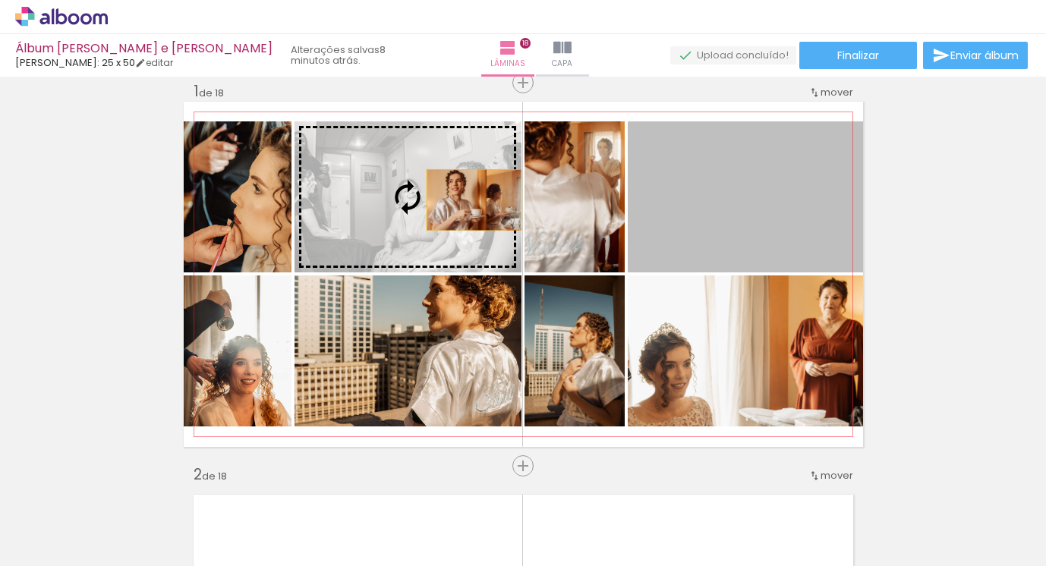
drag, startPoint x: 700, startPoint y: 199, endPoint x: 456, endPoint y: 200, distance: 244.5
click at [0, 0] on slot at bounding box center [0, 0] width 0 height 0
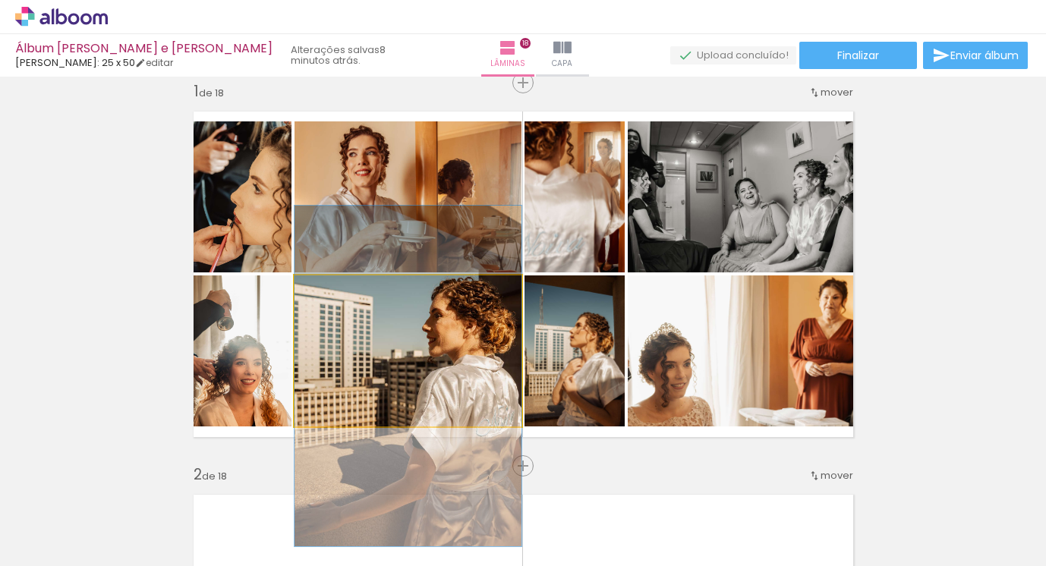
drag, startPoint x: 469, startPoint y: 315, endPoint x: 468, endPoint y: 340, distance: 25.1
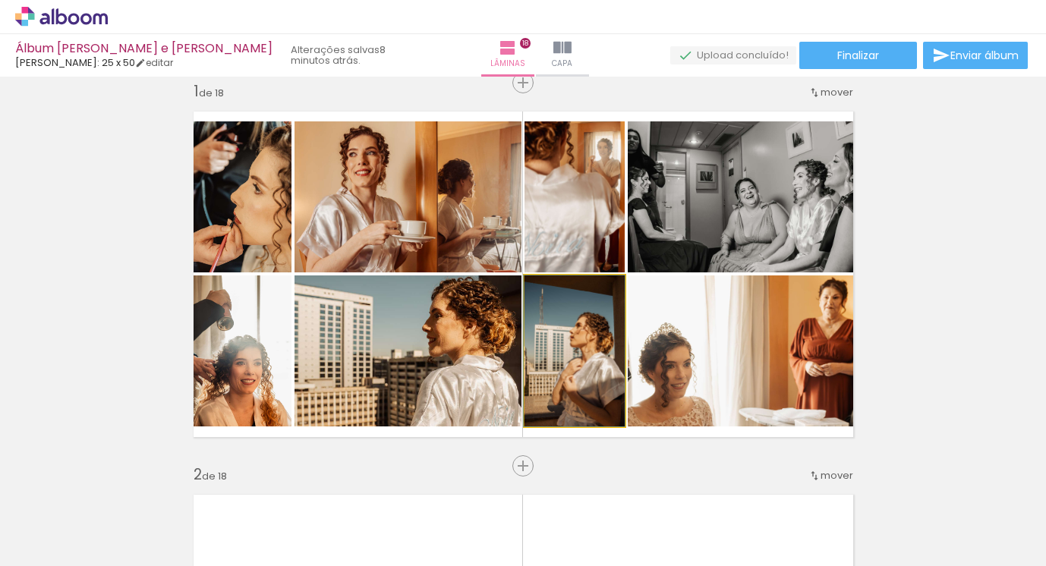
click at [606, 365] on quentale-photo at bounding box center [575, 351] width 100 height 151
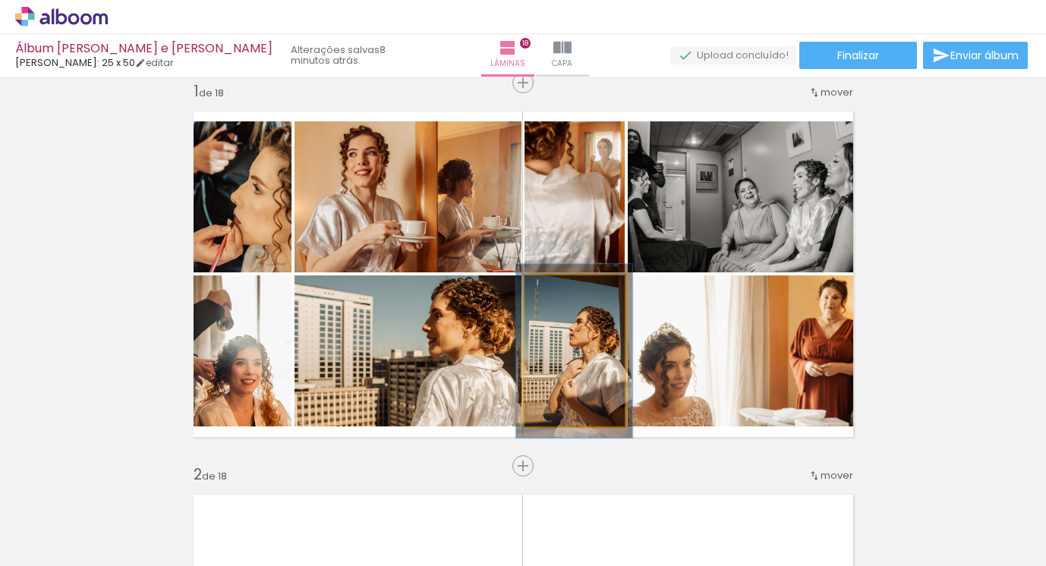
type paper-slider "116"
click at [563, 291] on div at bounding box center [564, 292] width 14 height 14
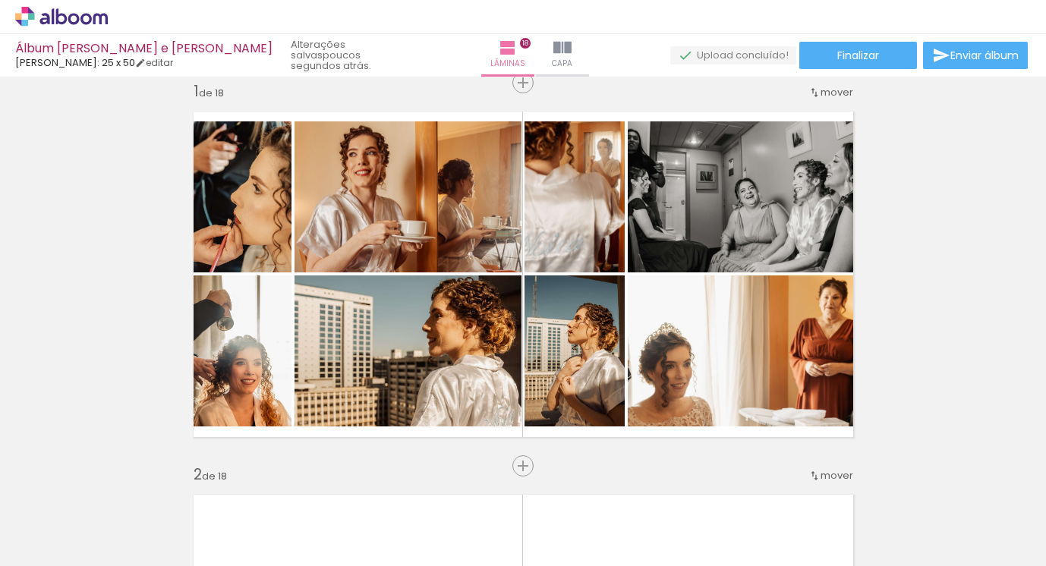
click at [212, 487] on iron-icon at bounding box center [204, 485] width 16 height 16
click at [212, 488] on iron-icon at bounding box center [204, 485] width 16 height 16
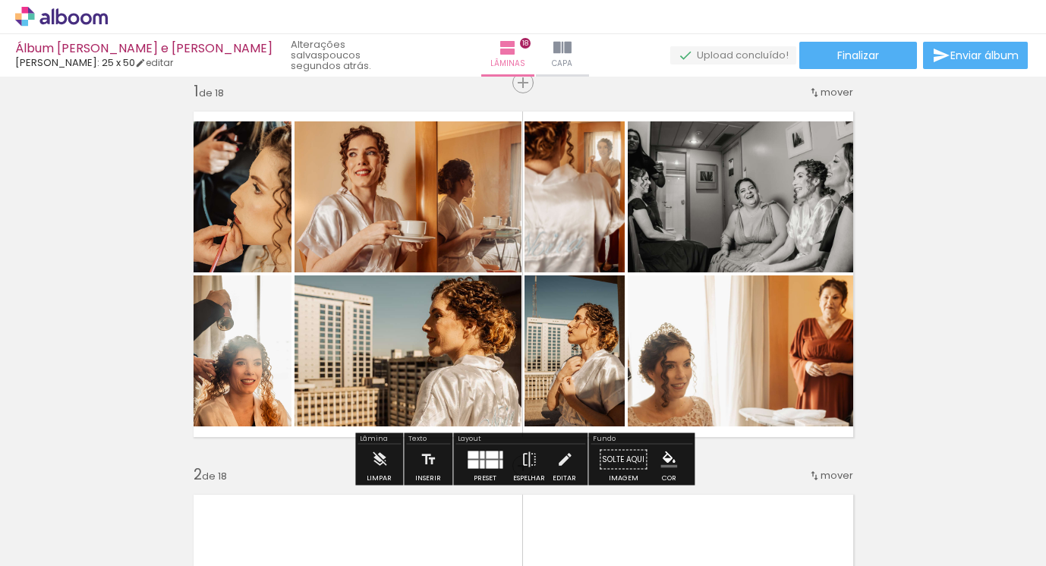
click at [76, 545] on span "Adicionar Fotos" at bounding box center [54, 546] width 46 height 17
click at [0, 0] on input "file" at bounding box center [0, 0] width 0 height 0
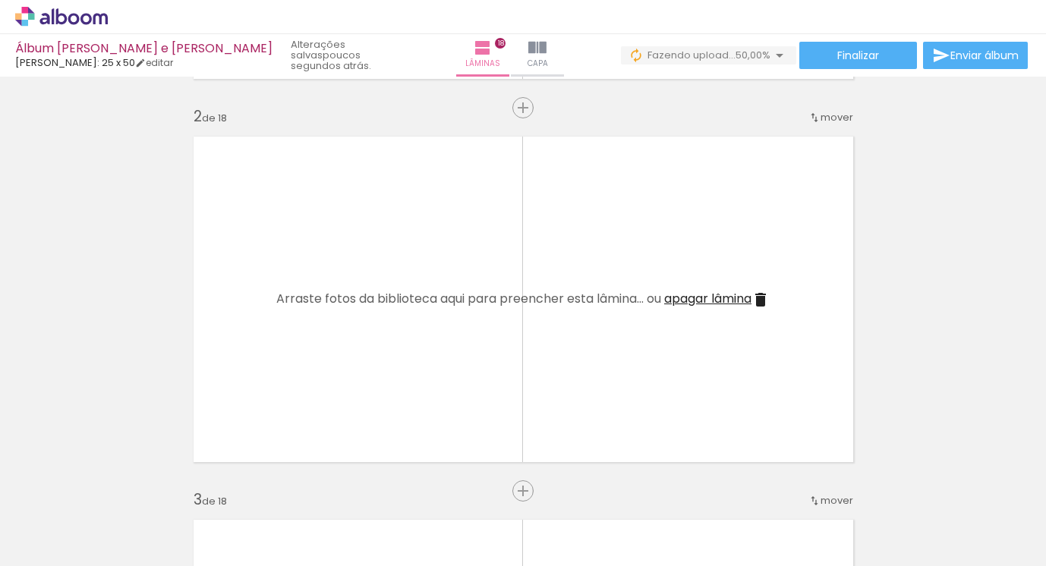
scroll to position [0, 443]
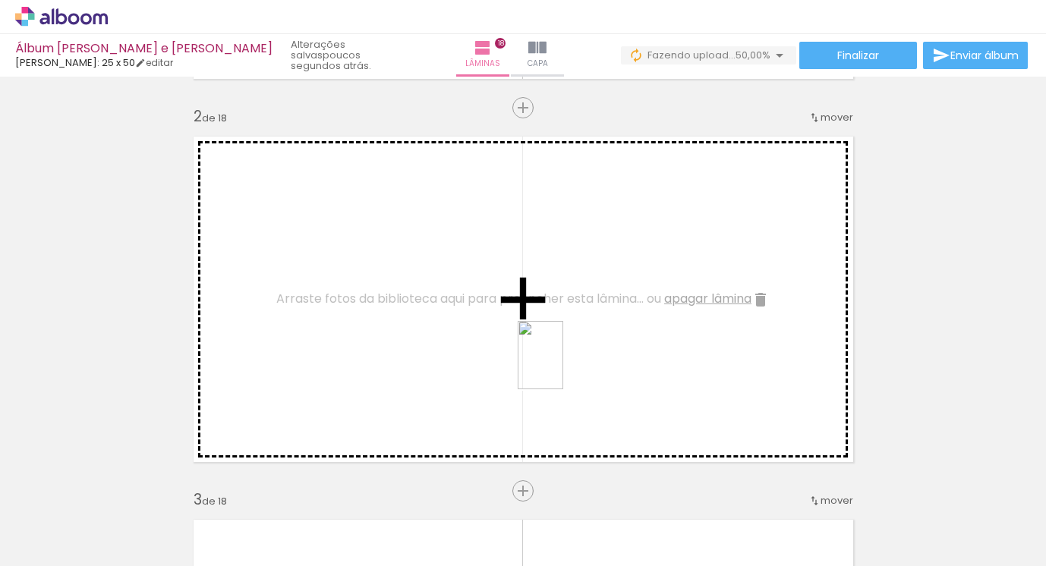
drag, startPoint x: 742, startPoint y: 528, endPoint x: 544, endPoint y: 357, distance: 262.1
click at [544, 357] on quentale-workspace at bounding box center [523, 283] width 1046 height 566
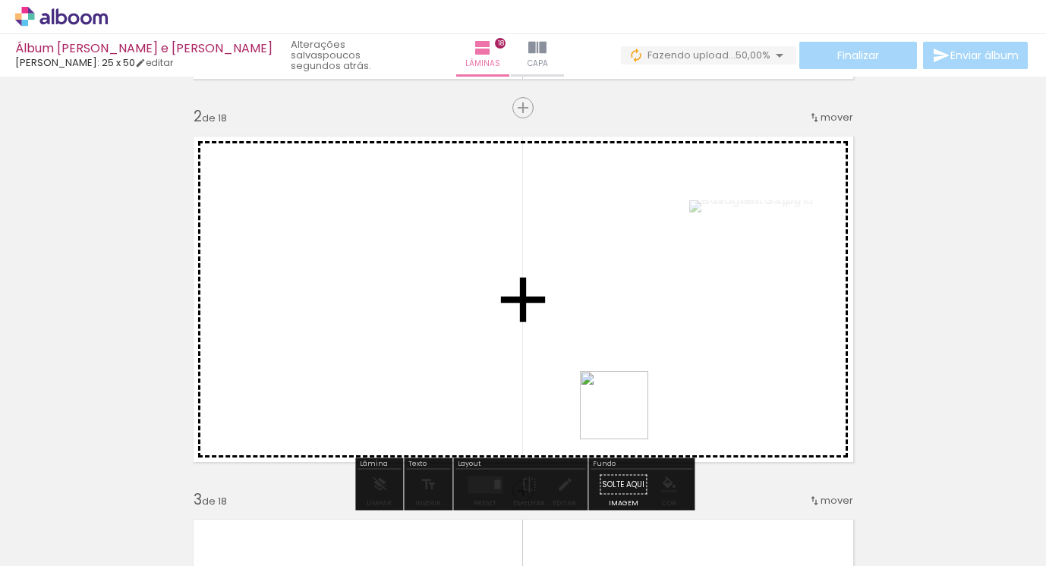
drag, startPoint x: 651, startPoint y: 497, endPoint x: 609, endPoint y: 375, distance: 129.2
click at [609, 375] on quentale-workspace at bounding box center [523, 283] width 1046 height 566
drag, startPoint x: 900, startPoint y: 518, endPoint x: 736, endPoint y: 347, distance: 236.3
click at [737, 345] on quentale-workspace at bounding box center [523, 283] width 1046 height 566
drag, startPoint x: 824, startPoint y: 524, endPoint x: 761, endPoint y: 348, distance: 186.4
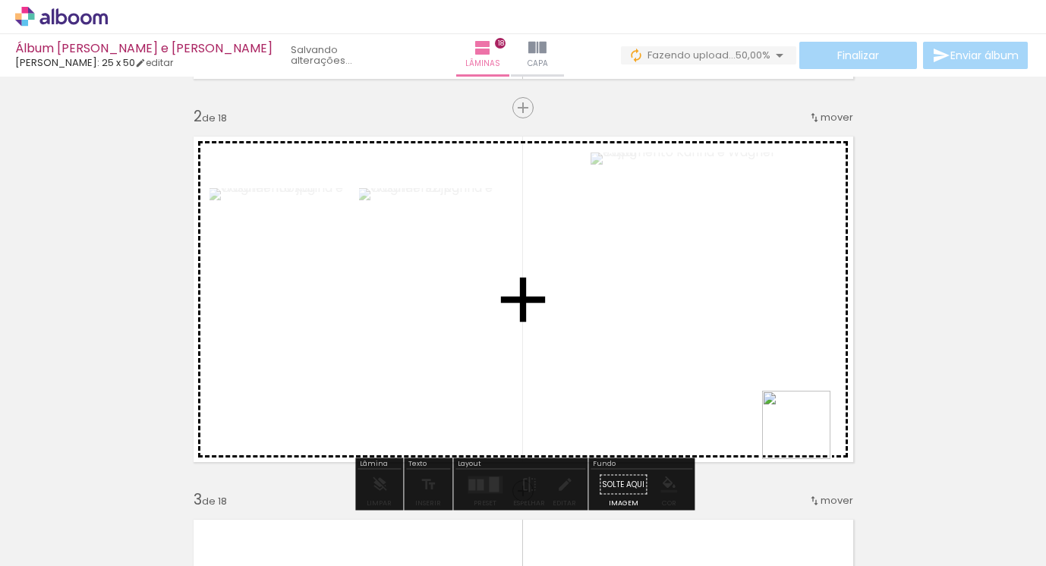
click at [762, 348] on quentale-workspace at bounding box center [523, 283] width 1046 height 566
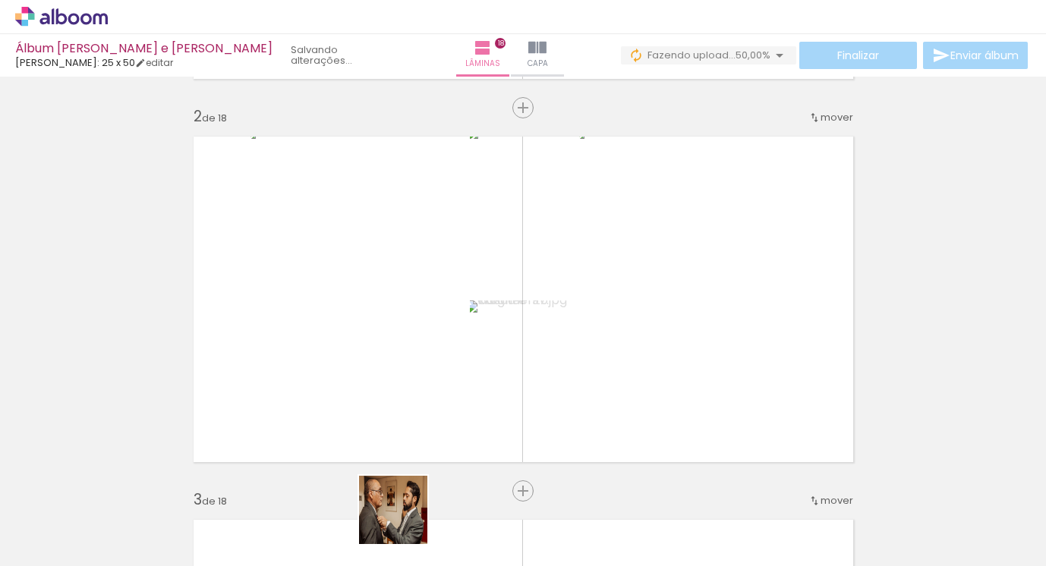
drag, startPoint x: 405, startPoint y: 522, endPoint x: 650, endPoint y: 376, distance: 285.3
click at [651, 376] on quentale-workspace at bounding box center [523, 283] width 1046 height 566
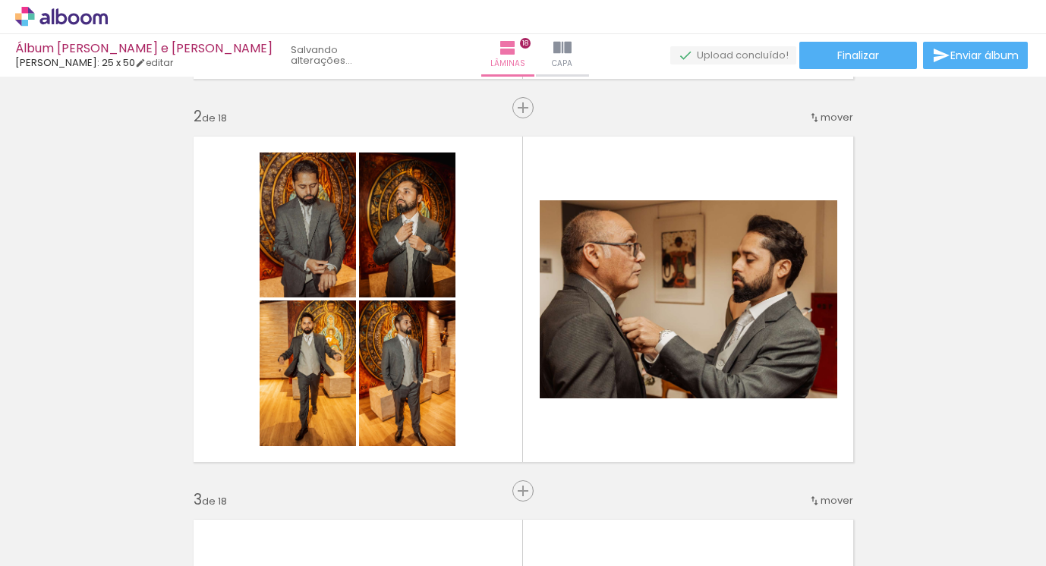
scroll to position [0, 439]
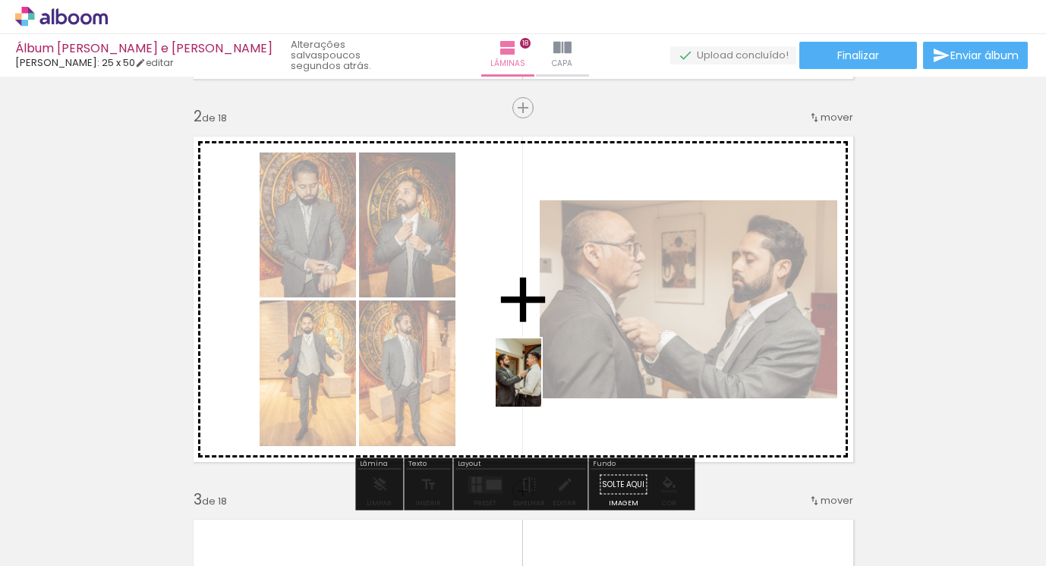
drag, startPoint x: 565, startPoint y: 518, endPoint x: 538, endPoint y: 385, distance: 135.5
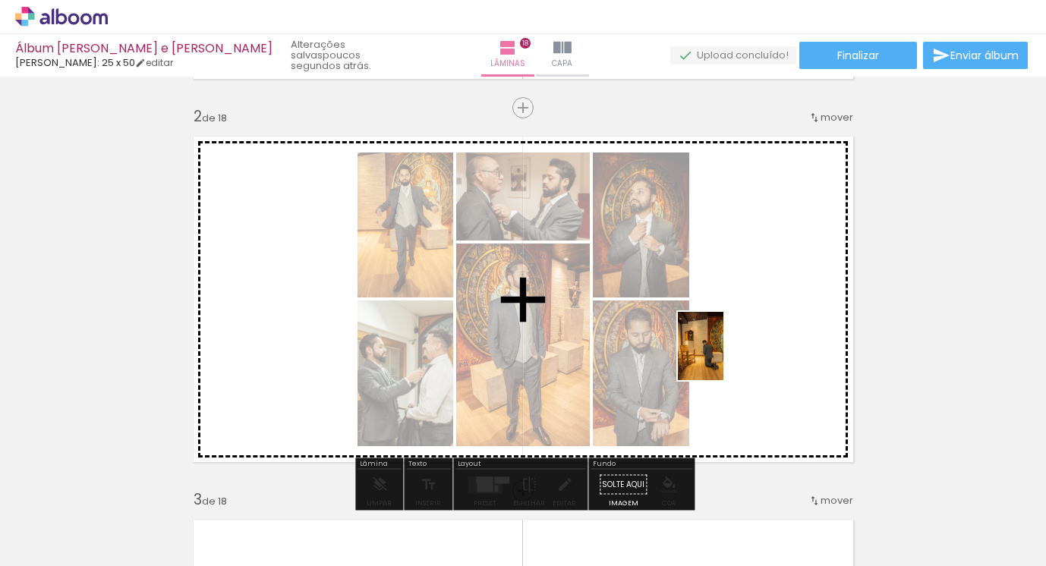
drag, startPoint x: 996, startPoint y: 532, endPoint x: 724, endPoint y: 358, distance: 323.7
click at [724, 358] on quentale-workspace at bounding box center [523, 283] width 1046 height 566
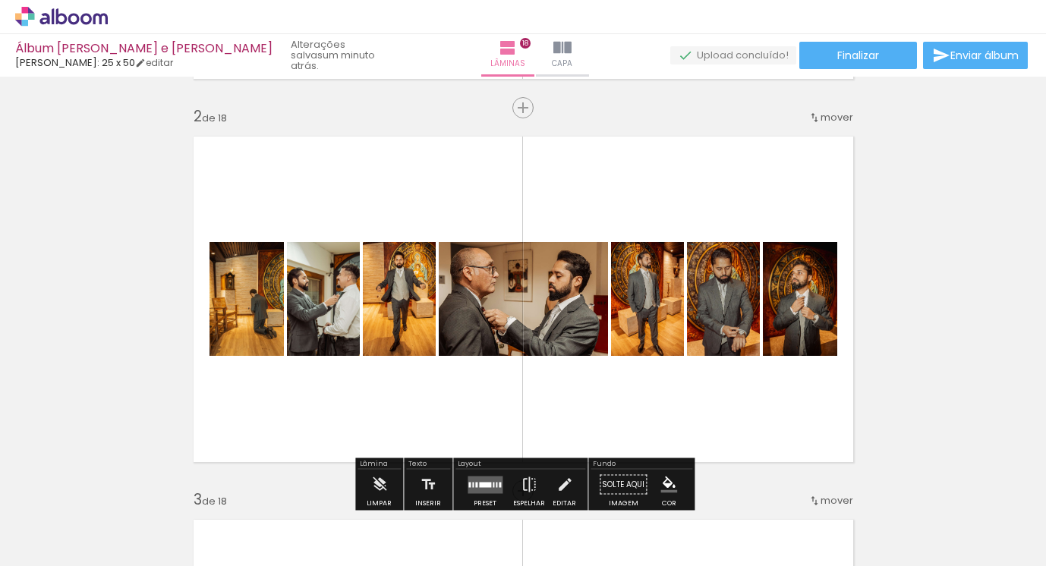
click at [682, 412] on quentale-layouter at bounding box center [523, 299] width 679 height 345
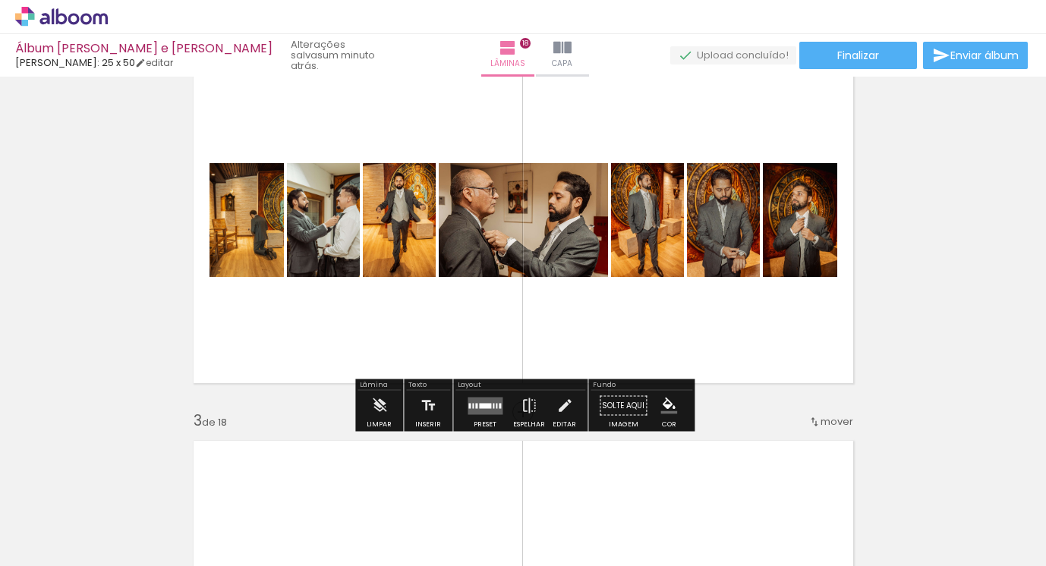
scroll to position [457, 0]
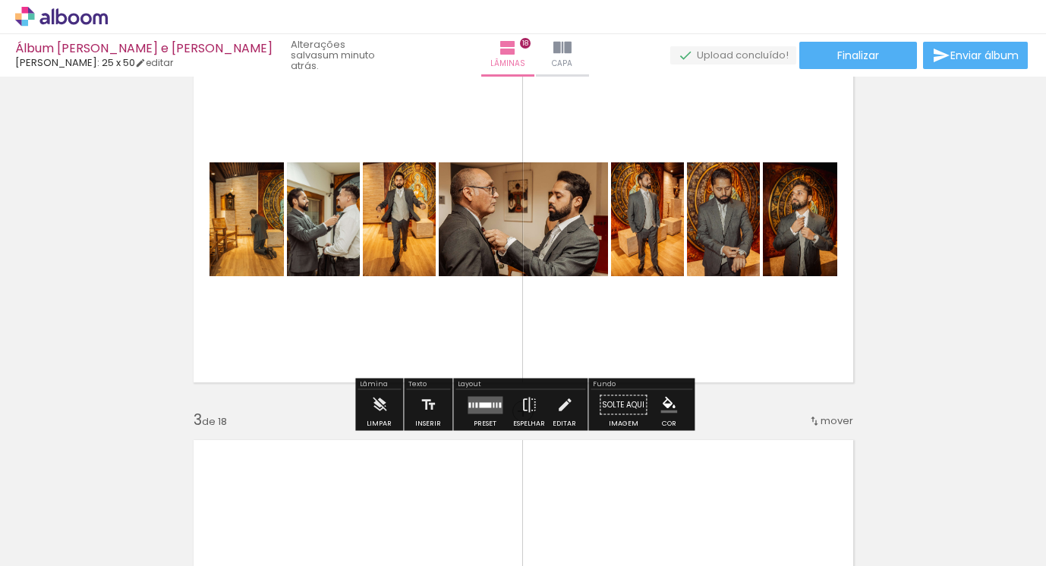
click at [486, 405] on div at bounding box center [485, 404] width 12 height 5
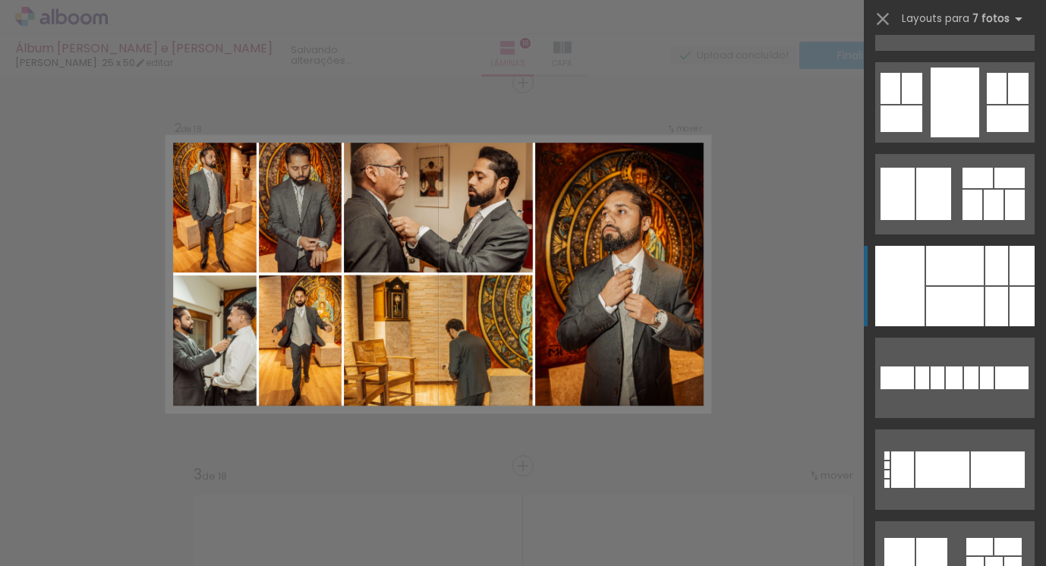
scroll to position [1181, 0]
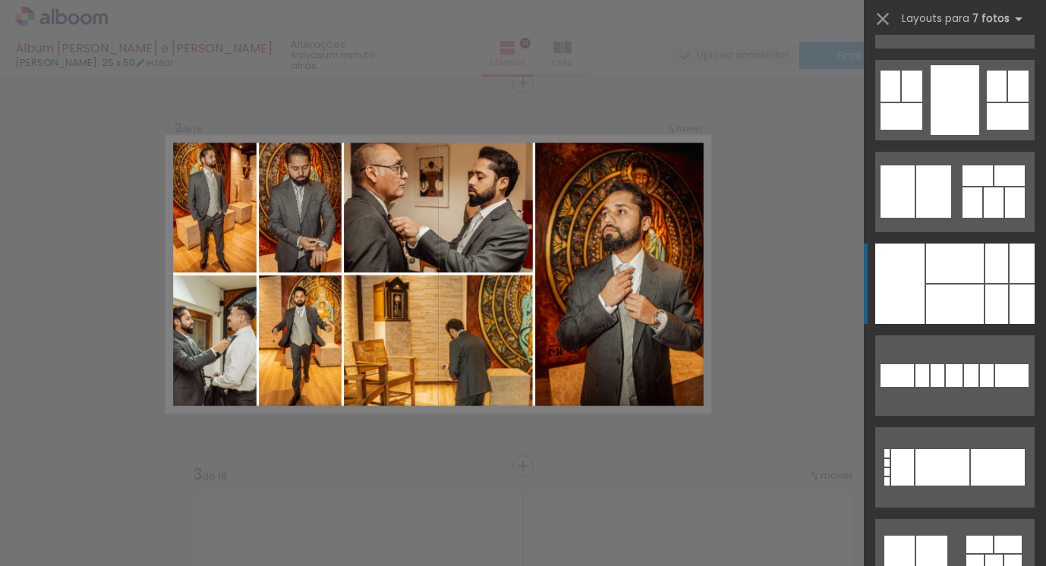
click at [958, 273] on div at bounding box center [955, 263] width 58 height 39
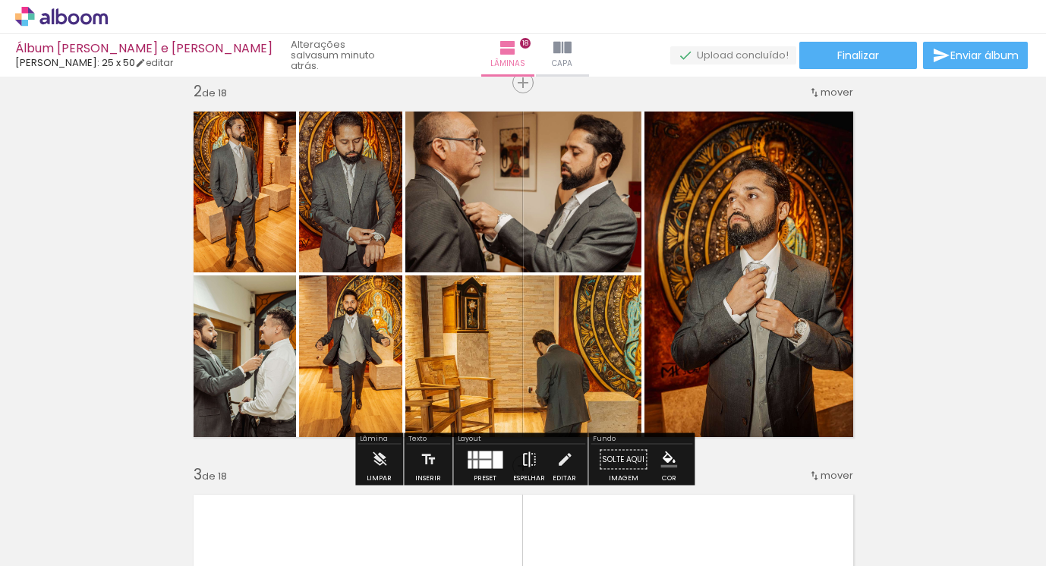
click at [528, 458] on iron-icon at bounding box center [529, 460] width 17 height 30
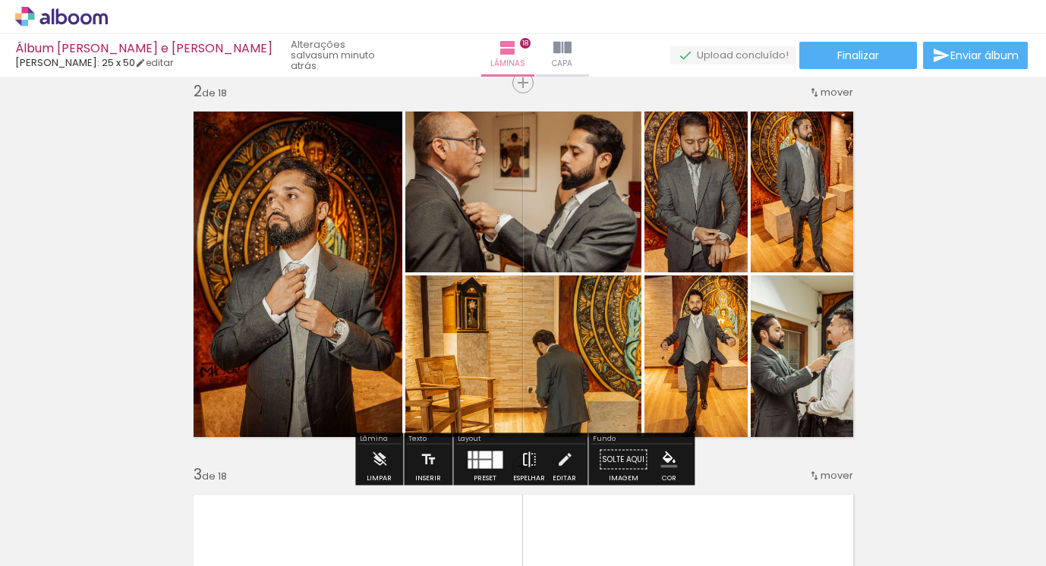
click at [529, 459] on iron-icon at bounding box center [529, 460] width 17 height 30
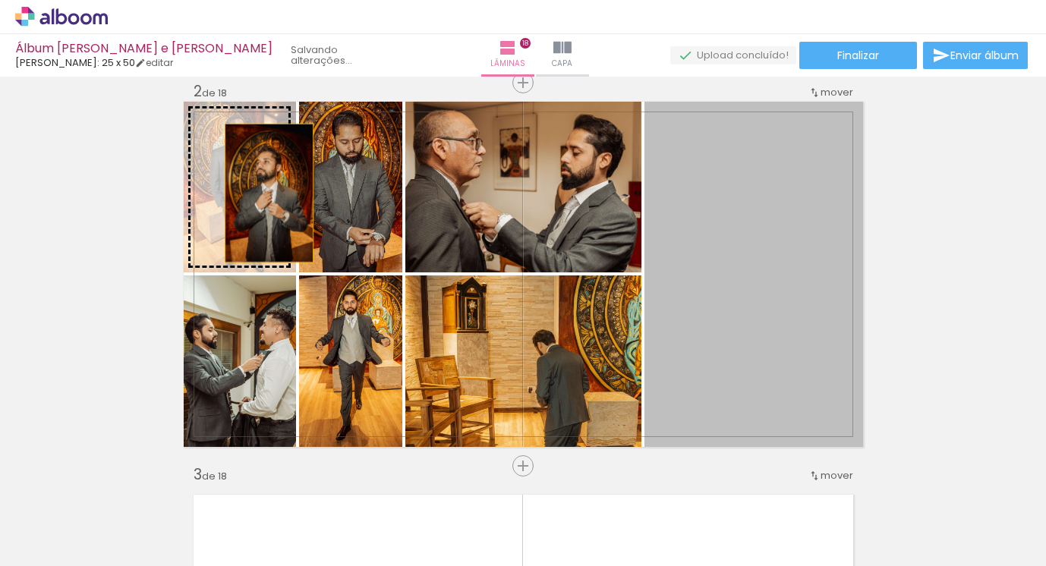
drag, startPoint x: 716, startPoint y: 219, endPoint x: 265, endPoint y: 194, distance: 451.7
click at [0, 0] on slot at bounding box center [0, 0] width 0 height 0
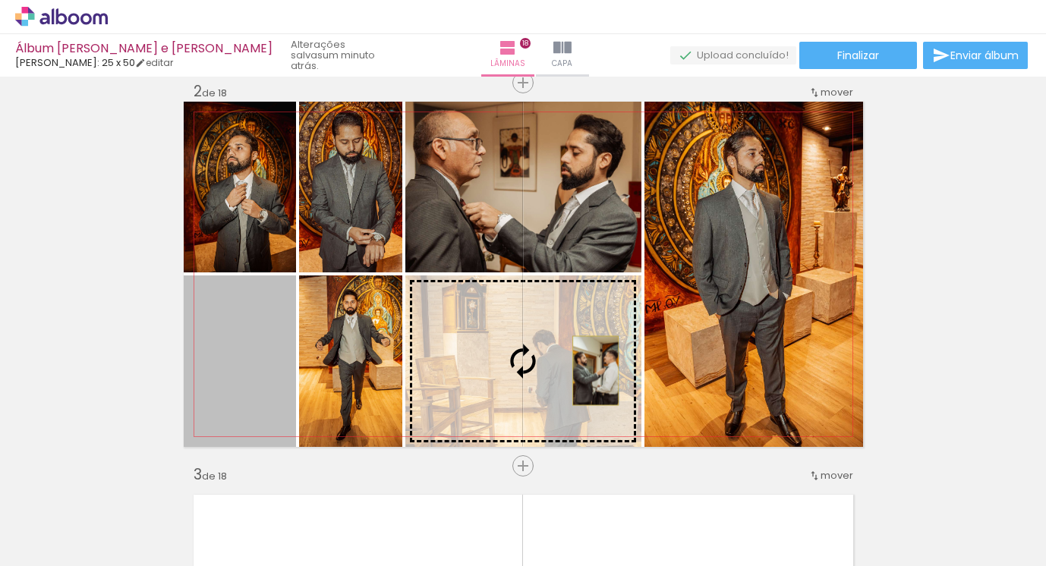
drag, startPoint x: 254, startPoint y: 361, endPoint x: 595, endPoint y: 370, distance: 341.0
click at [0, 0] on slot at bounding box center [0, 0] width 0 height 0
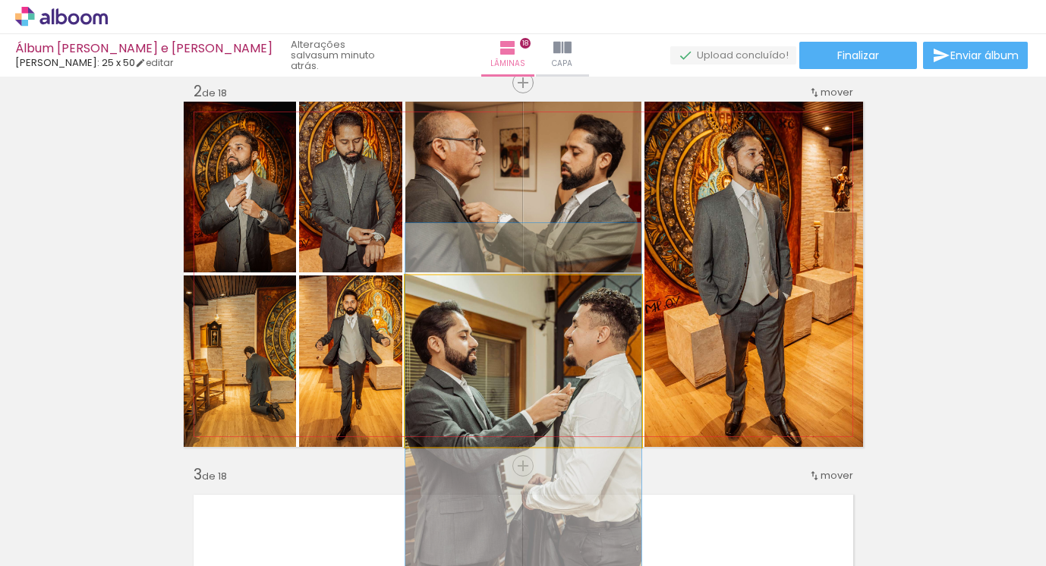
drag, startPoint x: 594, startPoint y: 353, endPoint x: 591, endPoint y: 393, distance: 39.7
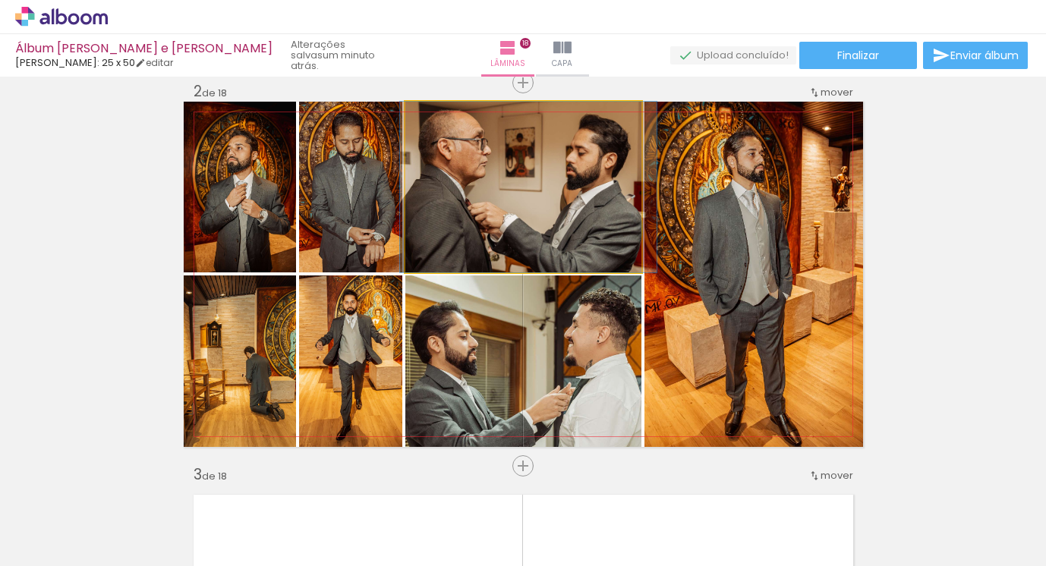
drag, startPoint x: 581, startPoint y: 188, endPoint x: 586, endPoint y: 206, distance: 19.0
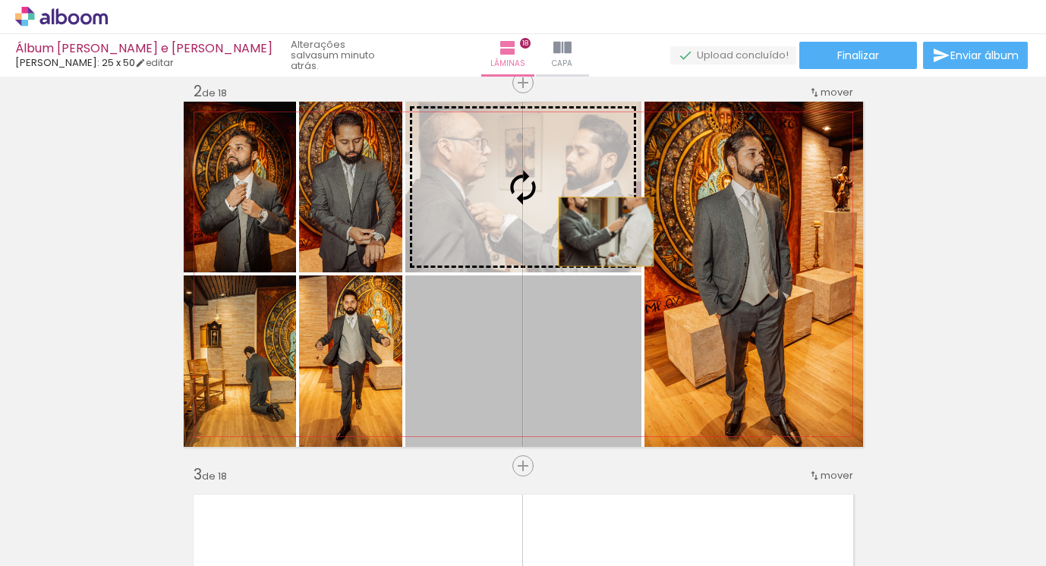
drag, startPoint x: 606, startPoint y: 328, endPoint x: 605, endPoint y: 229, distance: 98.7
click at [0, 0] on slot at bounding box center [0, 0] width 0 height 0
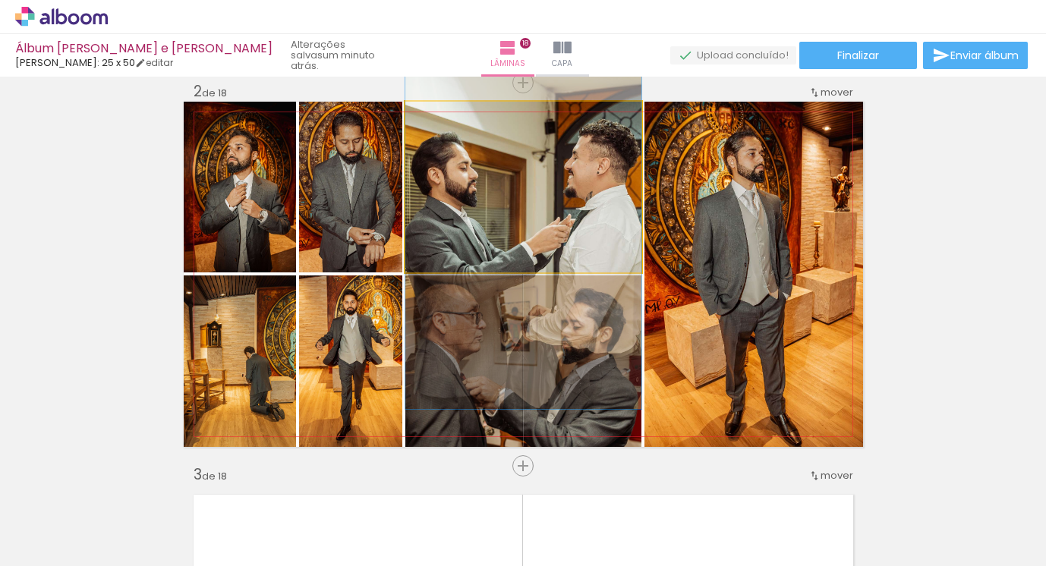
drag, startPoint x: 591, startPoint y: 204, endPoint x: 596, endPoint y: 251, distance: 46.5
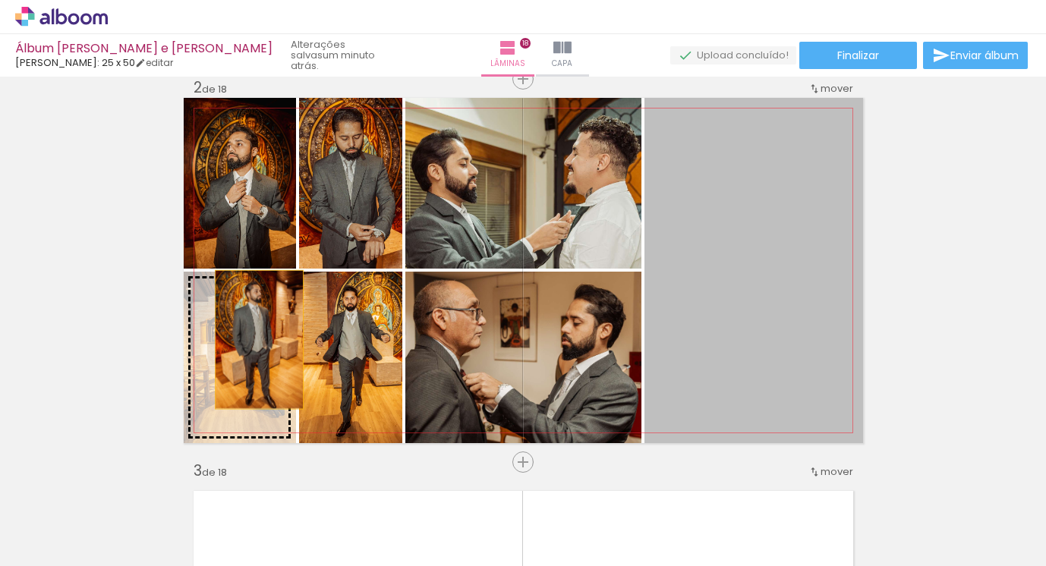
drag, startPoint x: 801, startPoint y: 280, endPoint x: 259, endPoint y: 339, distance: 545.3
click at [0, 0] on slot at bounding box center [0, 0] width 0 height 0
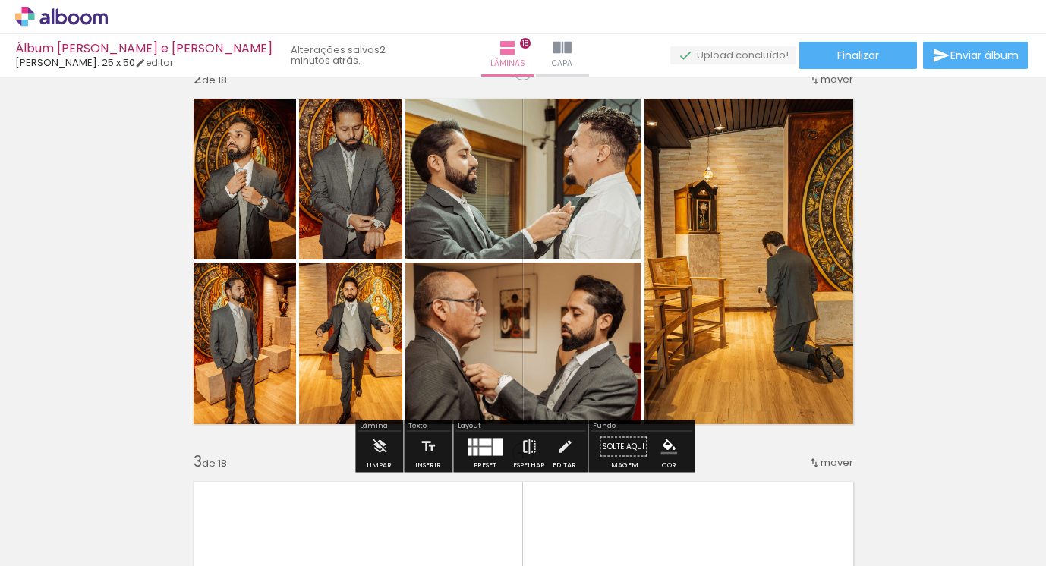
scroll to position [417, 0]
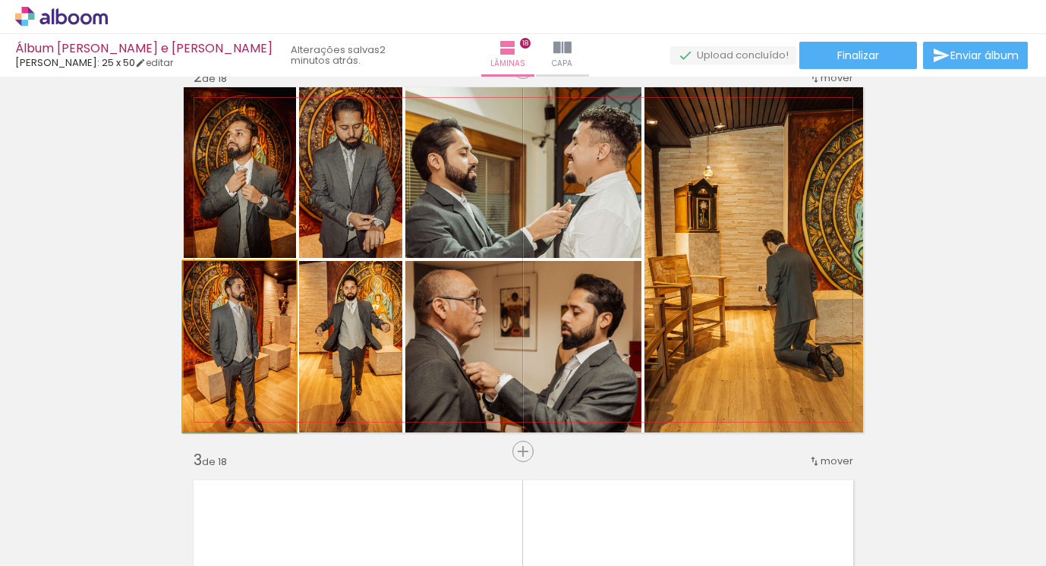
drag, startPoint x: 219, startPoint y: 278, endPoint x: 201, endPoint y: 279, distance: 17.5
type paper-slider "100"
click at [201, 279] on div at bounding box center [239, 277] width 102 height 23
drag, startPoint x: 271, startPoint y: 330, endPoint x: 273, endPoint y: 317, distance: 13.9
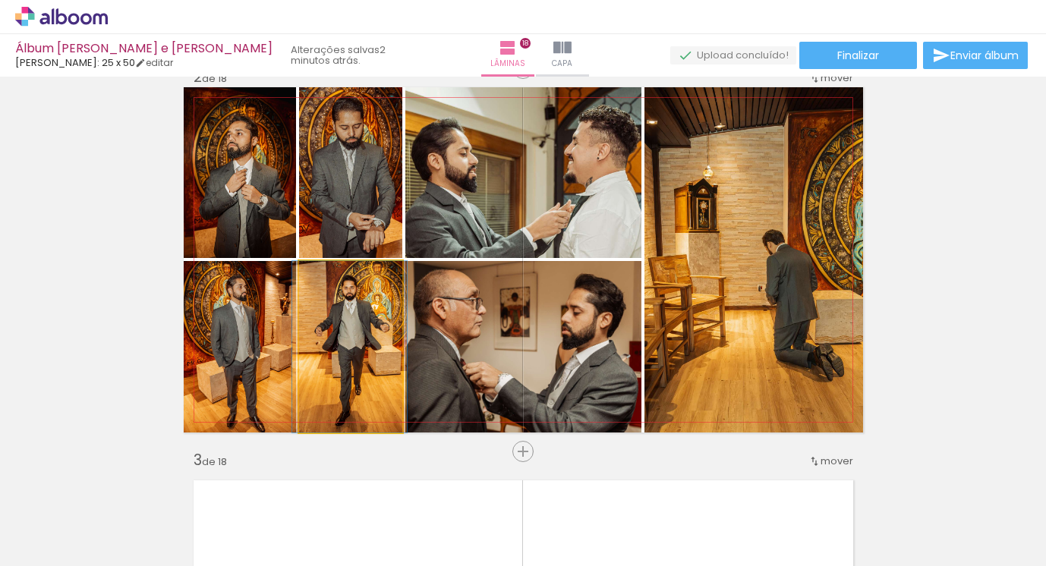
drag, startPoint x: 380, startPoint y: 352, endPoint x: 380, endPoint y: 336, distance: 16.0
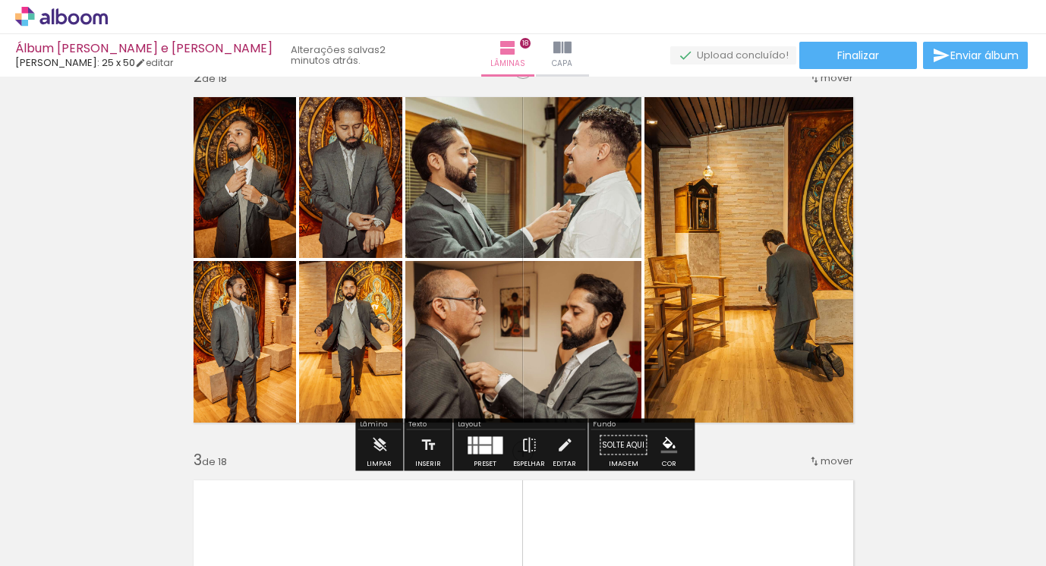
scroll to position [418, 0]
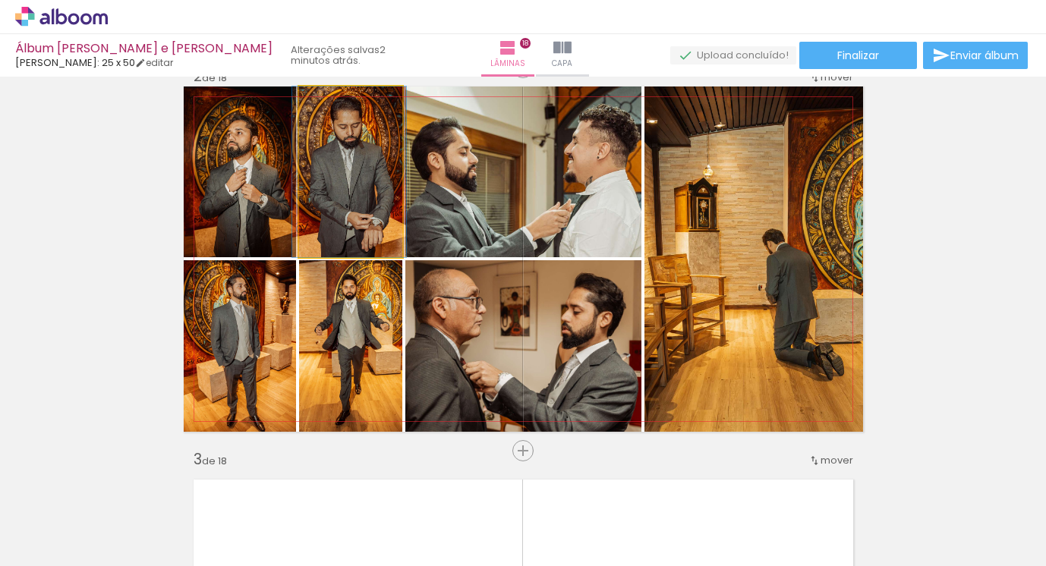
drag, startPoint x: 380, startPoint y: 173, endPoint x: 379, endPoint y: 193, distance: 19.8
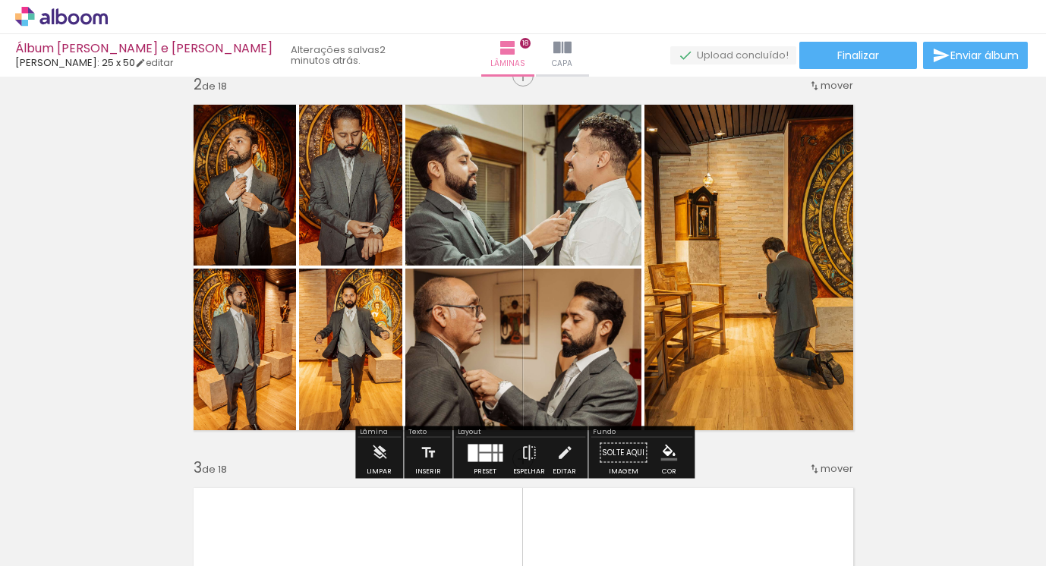
scroll to position [421, 0]
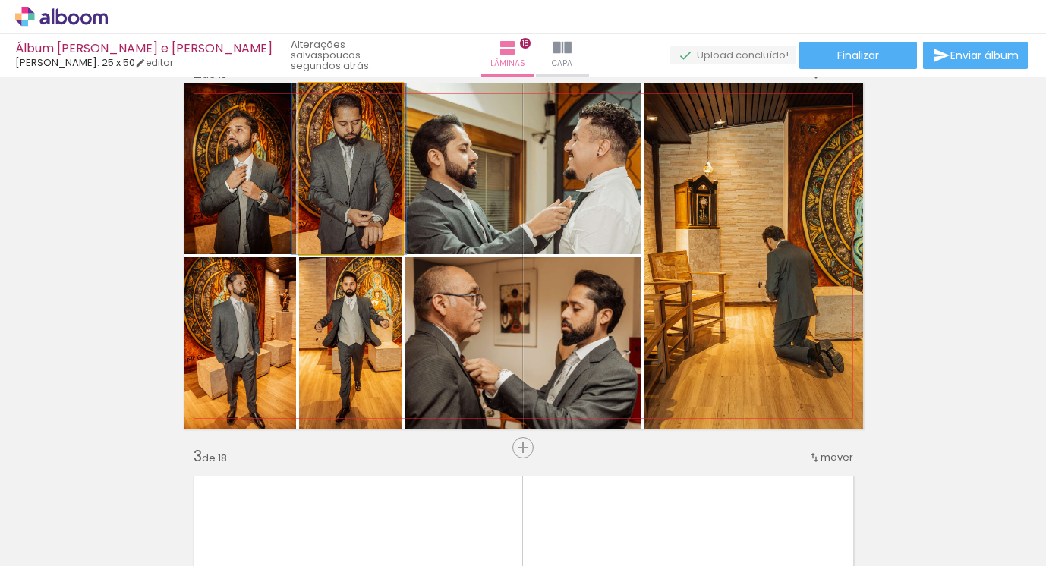
drag, startPoint x: 339, startPoint y: 197, endPoint x: 339, endPoint y: 212, distance: 14.4
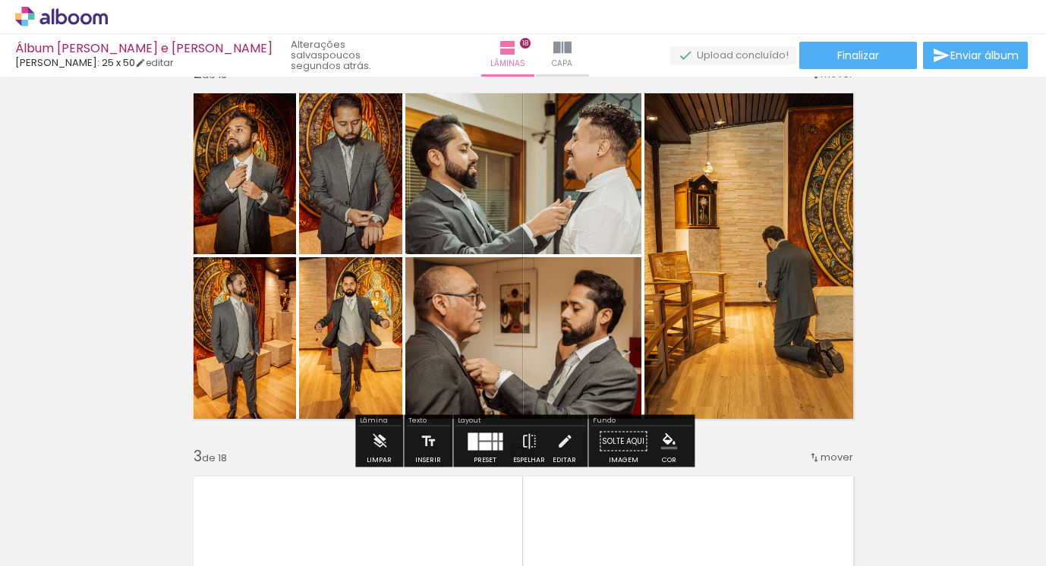
click at [484, 447] on div at bounding box center [485, 446] width 12 height 8
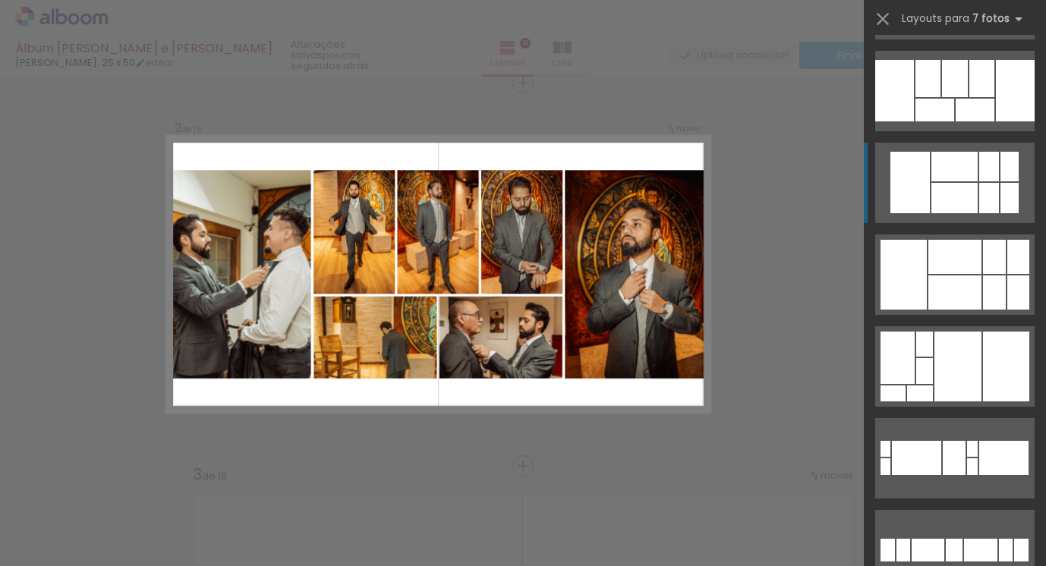
scroll to position [2038, 0]
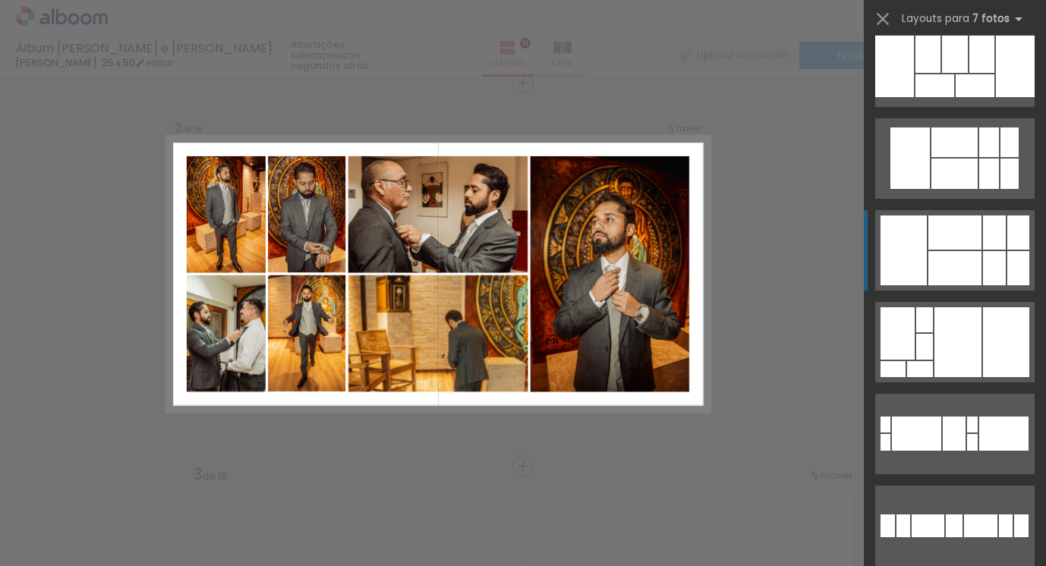
click at [909, 307] on div at bounding box center [898, 333] width 34 height 52
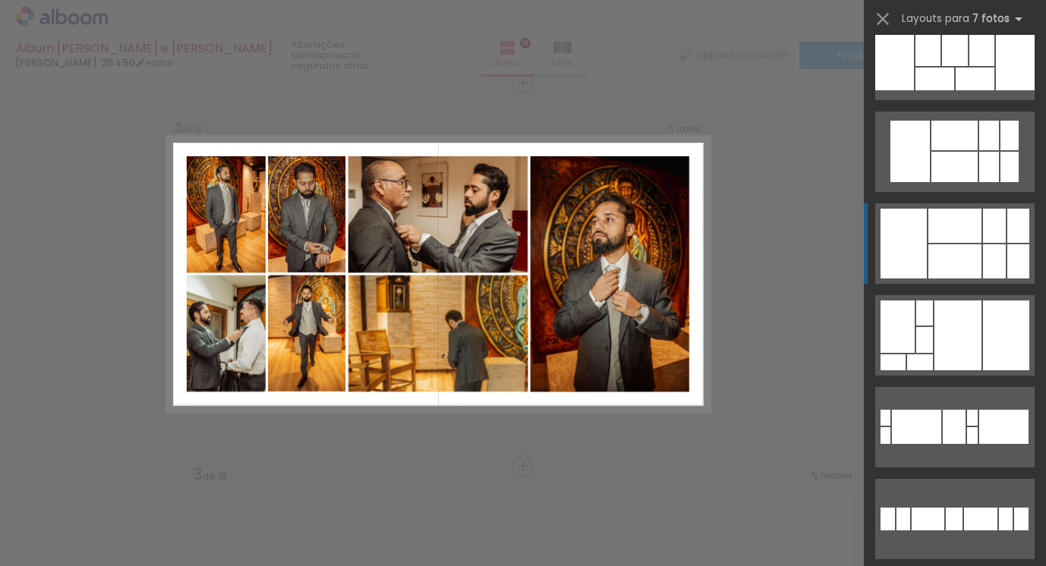
scroll to position [405, 0]
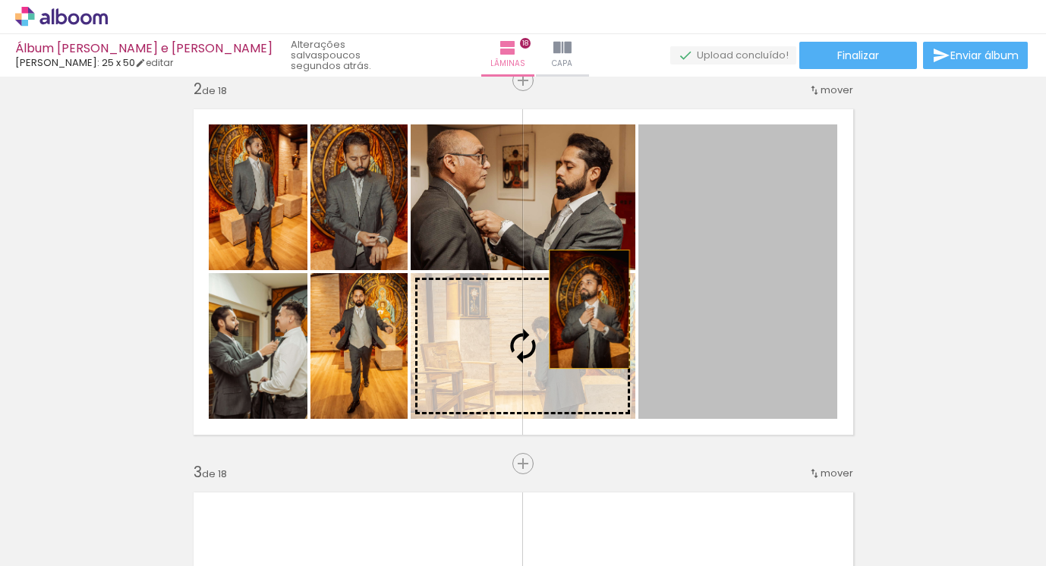
drag, startPoint x: 727, startPoint y: 241, endPoint x: 589, endPoint y: 308, distance: 153.1
click at [0, 0] on slot at bounding box center [0, 0] width 0 height 0
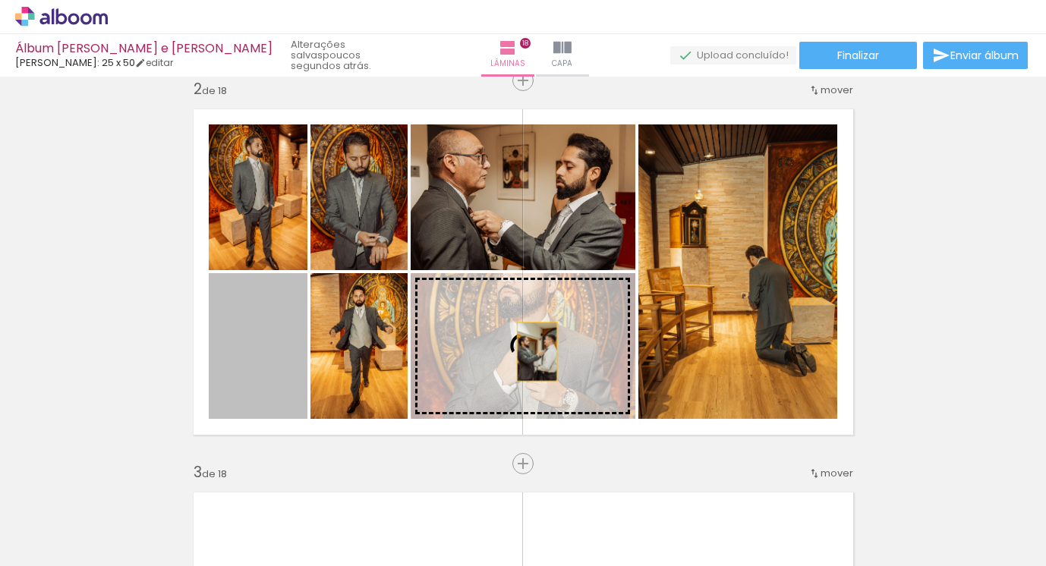
drag, startPoint x: 270, startPoint y: 340, endPoint x: 549, endPoint y: 352, distance: 278.9
click at [0, 0] on slot at bounding box center [0, 0] width 0 height 0
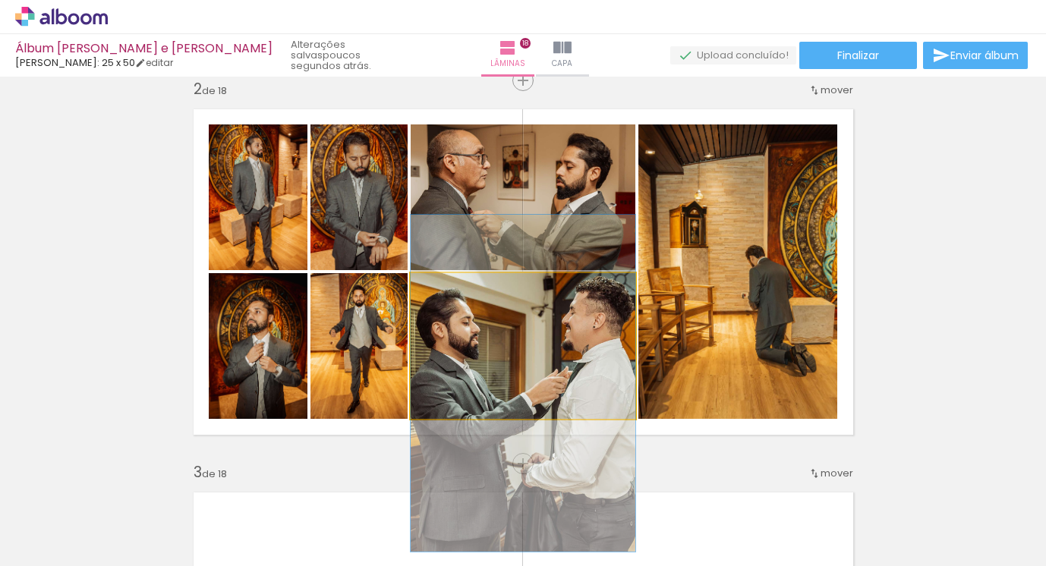
drag, startPoint x: 575, startPoint y: 342, endPoint x: 576, endPoint y: 375, distance: 32.7
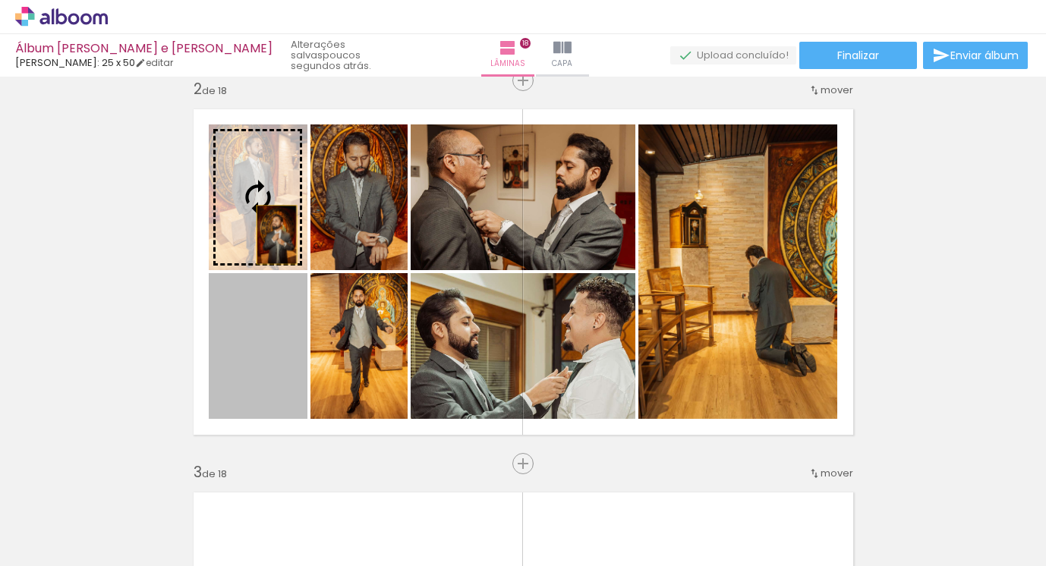
drag, startPoint x: 284, startPoint y: 353, endPoint x: 276, endPoint y: 235, distance: 118.7
click at [0, 0] on slot at bounding box center [0, 0] width 0 height 0
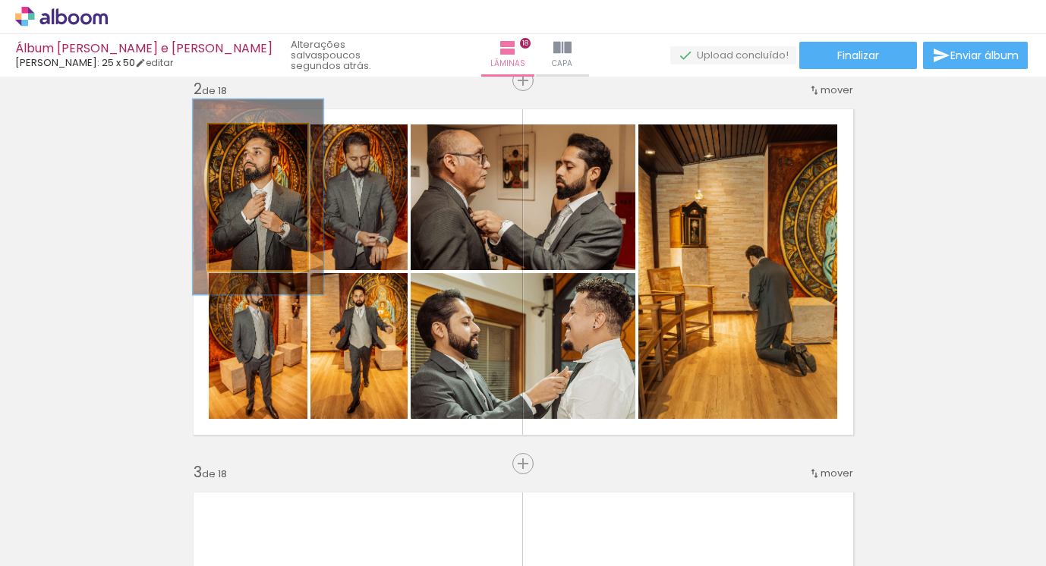
drag, startPoint x: 243, startPoint y: 136, endPoint x: 256, endPoint y: 136, distance: 12.9
type paper-slider "132"
click at [256, 136] on div at bounding box center [255, 141] width 14 height 14
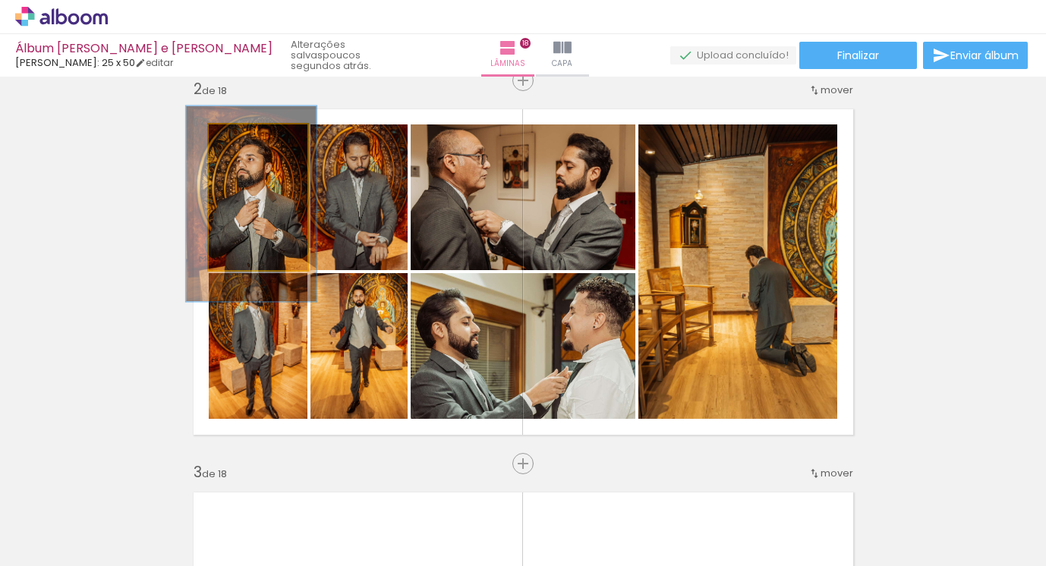
drag, startPoint x: 287, startPoint y: 225, endPoint x: 280, endPoint y: 232, distance: 9.7
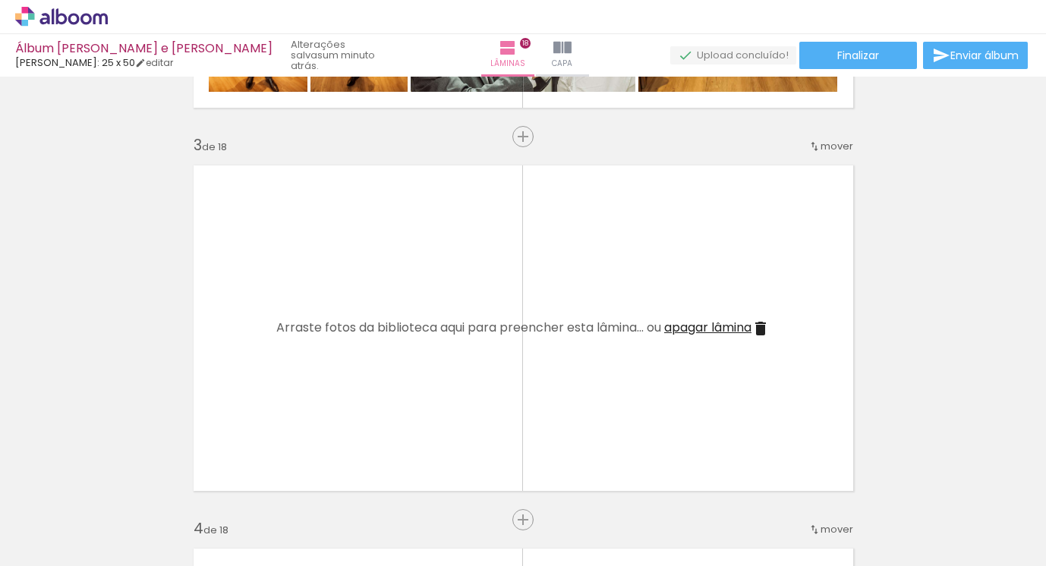
scroll to position [0, 0]
click at [58, 544] on span "Adicionar Fotos" at bounding box center [54, 546] width 46 height 17
click at [0, 0] on input "file" at bounding box center [0, 0] width 0 height 0
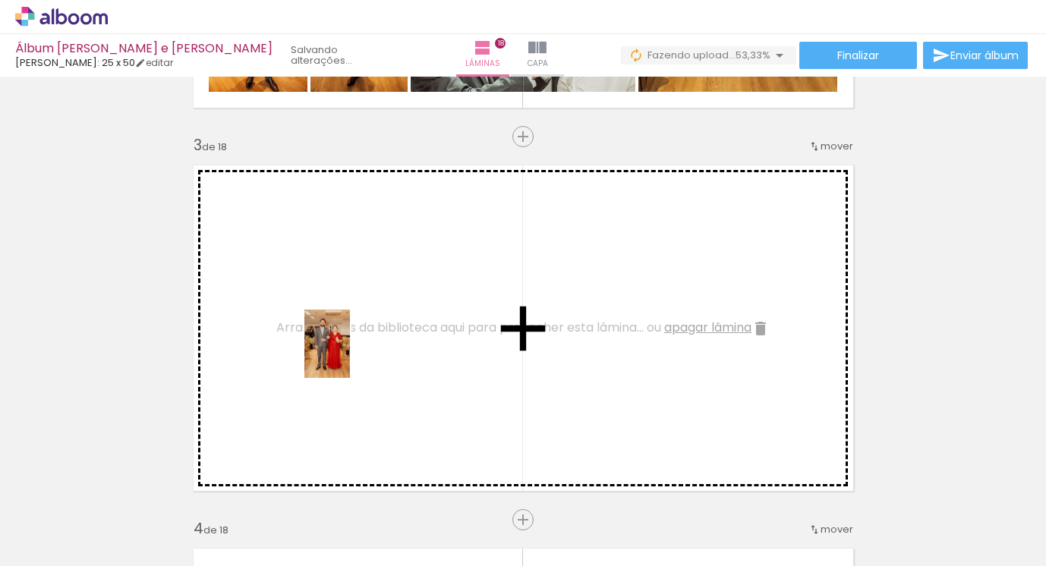
drag, startPoint x: 377, startPoint y: 514, endPoint x: 339, endPoint y: 341, distance: 177.2
click at [339, 341] on quentale-workspace at bounding box center [523, 283] width 1046 height 566
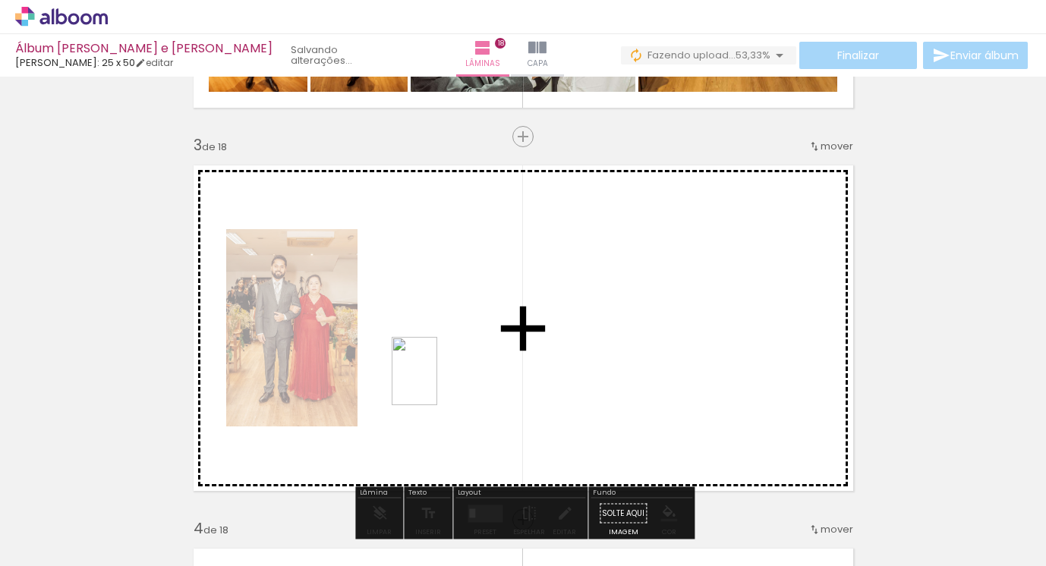
drag, startPoint x: 455, startPoint y: 506, endPoint x: 437, endPoint y: 382, distance: 125.8
click at [437, 382] on quentale-workspace at bounding box center [523, 283] width 1046 height 566
drag, startPoint x: 547, startPoint y: 518, endPoint x: 442, endPoint y: 360, distance: 189.9
click at [443, 361] on quentale-workspace at bounding box center [523, 283] width 1046 height 566
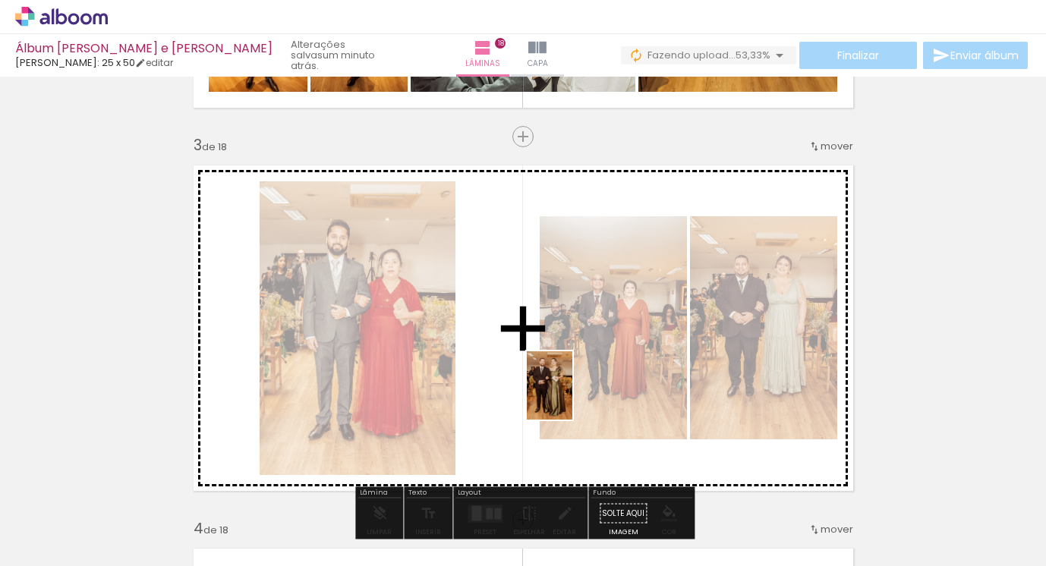
drag, startPoint x: 632, startPoint y: 494, endPoint x: 549, endPoint y: 381, distance: 140.6
click at [549, 381] on quentale-workspace at bounding box center [523, 283] width 1046 height 566
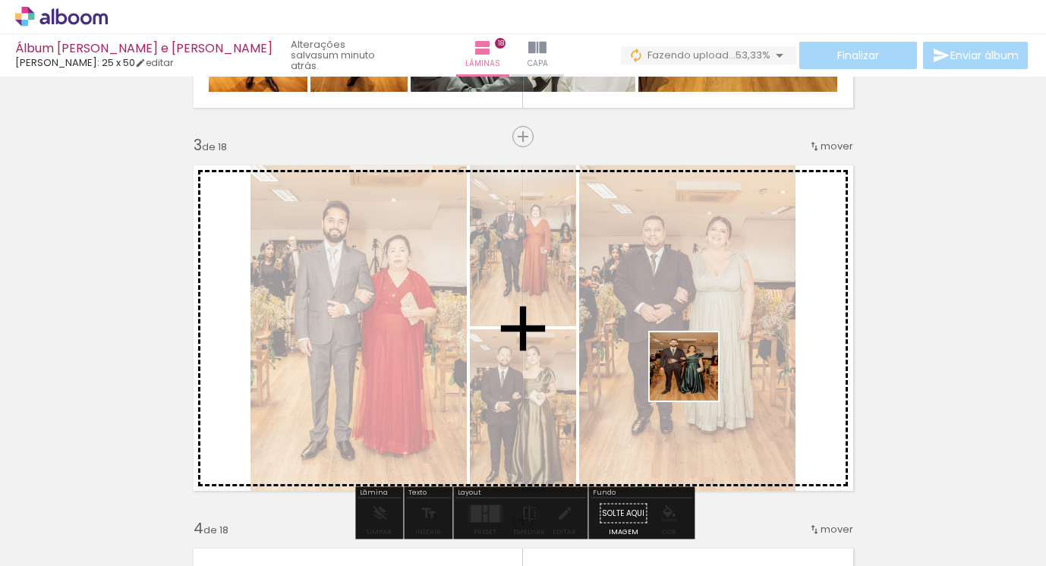
drag, startPoint x: 714, startPoint y: 513, endPoint x: 696, endPoint y: 379, distance: 135.6
click at [695, 377] on quentale-workspace at bounding box center [523, 283] width 1046 height 566
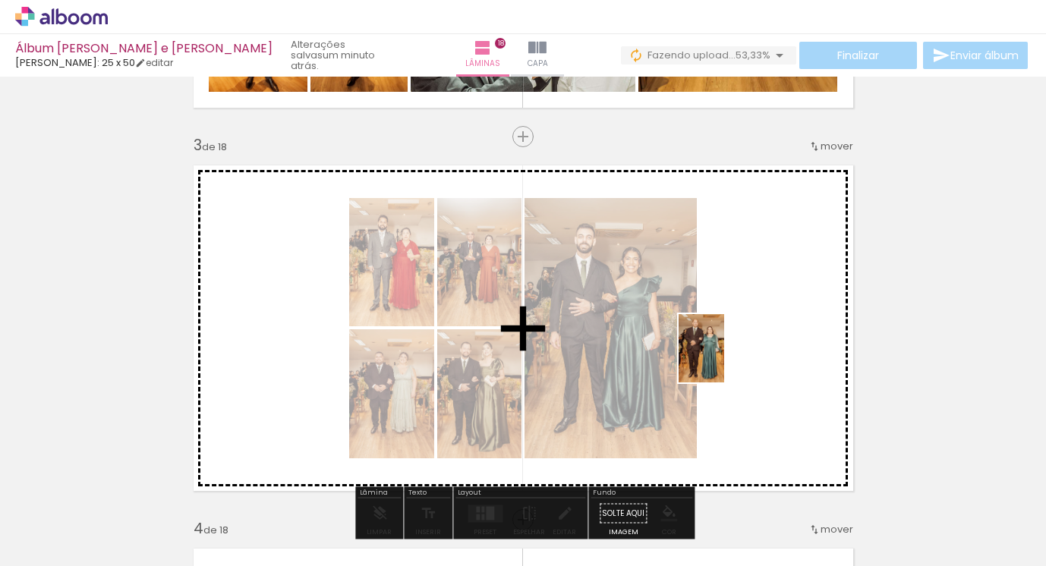
drag, startPoint x: 792, startPoint y: 506, endPoint x: 714, endPoint y: 352, distance: 172.8
click at [714, 352] on quentale-workspace at bounding box center [523, 283] width 1046 height 566
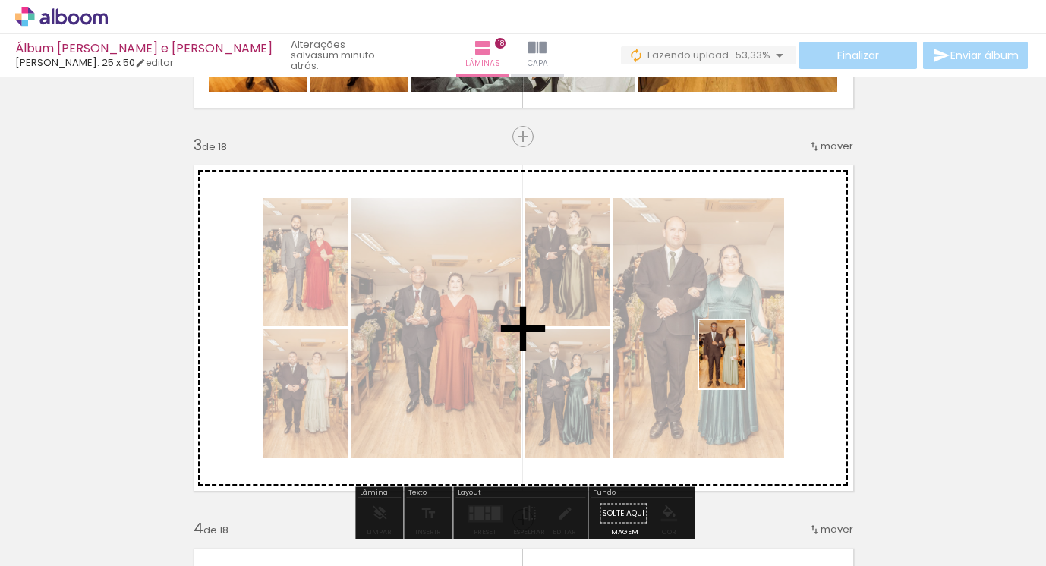
drag, startPoint x: 888, startPoint y: 512, endPoint x: 743, endPoint y: 364, distance: 207.2
click at [743, 364] on quentale-workspace at bounding box center [523, 283] width 1046 height 566
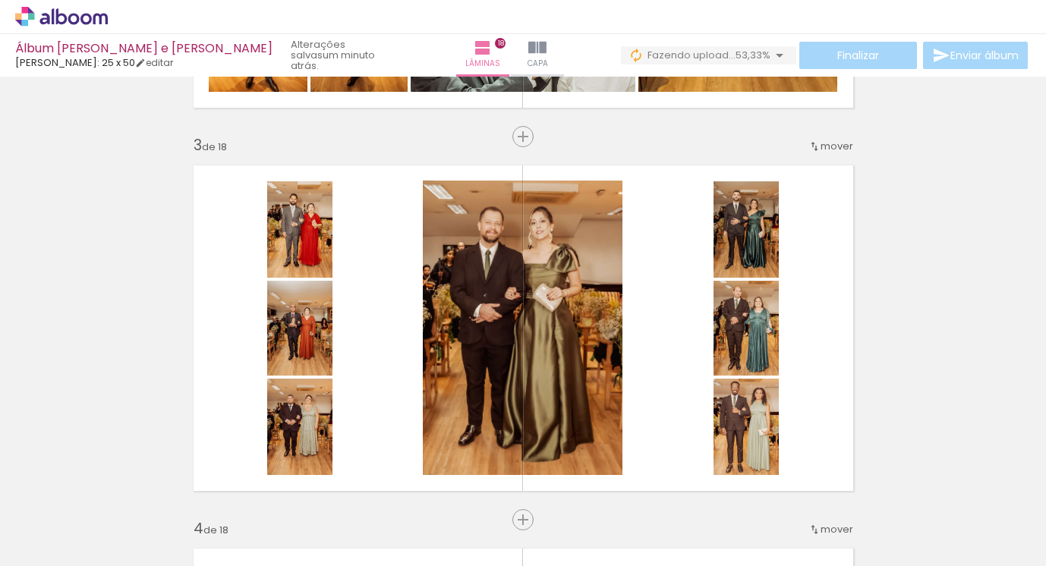
scroll to position [0, 1585]
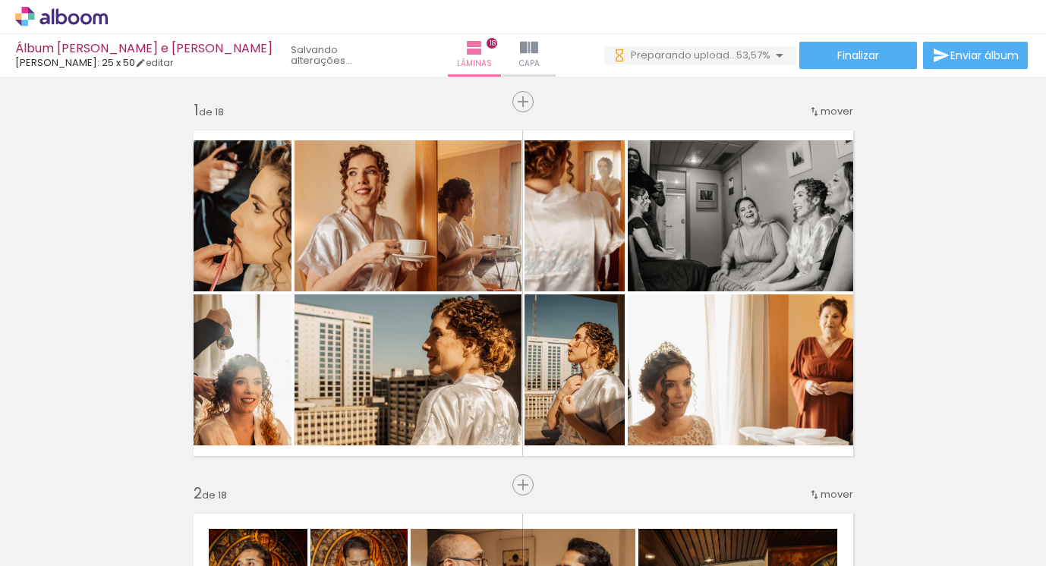
scroll to position [0, 1634]
